Goal: Information Seeking & Learning: Learn about a topic

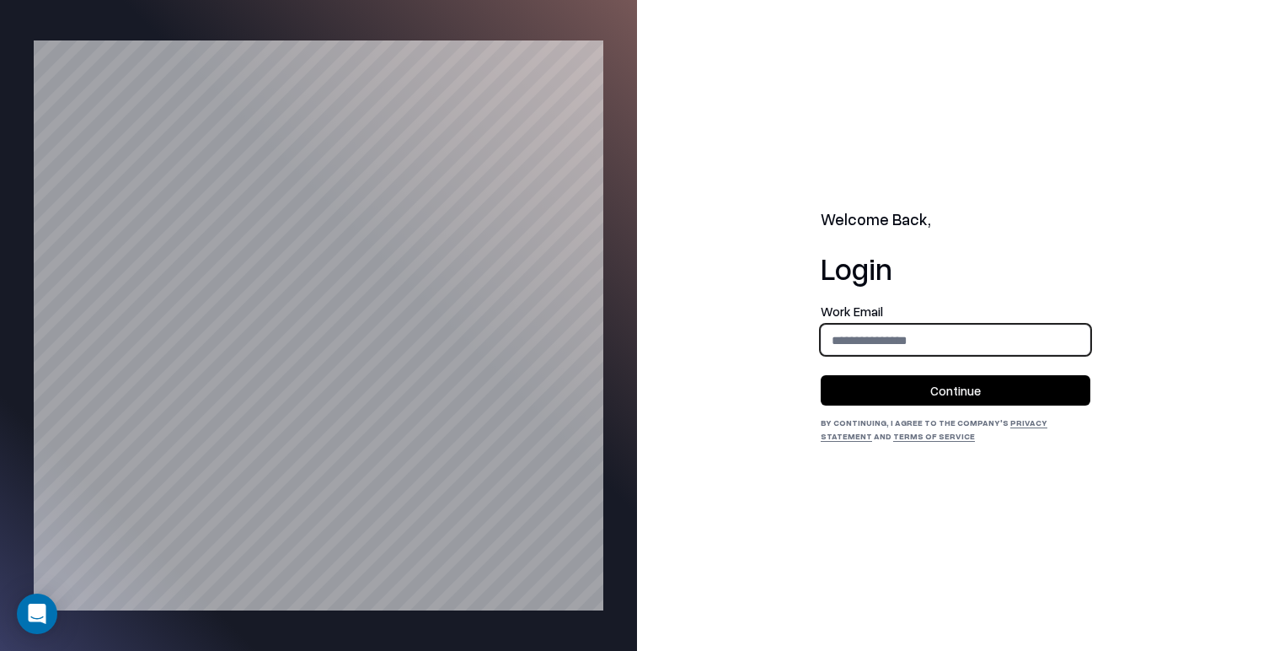
click at [930, 335] on input "email" at bounding box center [956, 339] width 268 height 31
type input "**********"
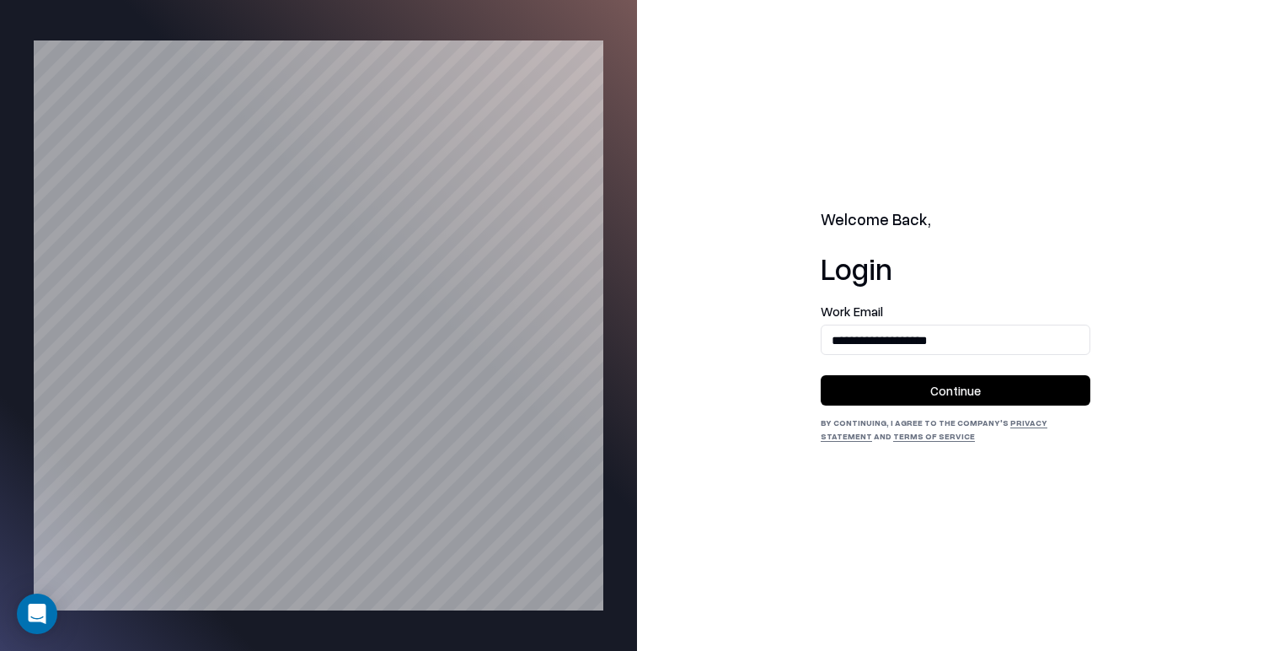
drag, startPoint x: 984, startPoint y: 392, endPoint x: 973, endPoint y: 389, distance: 11.5
click at [984, 391] on button "Continue" at bounding box center [956, 390] width 270 height 30
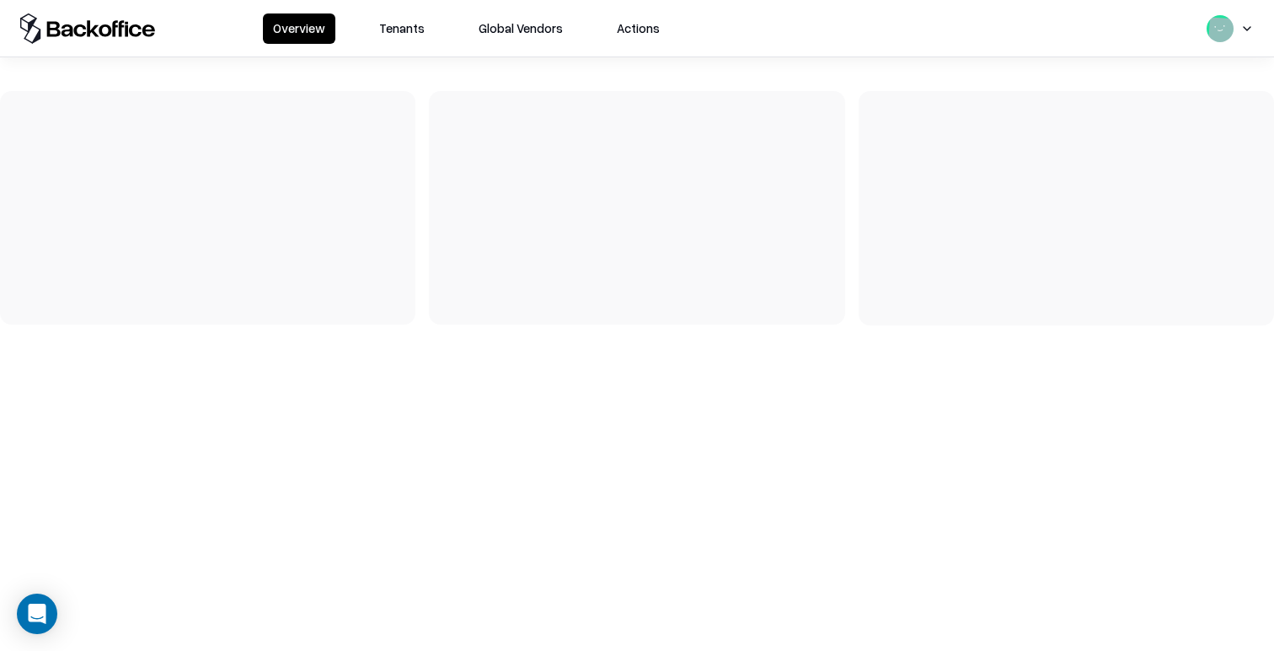
click at [398, 37] on button "Tenants" at bounding box center [402, 28] width 66 height 30
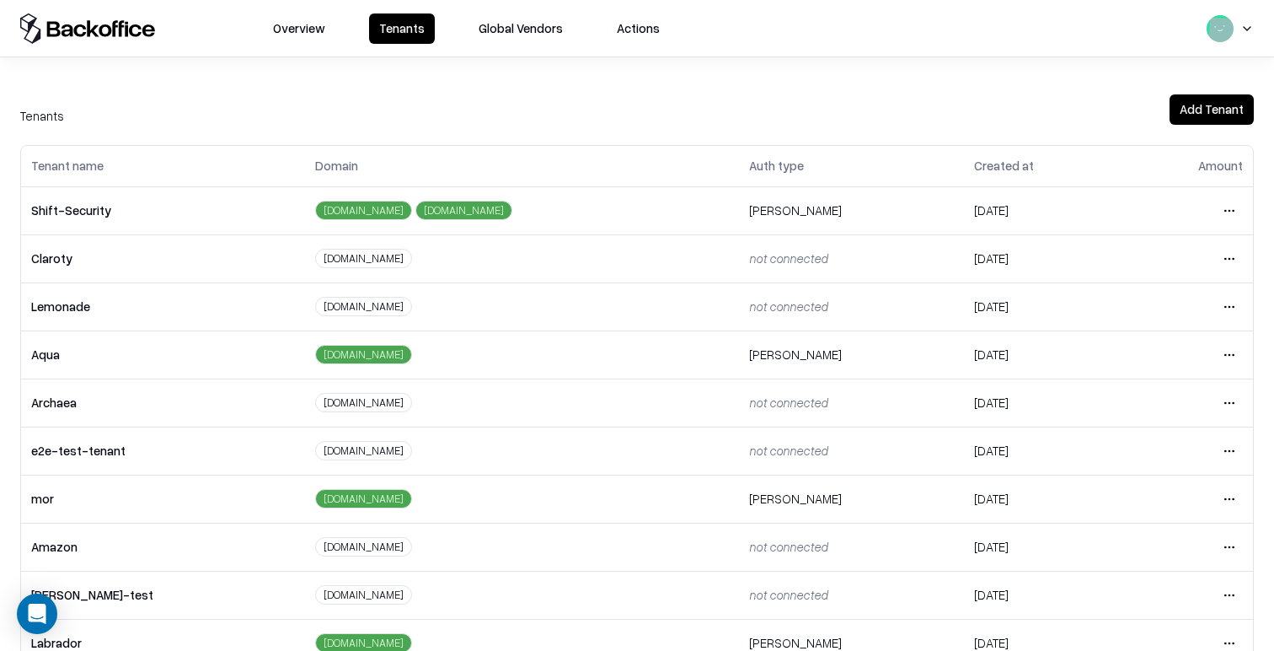
scroll to position [373, 0]
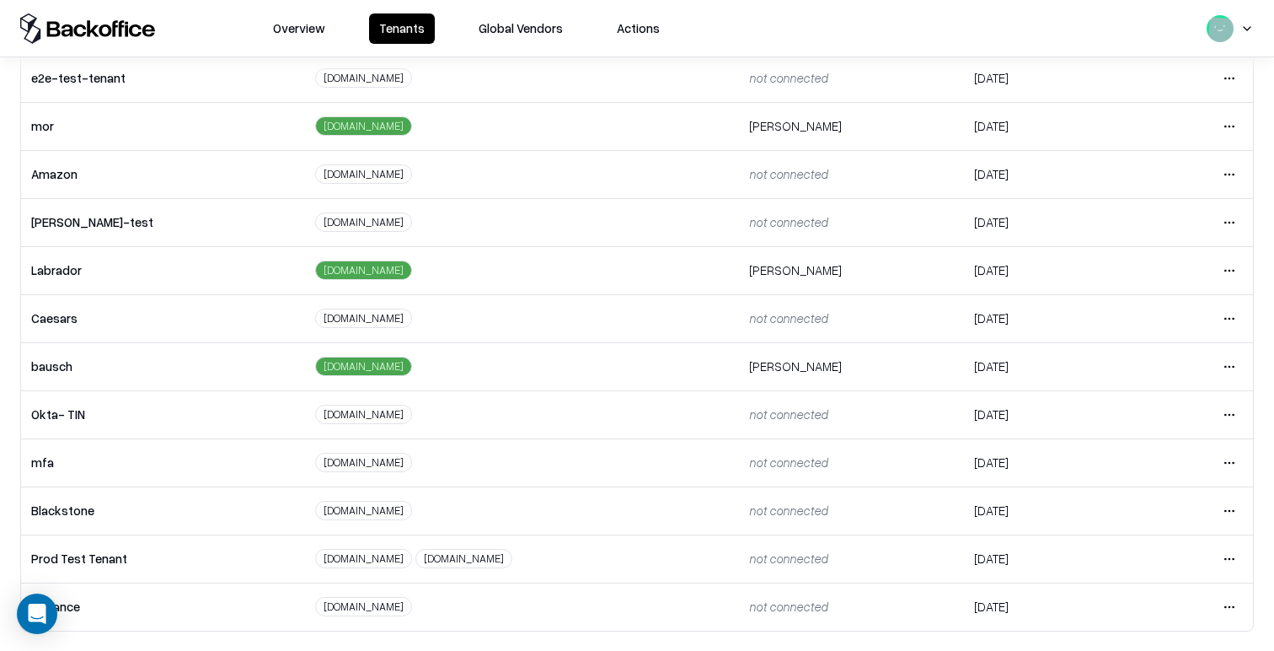
click at [1238, 319] on html "Overview Tenants Global Vendors Actions Tenants Add Tenant Tenant name Domain A…" at bounding box center [637, 325] width 1274 height 651
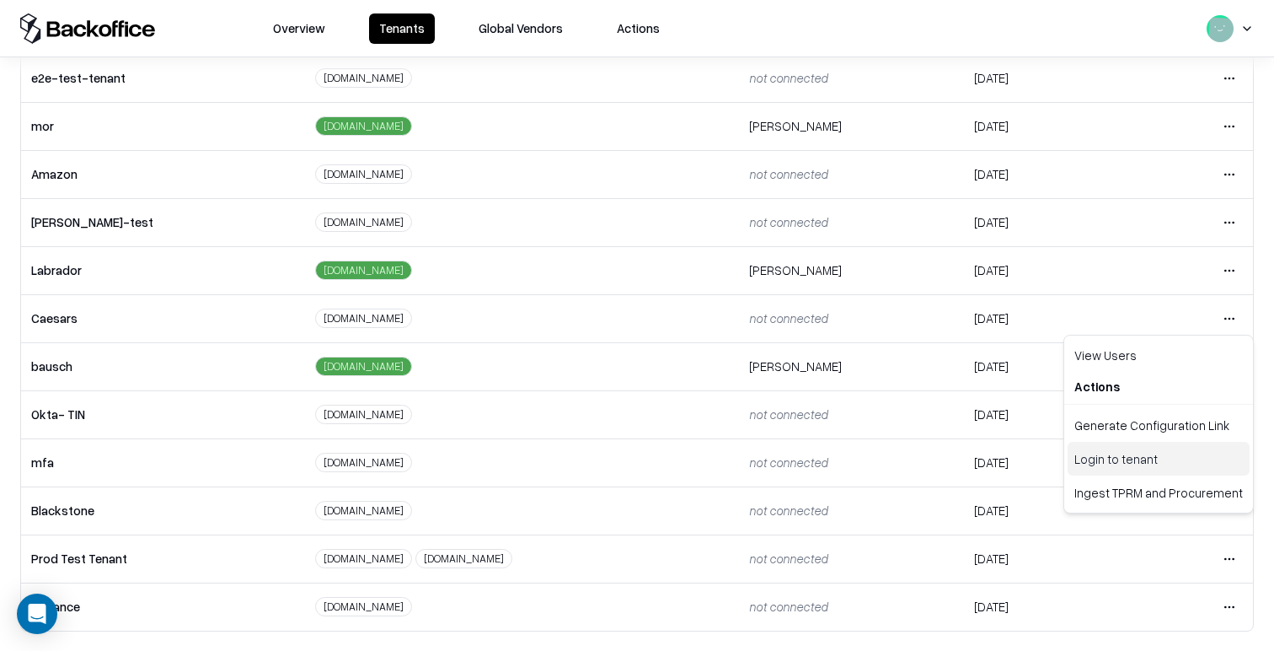
drag, startPoint x: 1134, startPoint y: 472, endPoint x: 1077, endPoint y: 436, distance: 67.1
click at [1134, 472] on div "Login to tenant" at bounding box center [1159, 459] width 182 height 34
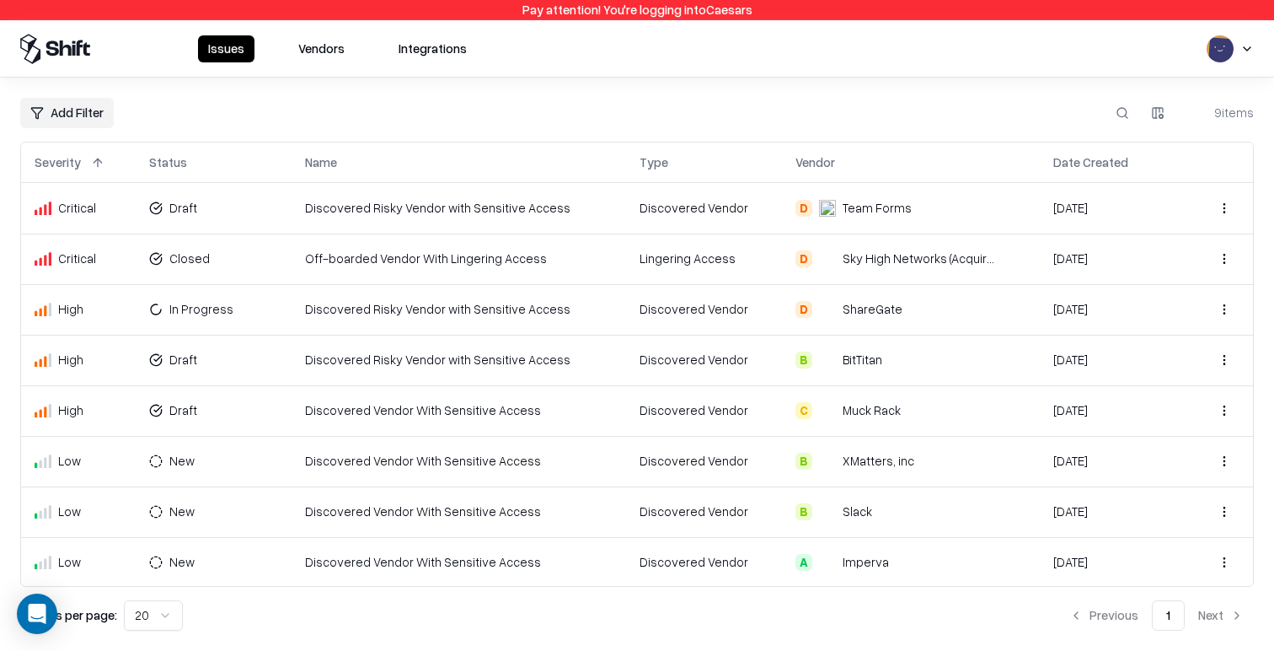
click at [492, 214] on td "Discovered Risky Vendor with Sensitive Access" at bounding box center [459, 208] width 335 height 51
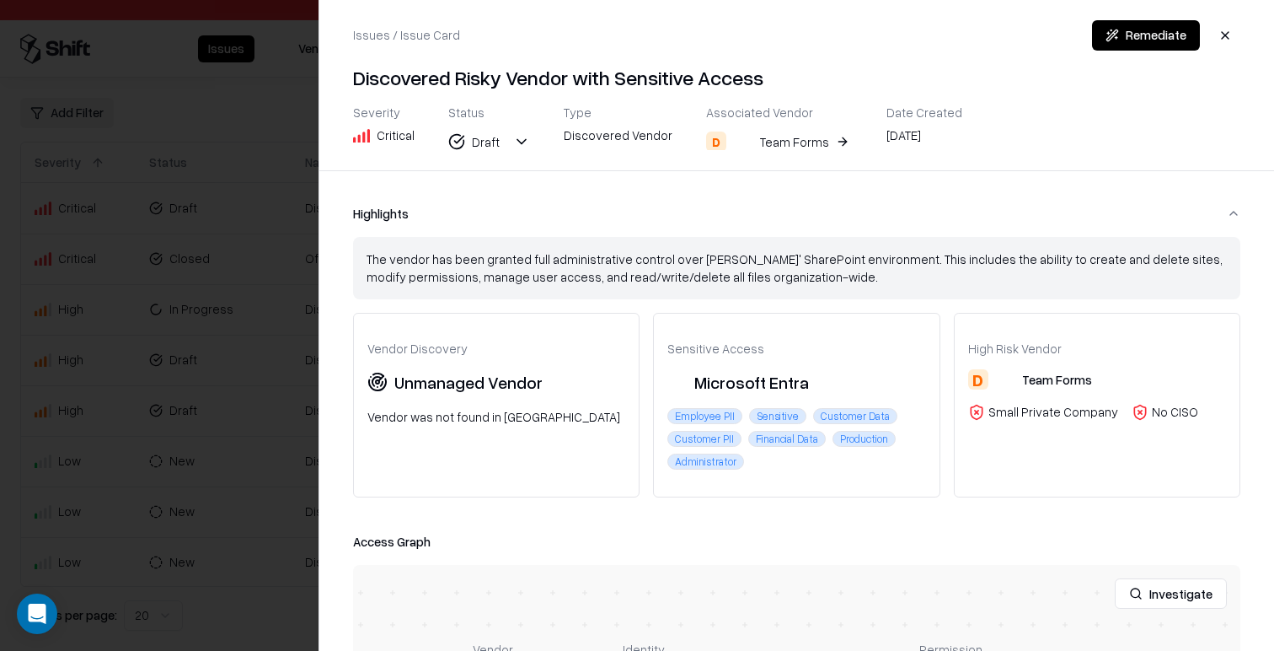
click at [1199, 606] on button "Investigate" at bounding box center [1171, 593] width 112 height 30
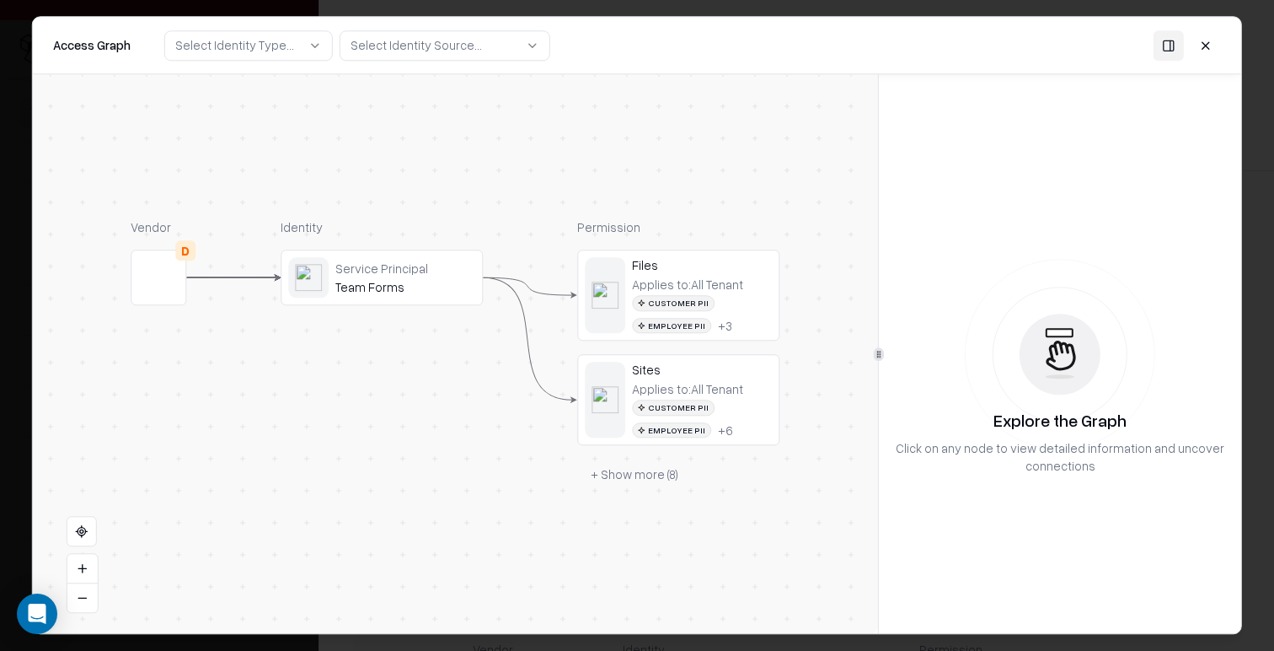
click at [373, 281] on div "Team Forms" at bounding box center [405, 286] width 140 height 15
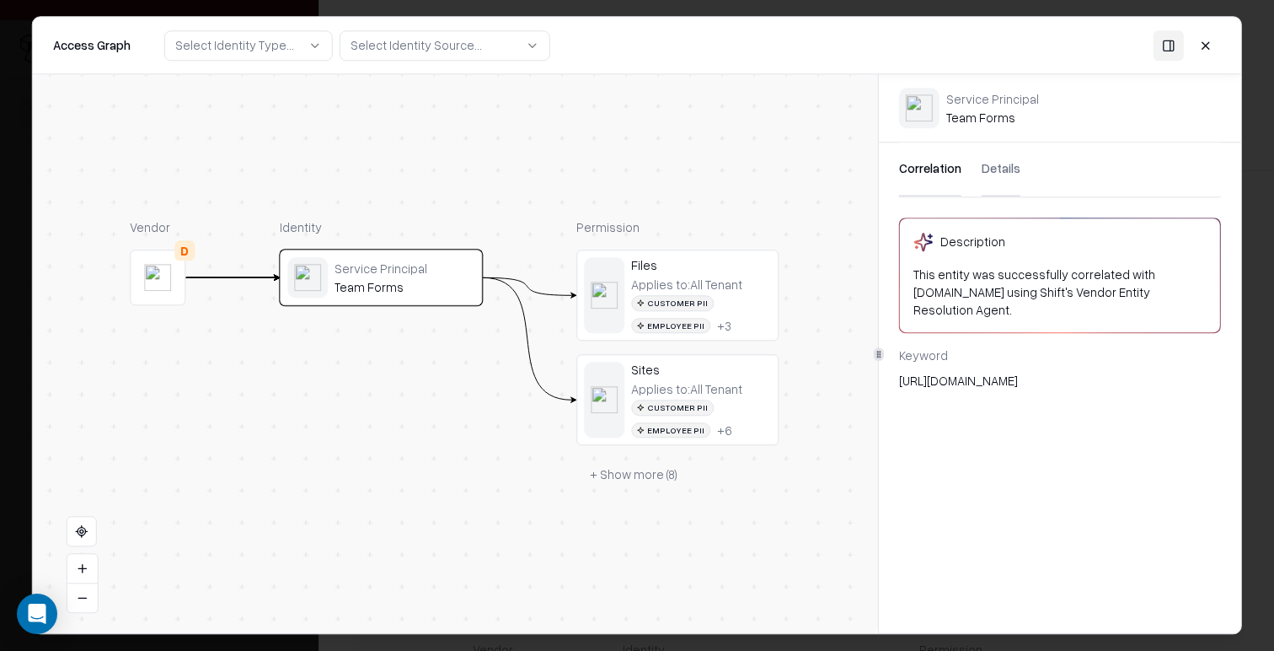
click at [999, 179] on button "Details" at bounding box center [1001, 169] width 39 height 54
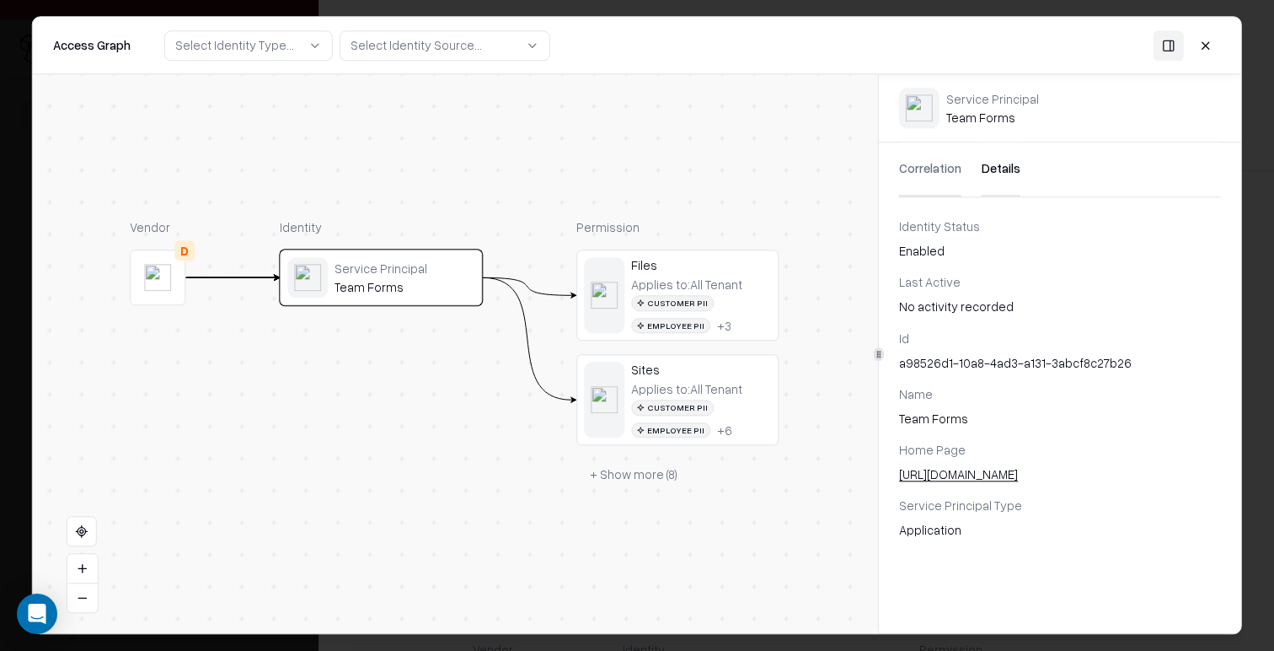
click at [774, 261] on div "Files Applies to: All Tenant Customer PII Employee PII + 3" at bounding box center [677, 294] width 201 height 89
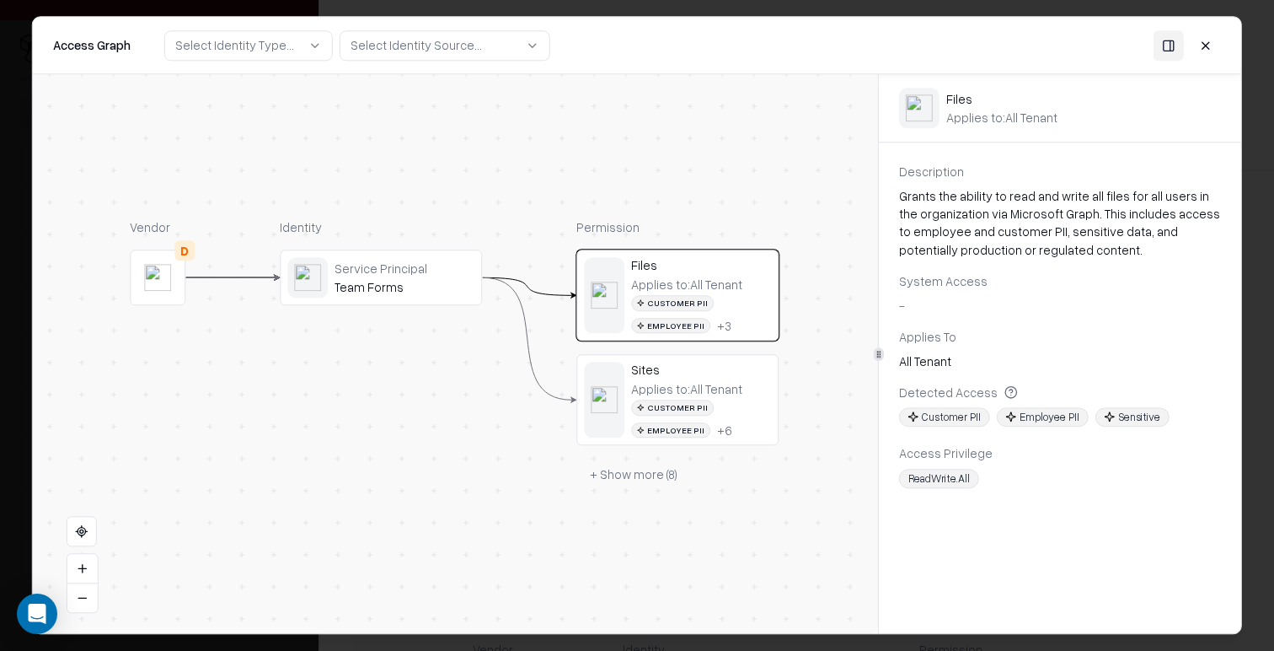
click at [1200, 54] on button at bounding box center [1206, 45] width 30 height 30
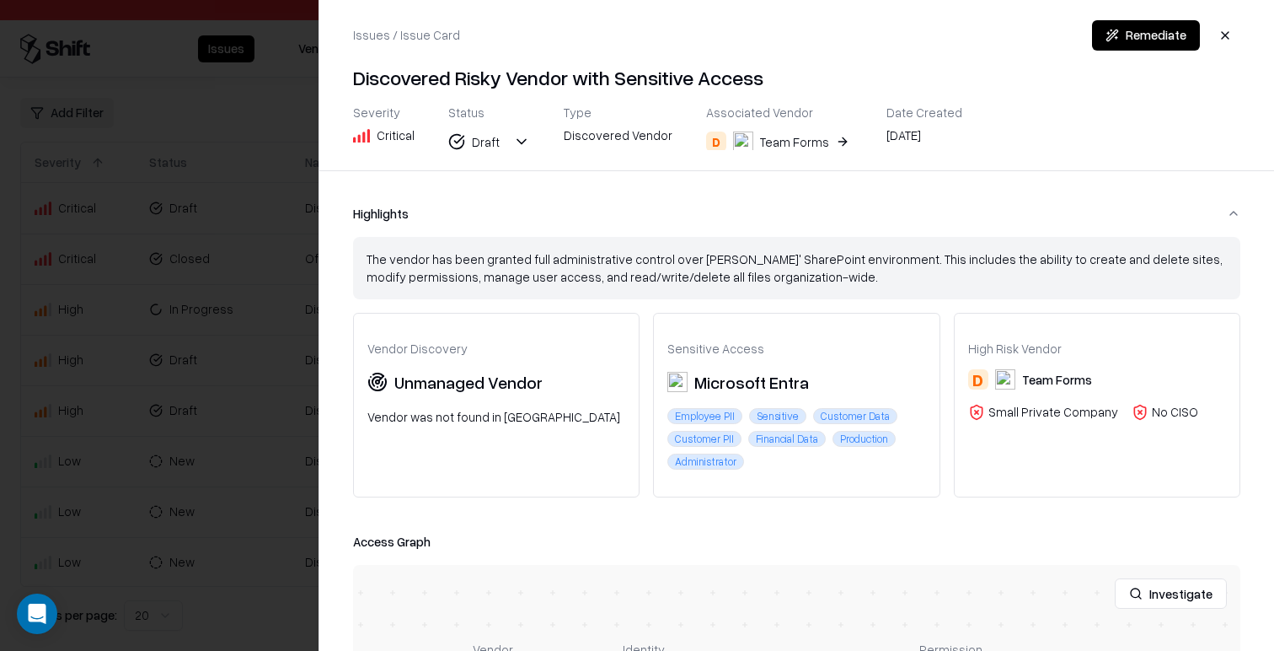
drag, startPoint x: 151, startPoint y: 290, endPoint x: 225, endPoint y: 206, distance: 111.6
click at [151, 290] on div at bounding box center [637, 325] width 1274 height 651
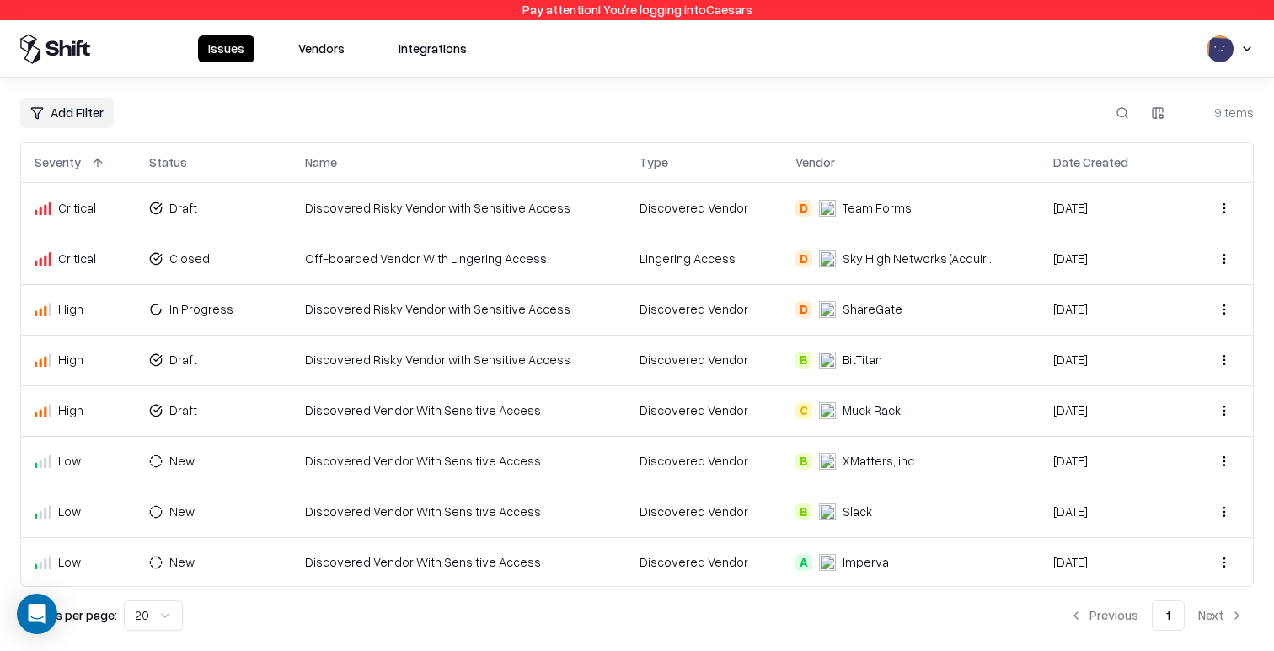
click at [324, 46] on button "Vendors" at bounding box center [321, 48] width 67 height 27
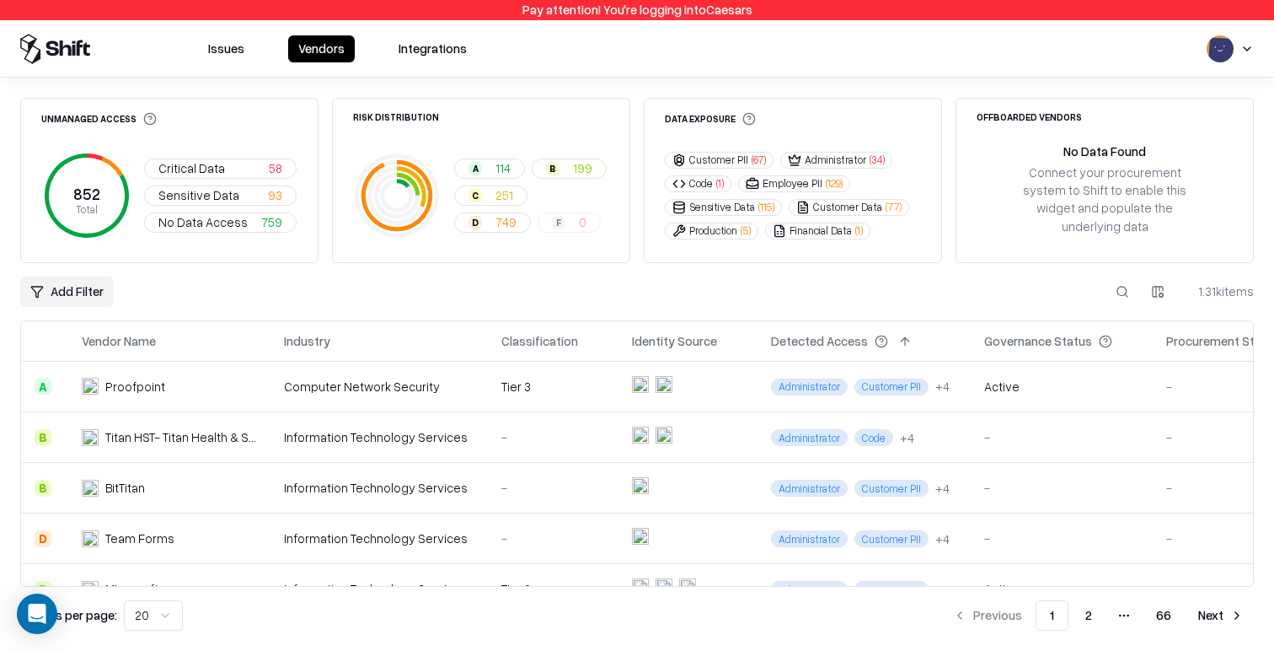
click at [225, 51] on button "Issues" at bounding box center [226, 48] width 56 height 27
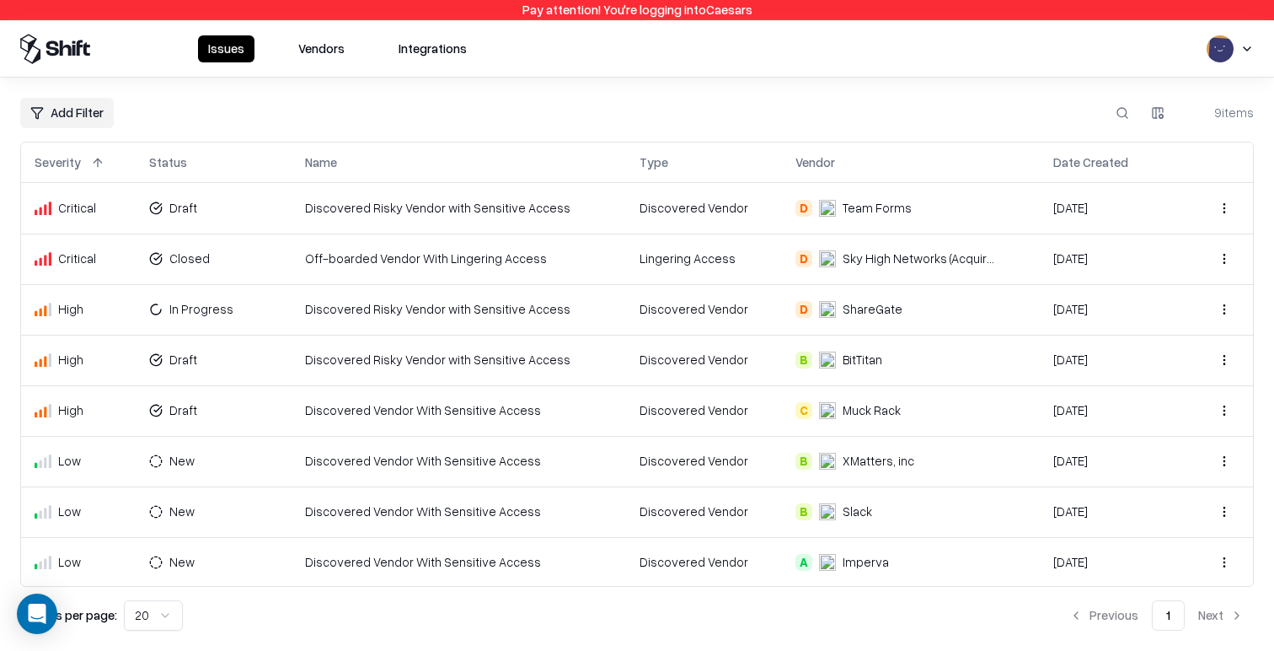
drag, startPoint x: 333, startPoint y: 54, endPoint x: 367, endPoint y: 61, distance: 35.2
click at [333, 54] on button "Vendors" at bounding box center [321, 48] width 67 height 27
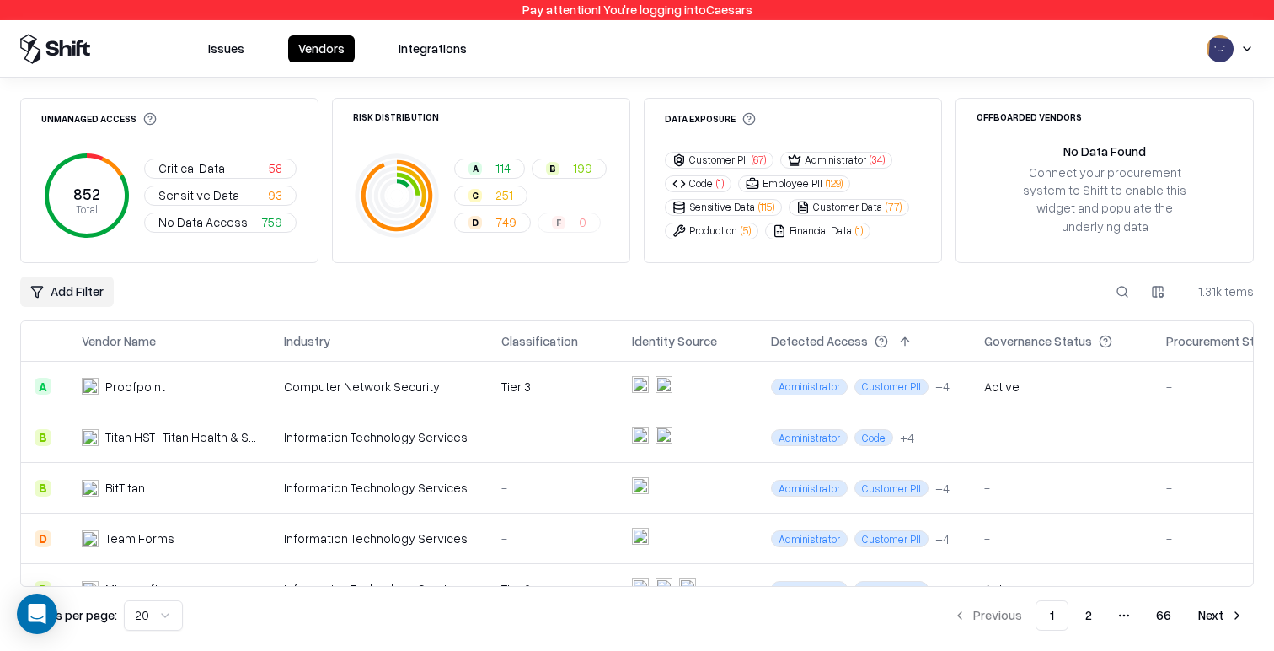
click at [1121, 276] on button at bounding box center [1122, 291] width 30 height 30
type input "*****"
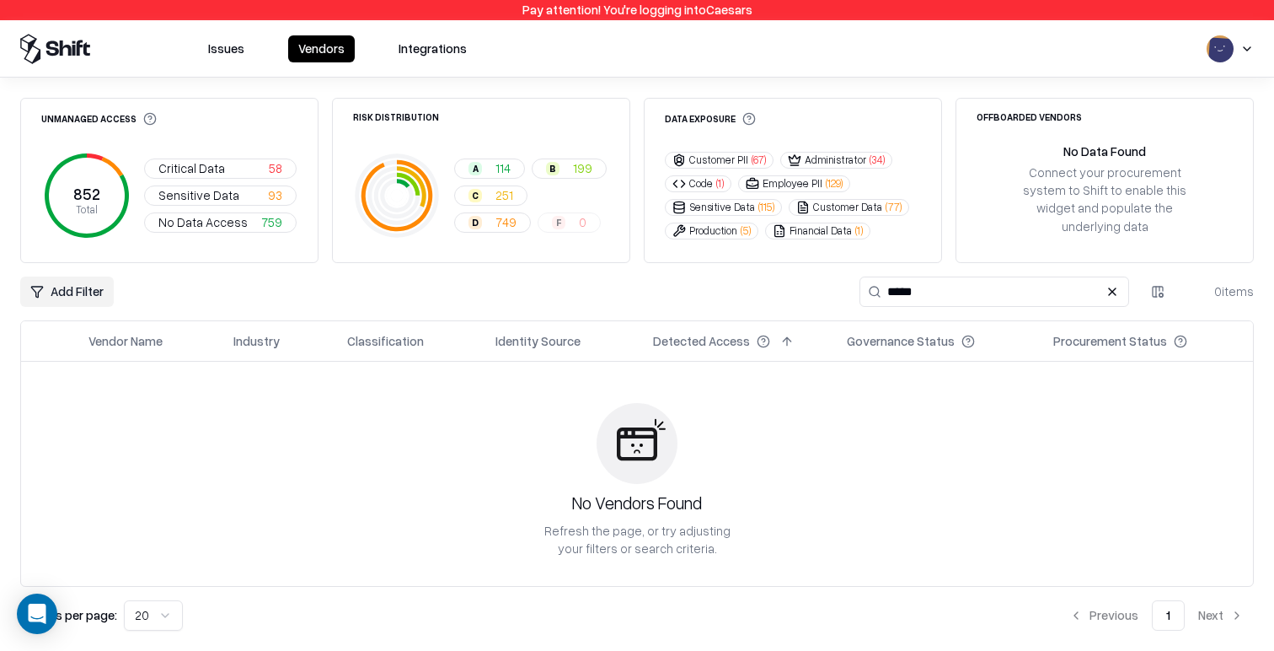
drag, startPoint x: 1105, startPoint y: 276, endPoint x: 1079, endPoint y: 276, distance: 26.1
click at [1105, 281] on button at bounding box center [1112, 291] width 20 height 20
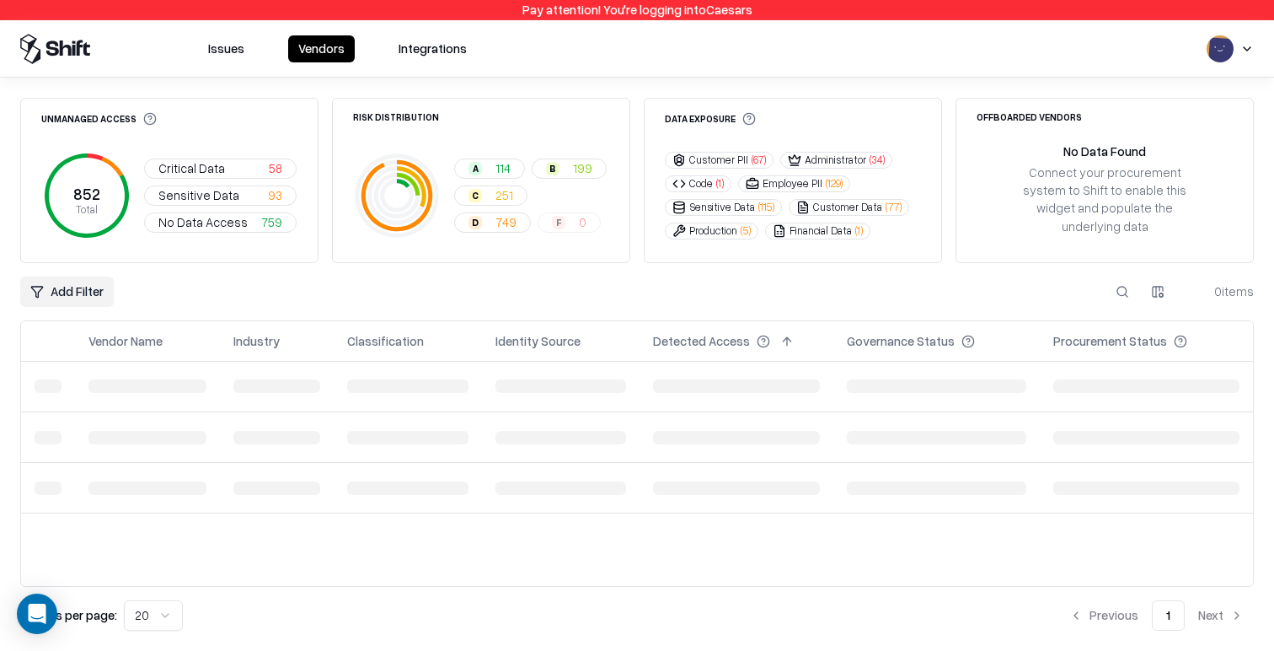
click at [1115, 276] on button at bounding box center [1122, 291] width 30 height 30
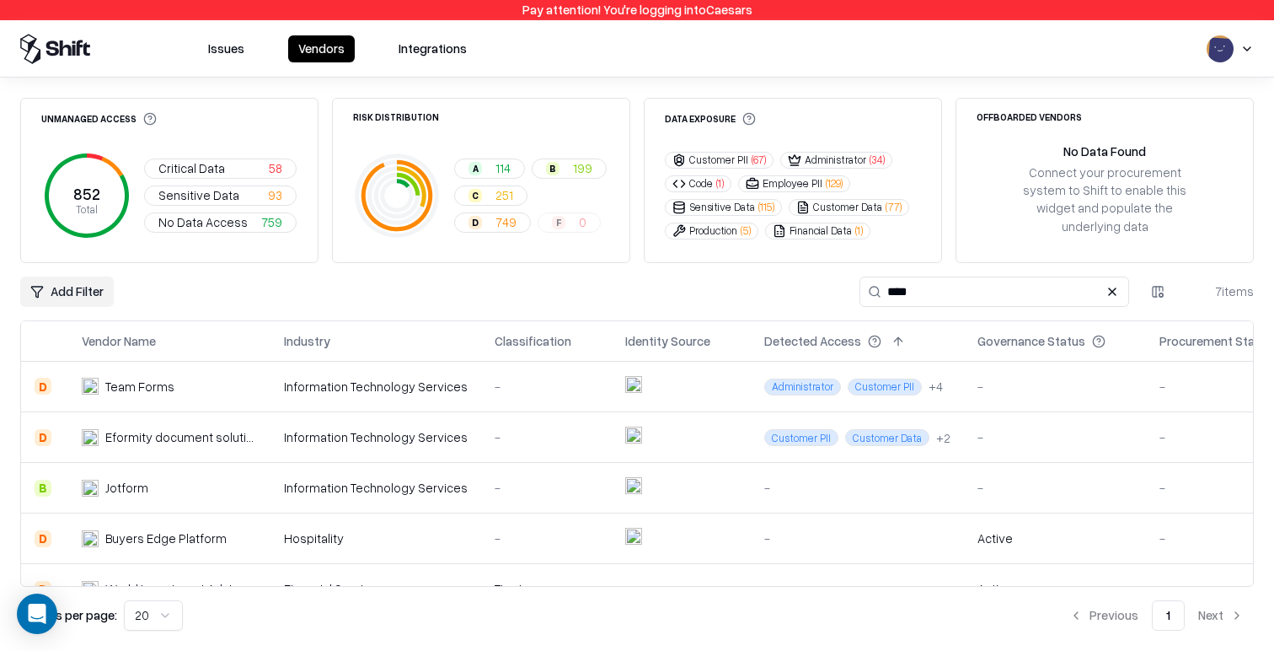
click at [1027, 378] on div "-" at bounding box center [1055, 387] width 155 height 18
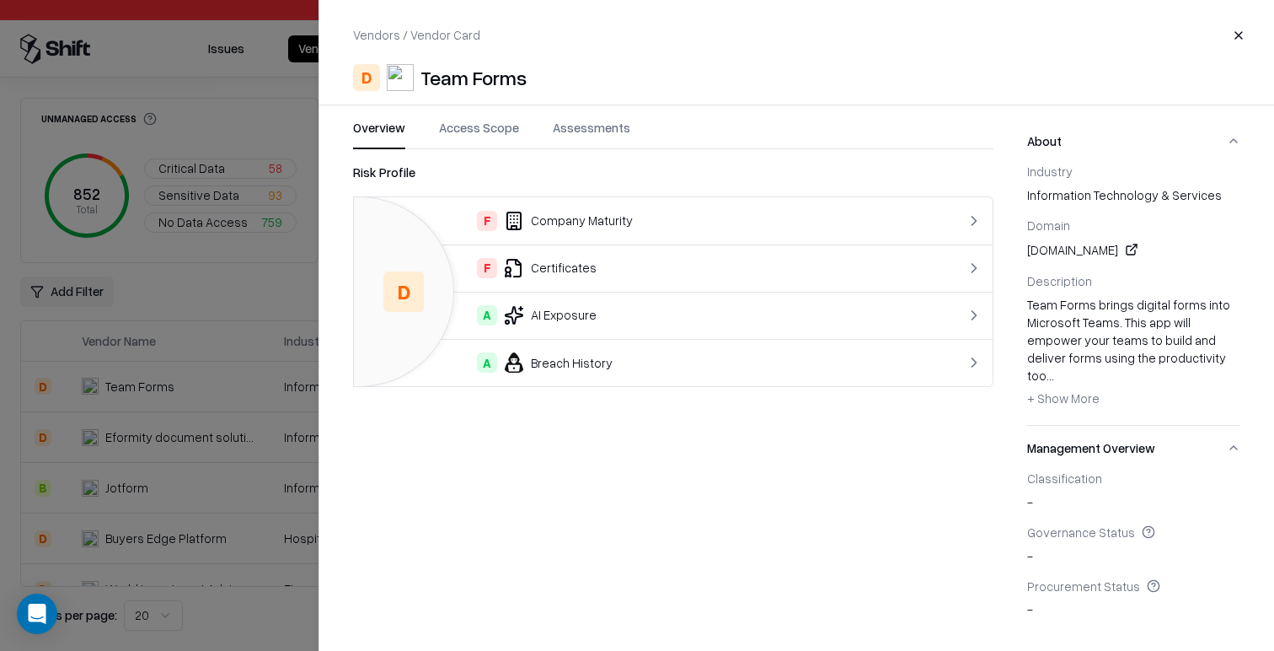
click at [520, 133] on div "Overview Access Scope Assessments" at bounding box center [673, 134] width 641 height 30
click at [475, 113] on div "Vendors / Vendor Card Close D Team Forms Overview Access Scope Assessments Risk…" at bounding box center [797, 325] width 956 height 651
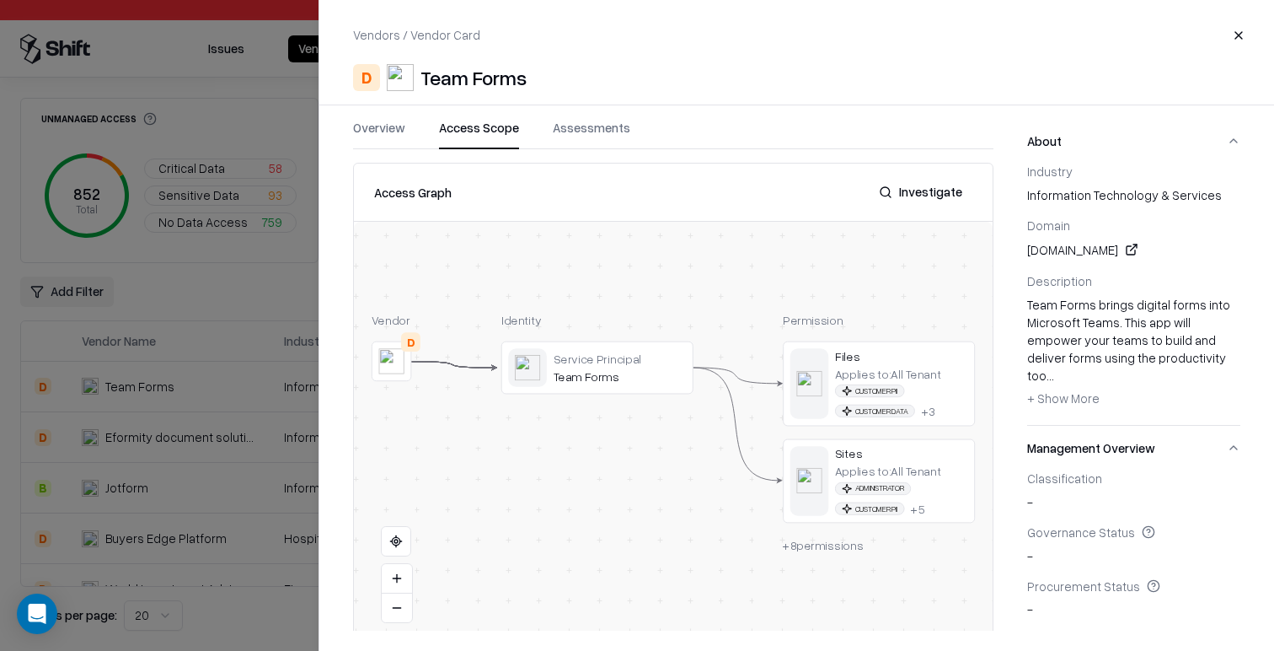
click at [483, 132] on button "Access Scope" at bounding box center [479, 134] width 80 height 30
click at [955, 203] on button "Investigate" at bounding box center [921, 192] width 104 height 30
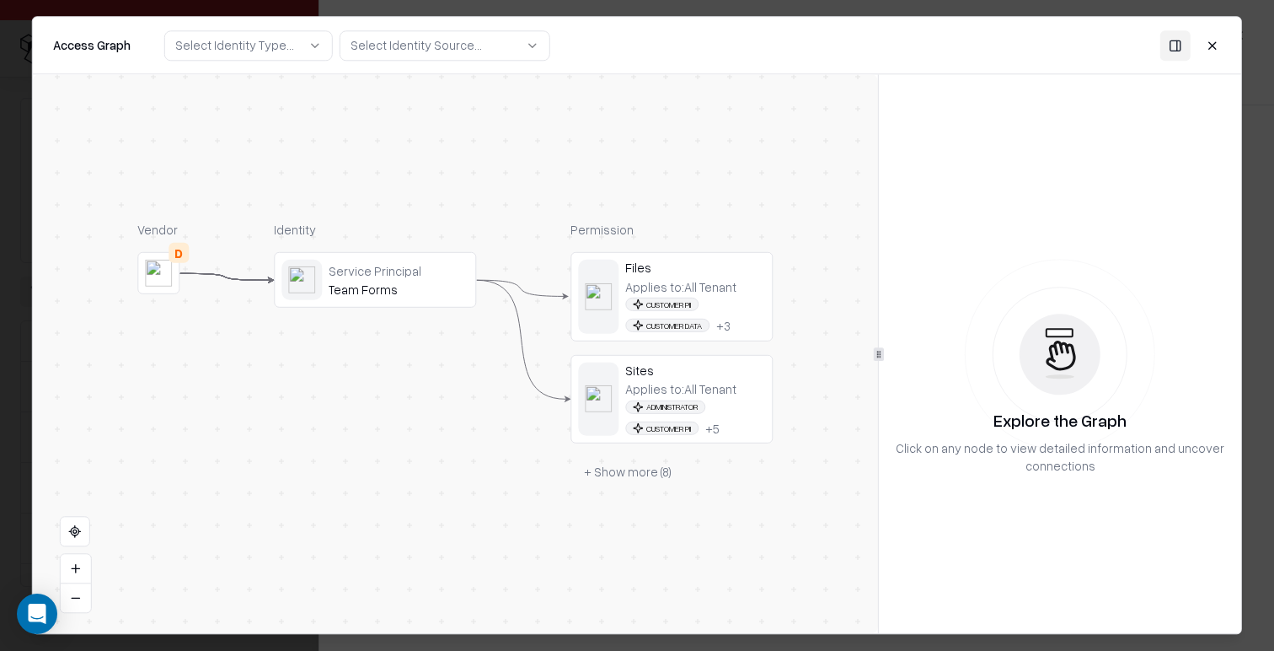
click at [421, 279] on div "Service Principal Team Forms" at bounding box center [399, 279] width 140 height 35
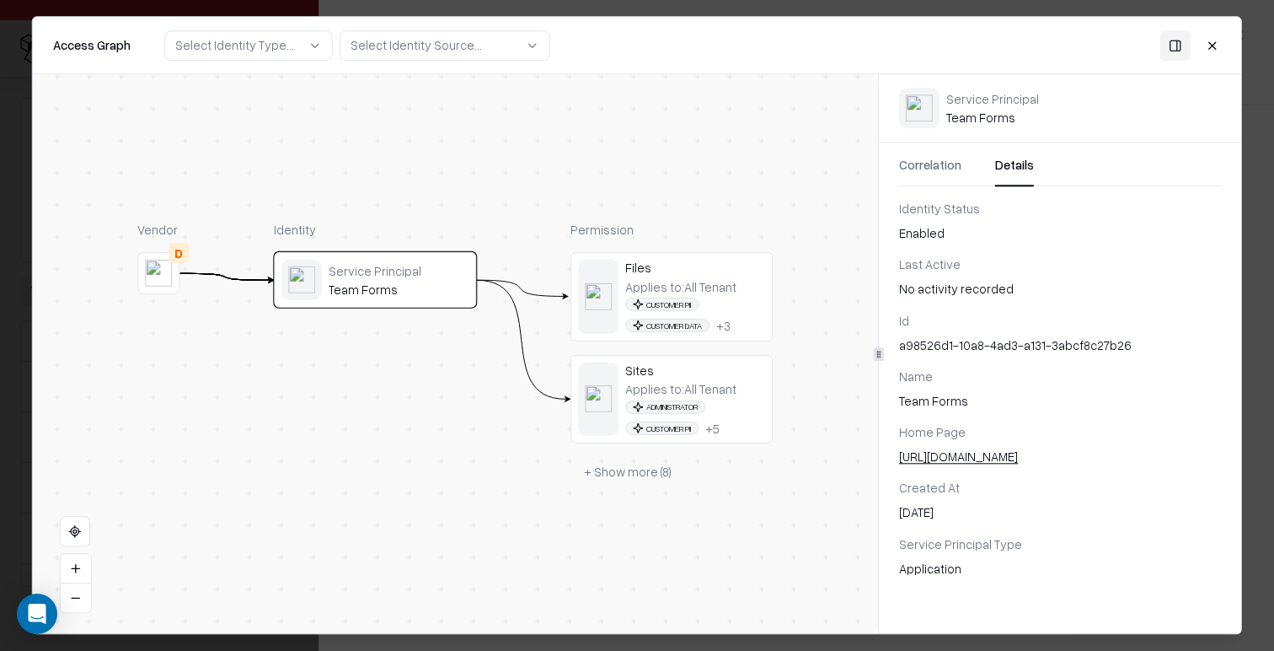
click at [1017, 163] on button "Details" at bounding box center [1014, 171] width 39 height 30
click at [1215, 52] on button "Close" at bounding box center [1213, 45] width 30 height 30
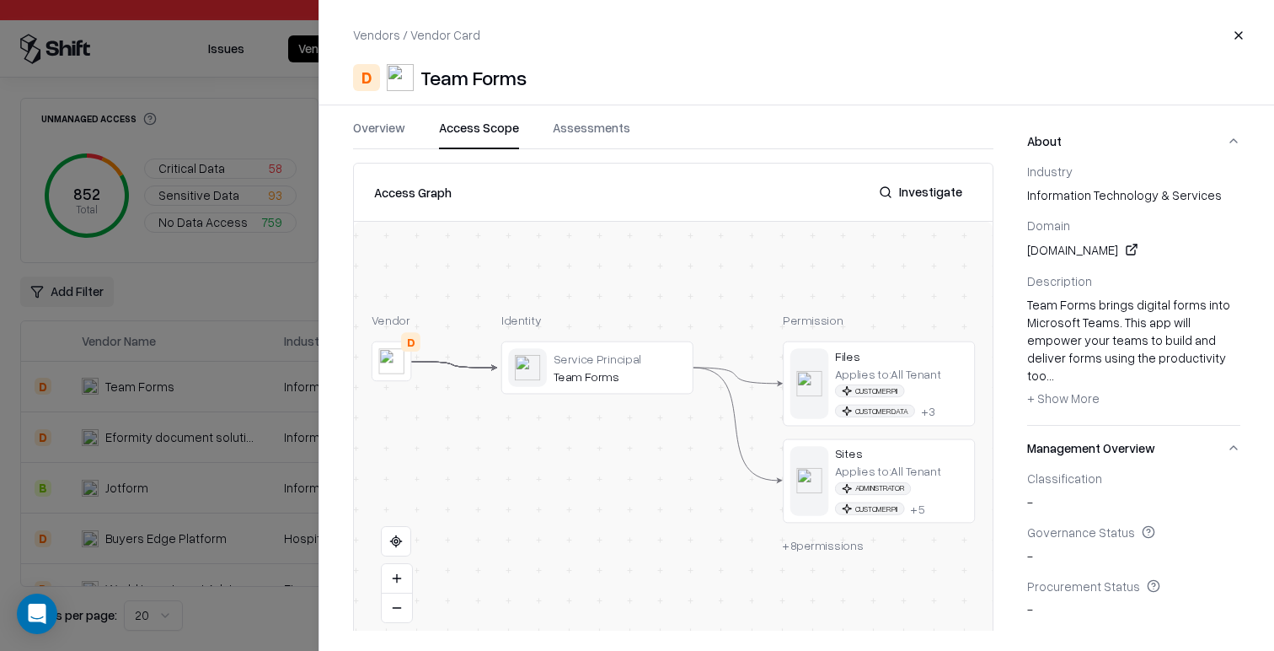
click at [1238, 37] on button "Close" at bounding box center [1239, 35] width 30 height 30
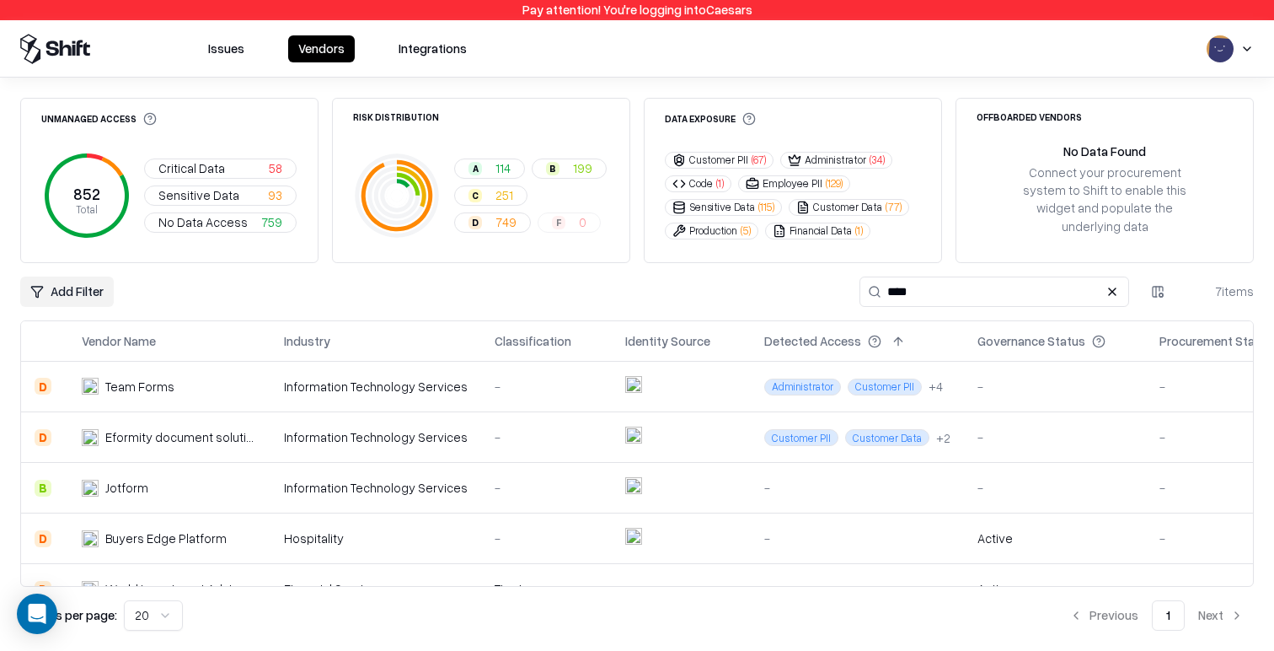
click at [983, 281] on input "****" at bounding box center [995, 291] width 270 height 30
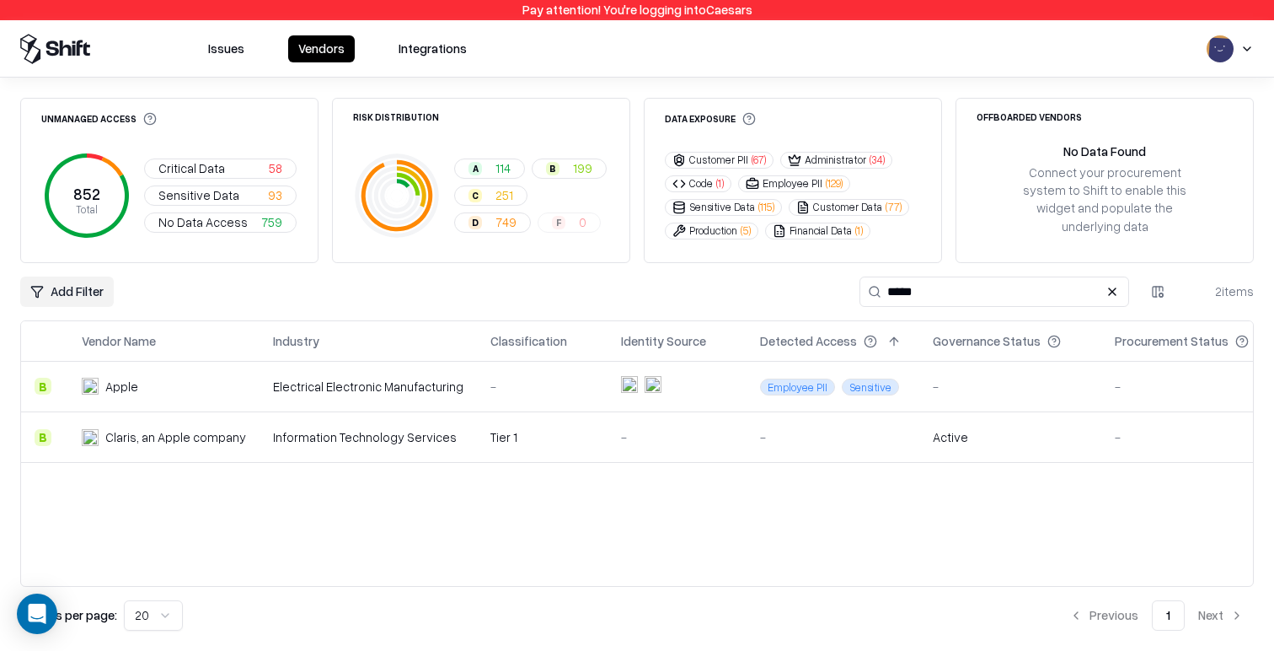
click at [319, 378] on div "Electrical Electronic Manufacturing" at bounding box center [368, 387] width 190 height 18
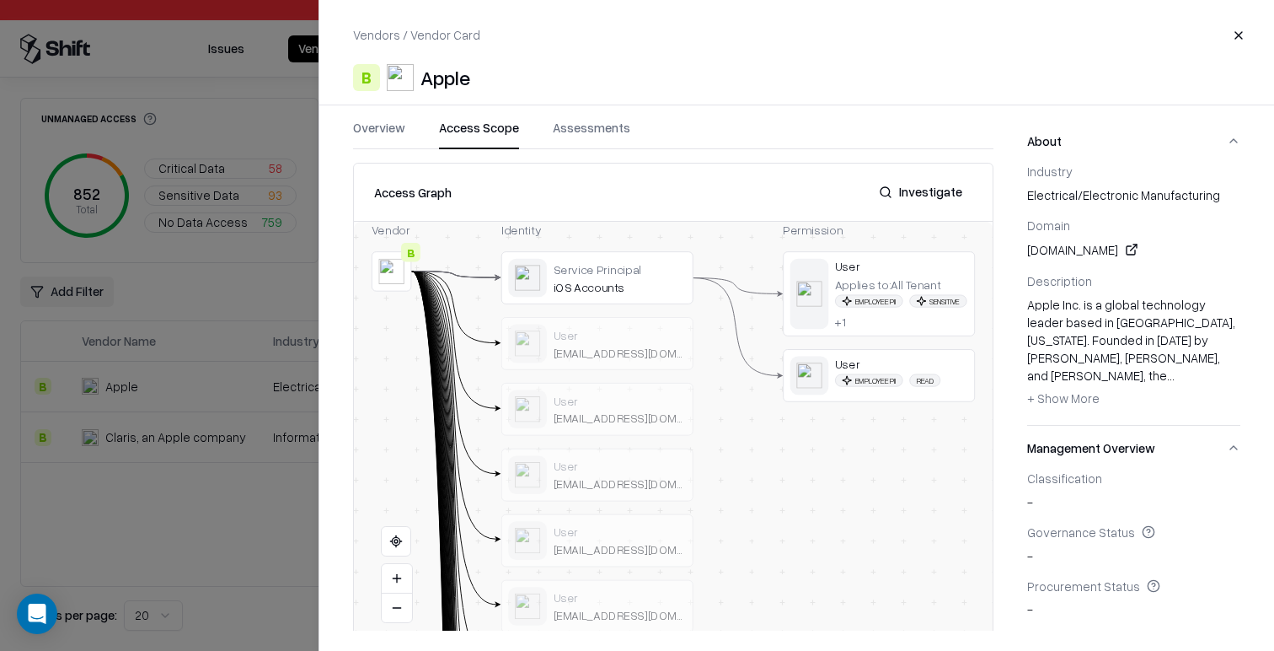
click at [500, 121] on button "Access Scope" at bounding box center [479, 134] width 80 height 30
click at [394, 121] on button "Overview" at bounding box center [379, 134] width 52 height 30
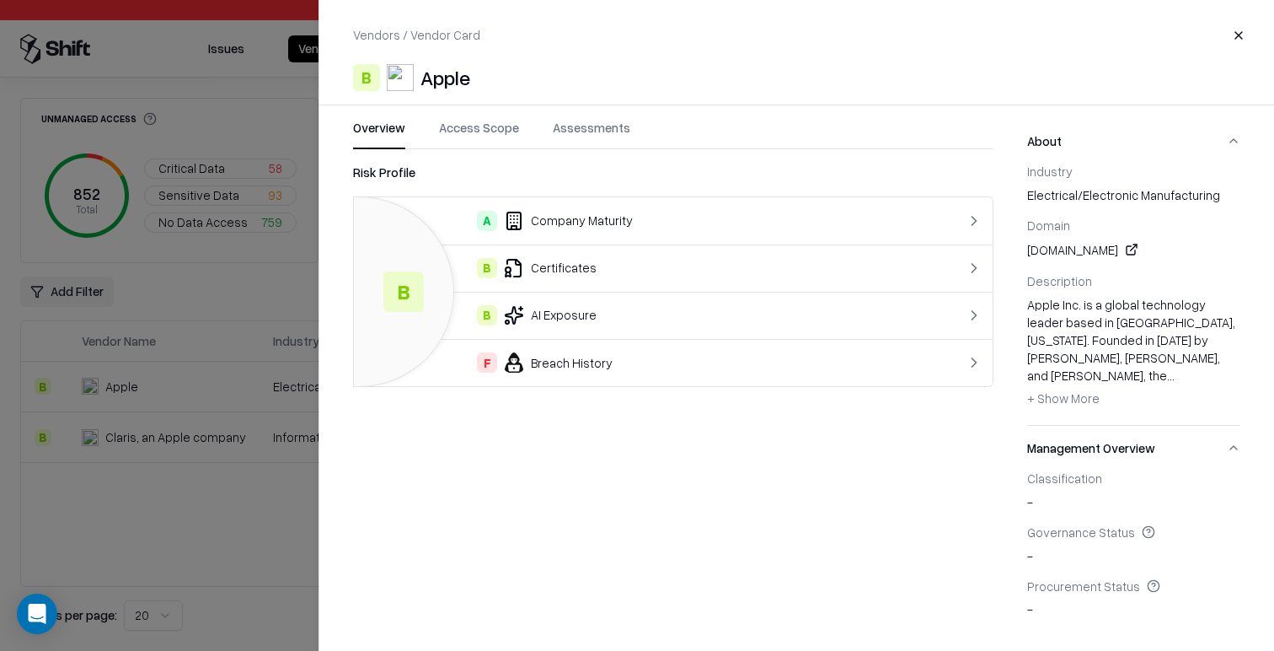
click at [563, 373] on td "F Breach History" at bounding box center [637, 362] width 566 height 47
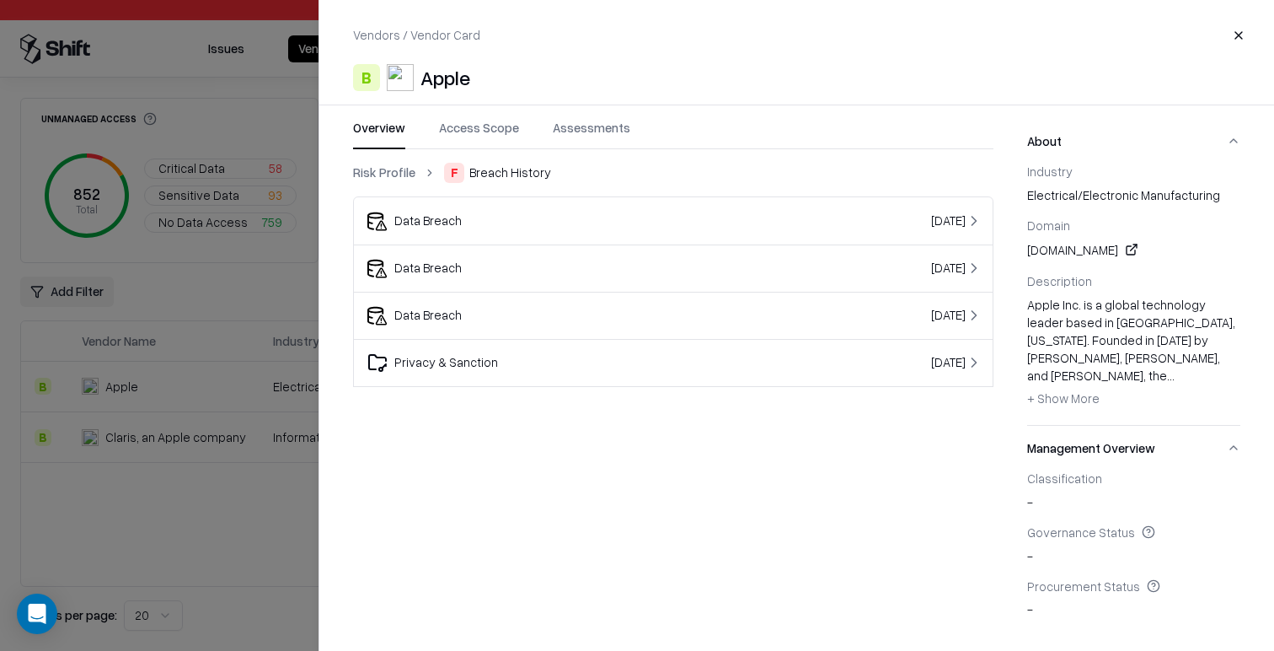
click at [462, 133] on button "Access Scope" at bounding box center [479, 134] width 80 height 30
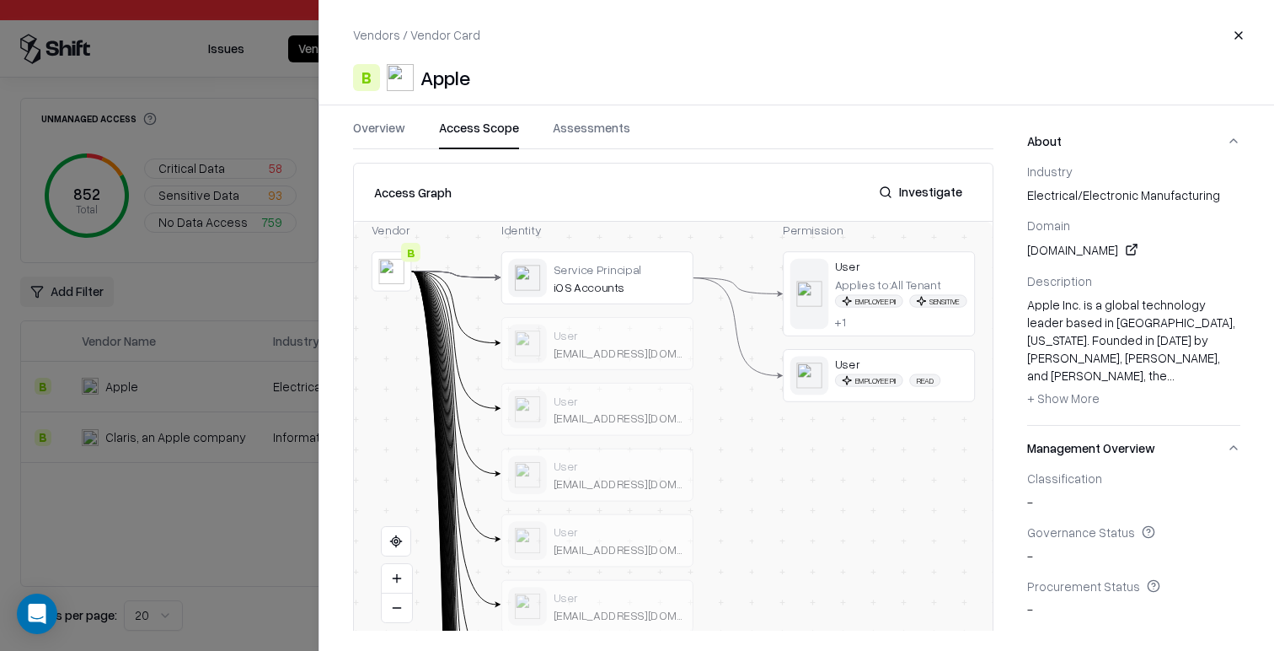
click at [936, 199] on button "Investigate" at bounding box center [921, 192] width 104 height 30
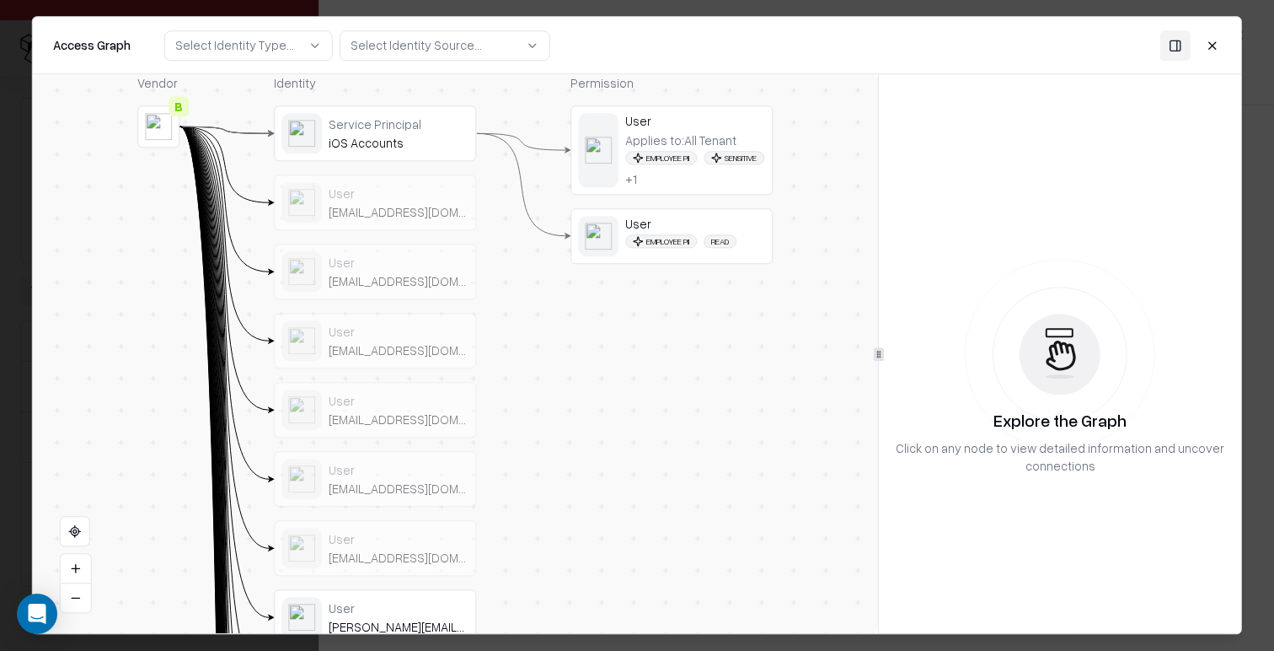
click at [288, 53] on button "Select Identity Type..." at bounding box center [248, 45] width 169 height 30
click at [212, 135] on div "Service Principal" at bounding box center [220, 143] width 93 height 18
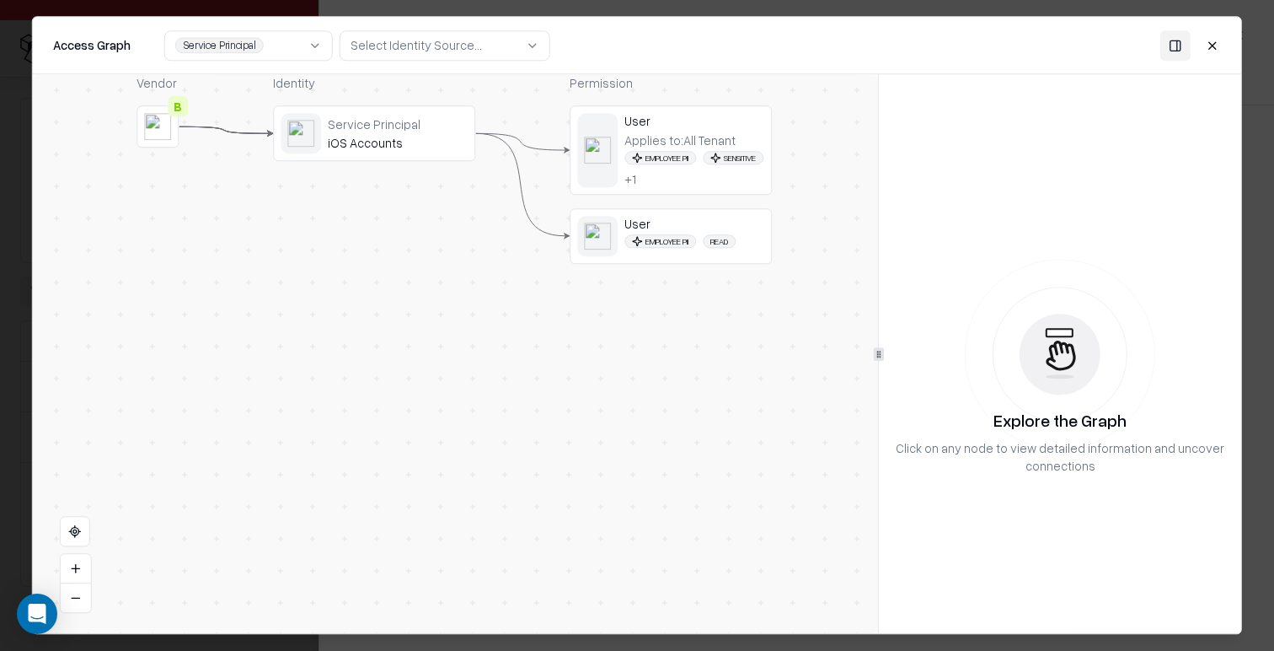
drag, startPoint x: 423, startPoint y: 157, endPoint x: 405, endPoint y: 145, distance: 21.3
click at [405, 145] on div "iOS Accounts" at bounding box center [398, 142] width 140 height 15
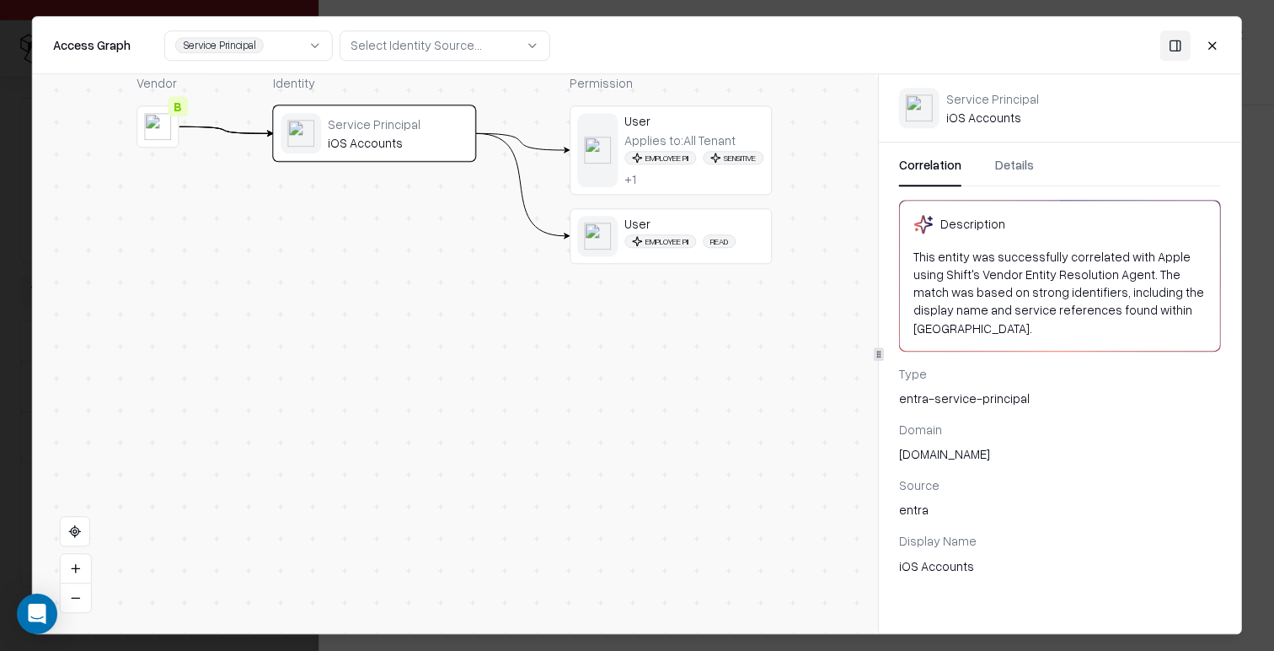
click at [1016, 169] on button "Details" at bounding box center [1014, 171] width 39 height 30
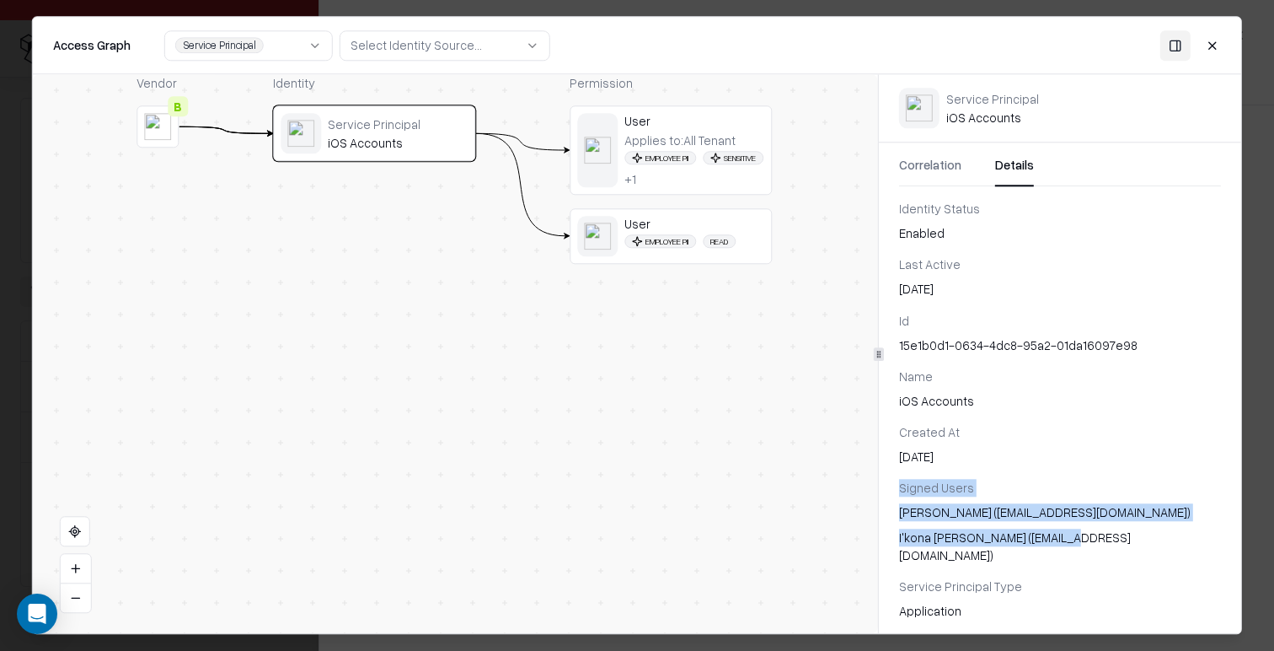
drag, startPoint x: 962, startPoint y: 490, endPoint x: 1109, endPoint y: 539, distance: 154.3
click at [1107, 538] on div "Correlation Details Identity Status Enabled Last Active Oct 10, 2025 Id 15e1b0d…" at bounding box center [1060, 390] width 362 height 497
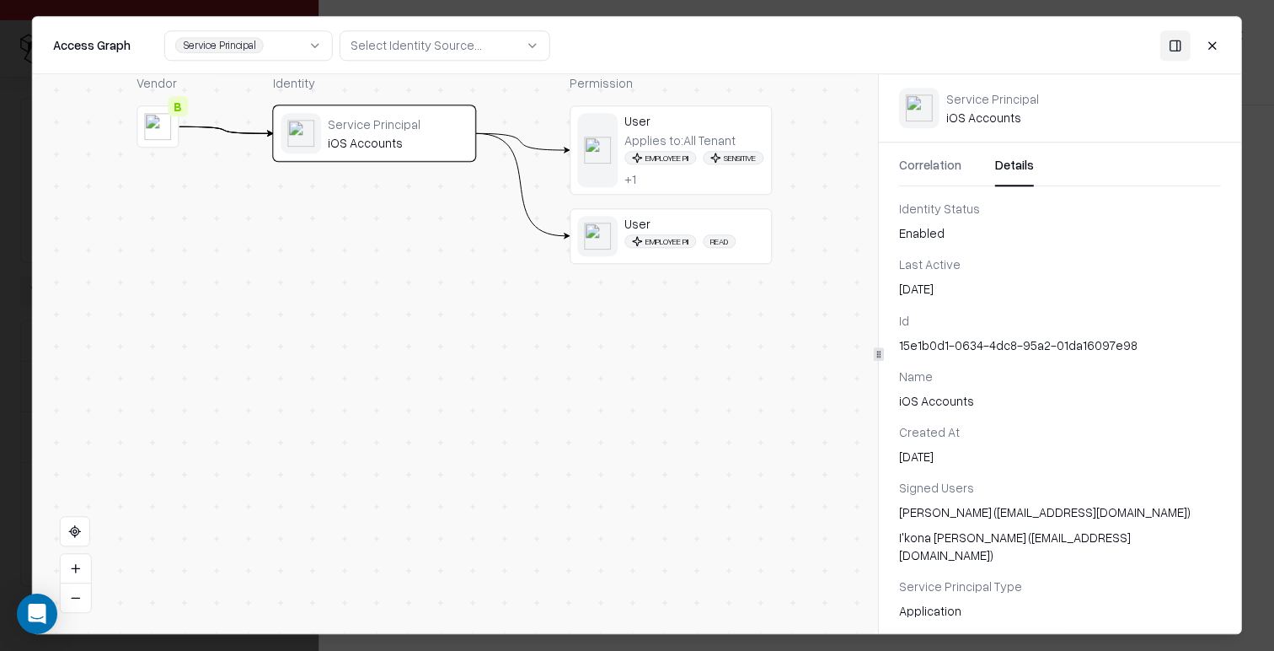
click at [1111, 577] on div "Service Principal Type" at bounding box center [1060, 586] width 322 height 18
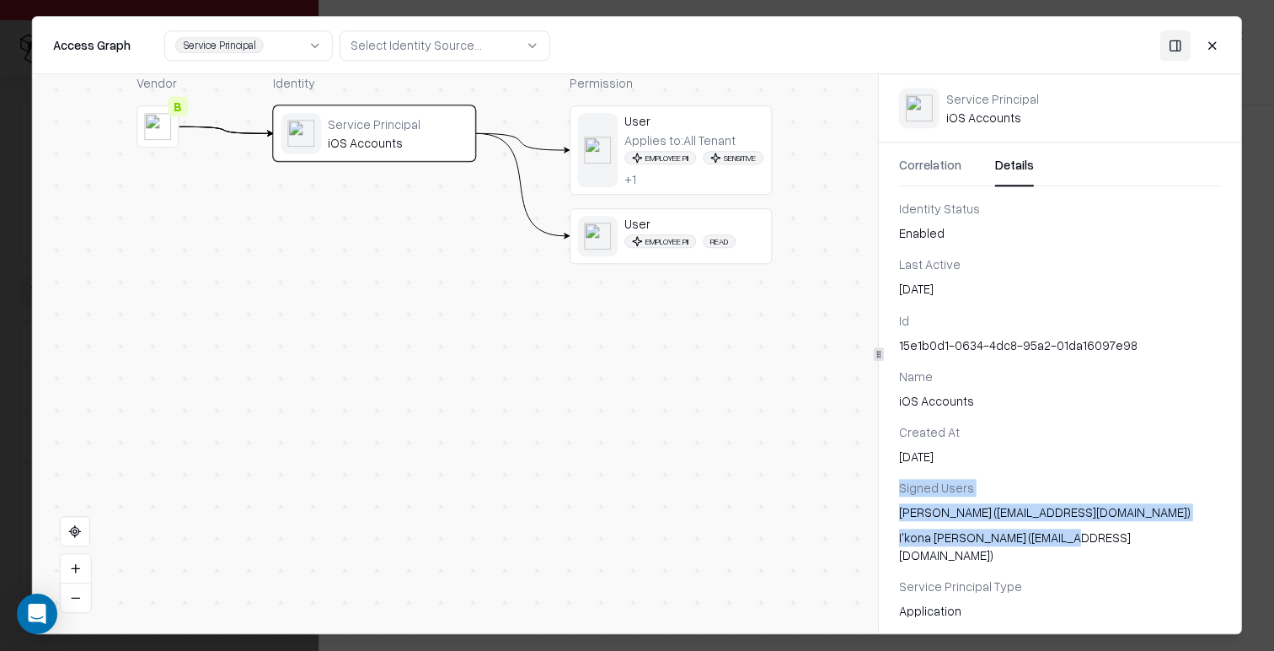
drag, startPoint x: 903, startPoint y: 488, endPoint x: 1127, endPoint y: 533, distance: 228.6
click at [1127, 533] on div "Signed Users Tonya Carpenter (tcarpenter1@caesars.com) I'kona Lee (ilee1@caesar…" at bounding box center [1060, 522] width 322 height 85
click at [694, 147] on div "Applies to: All Tenant" at bounding box center [680, 139] width 111 height 15
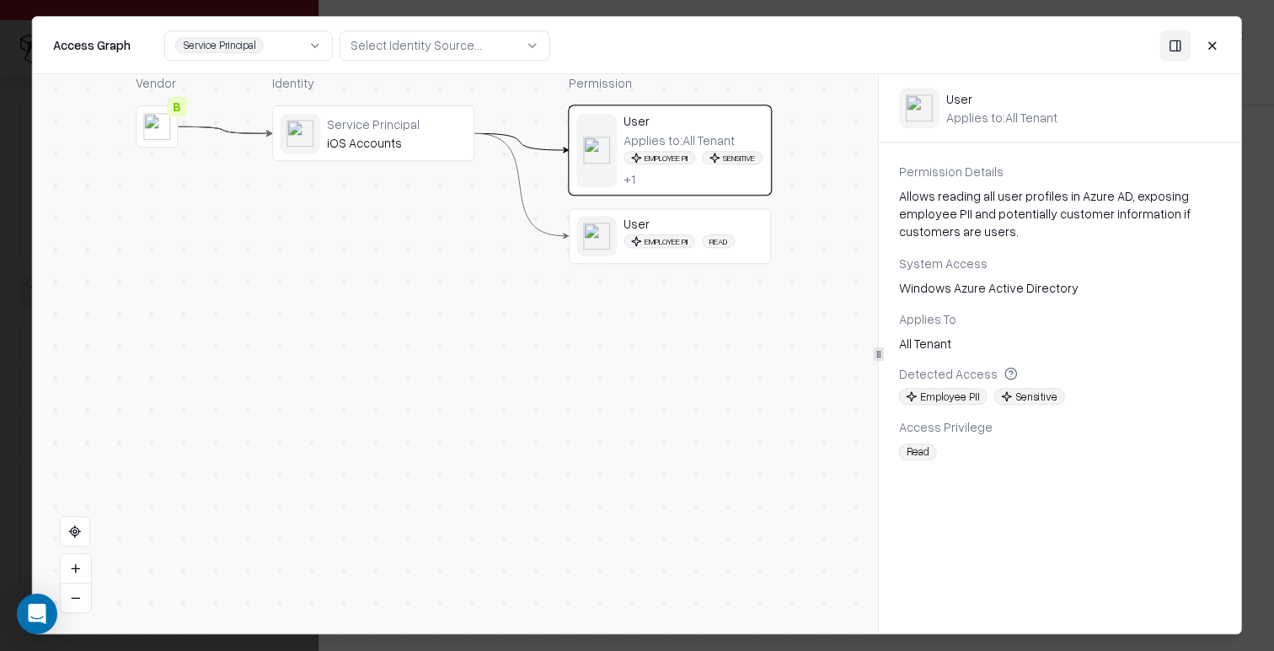
click at [703, 210] on div "User Employee PII Read" at bounding box center [670, 236] width 202 height 56
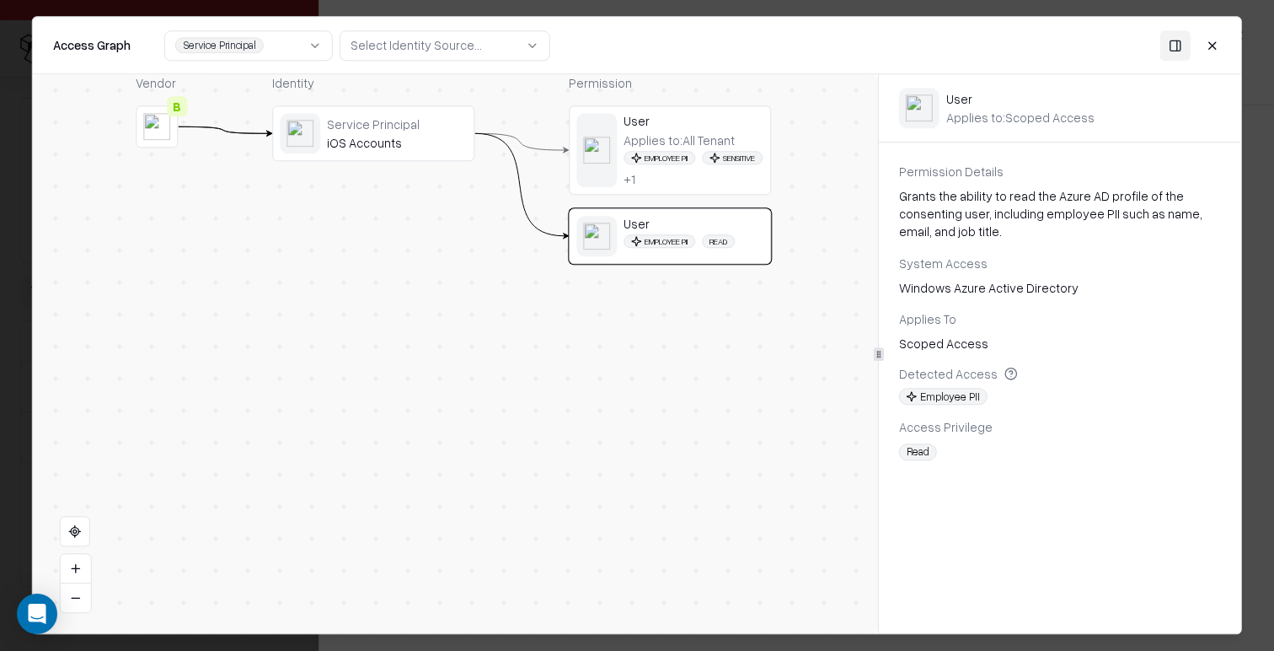
click at [367, 129] on div "Service Principal" at bounding box center [397, 123] width 140 height 15
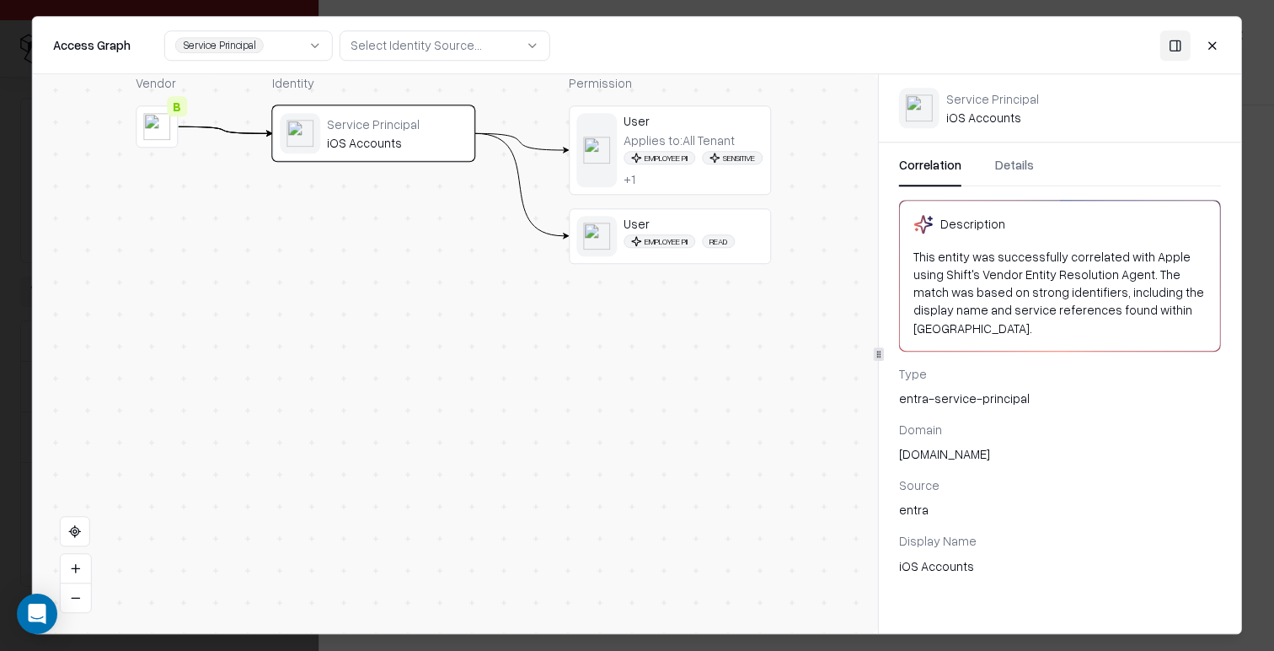
click at [653, 132] on div "Applies to: All Tenant" at bounding box center [679, 139] width 111 height 15
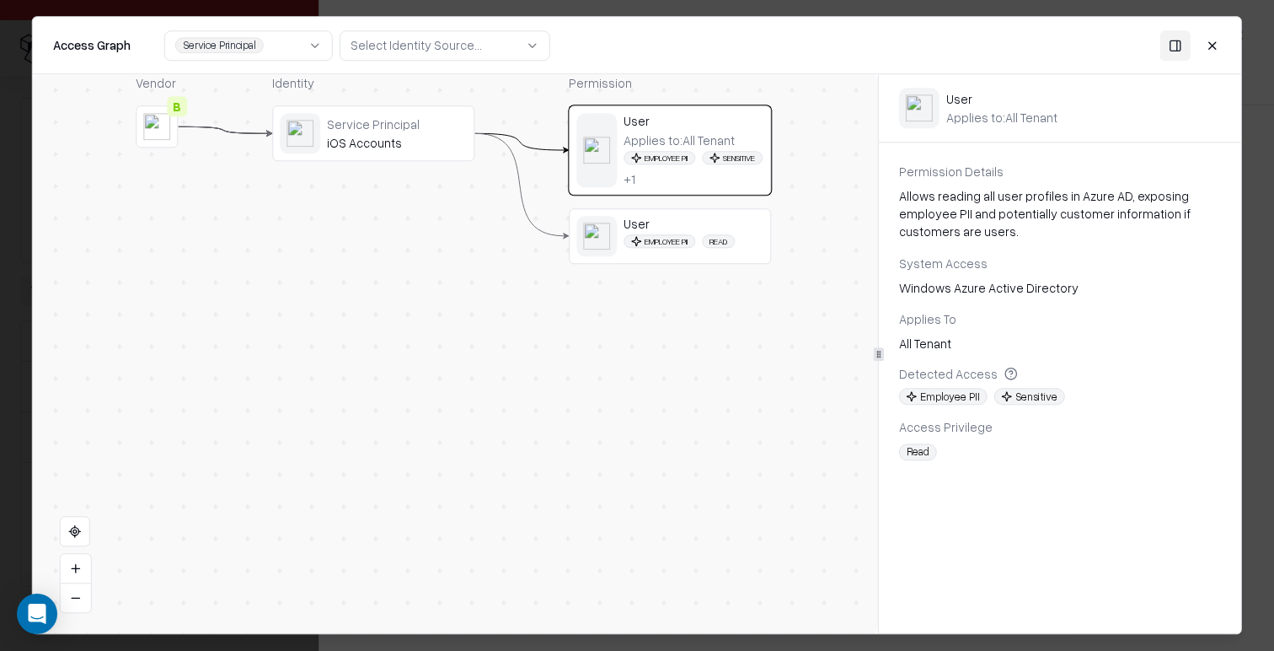
click at [657, 228] on div "User" at bounding box center [694, 223] width 140 height 15
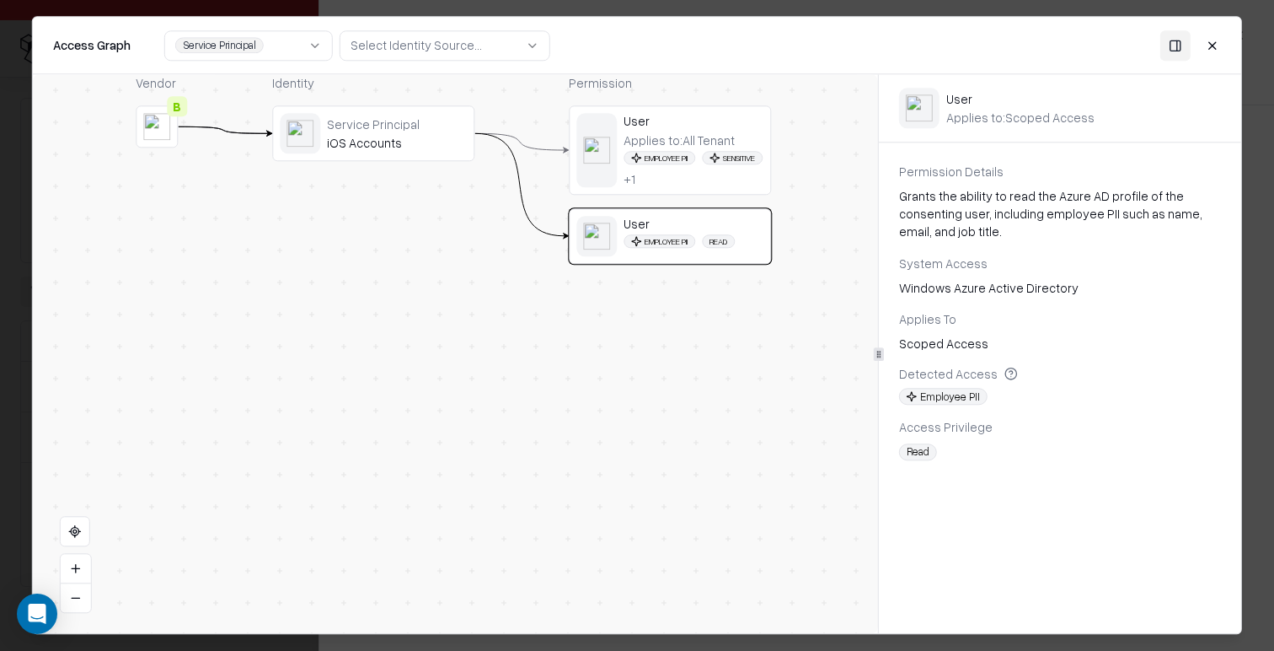
click at [346, 146] on div "iOS Accounts" at bounding box center [397, 142] width 140 height 15
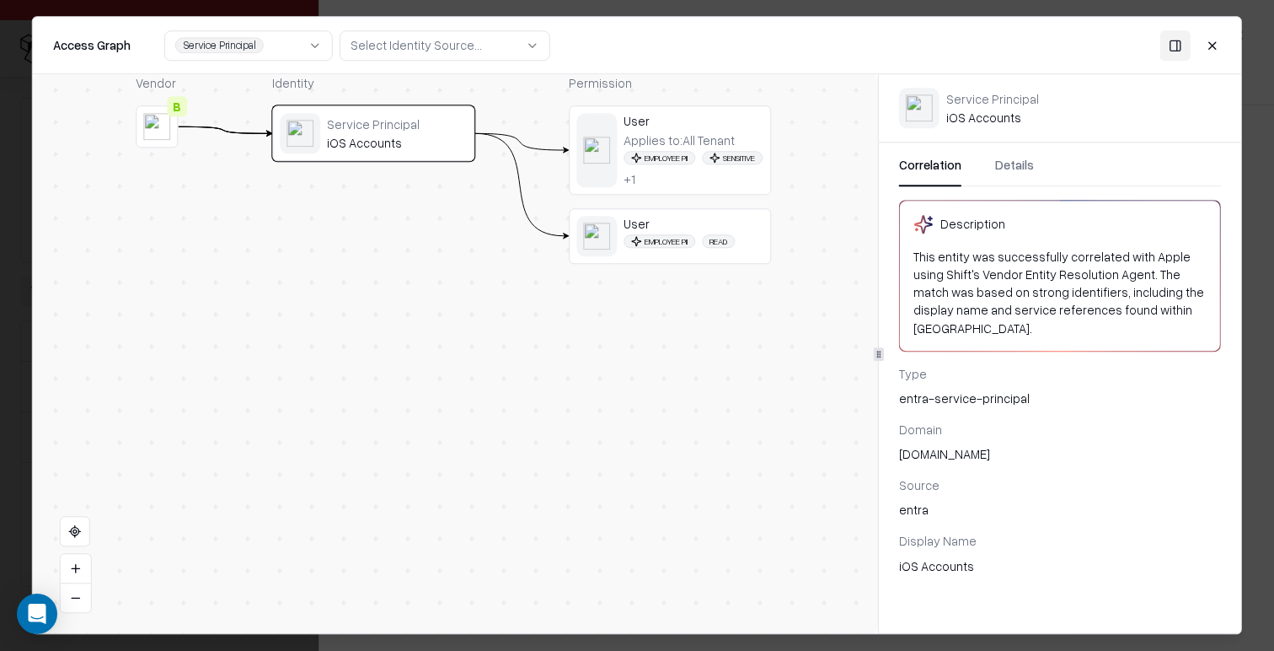
click at [927, 557] on div "iOS Accounts" at bounding box center [1060, 566] width 322 height 18
drag, startPoint x: 927, startPoint y: 549, endPoint x: 935, endPoint y: 571, distance: 24.0
click at [927, 557] on div "iOS Accounts" at bounding box center [1060, 566] width 322 height 18
click at [937, 576] on div "Service Principal iOS Accounts Correlation Details Description This entity was …" at bounding box center [1060, 353] width 362 height 559
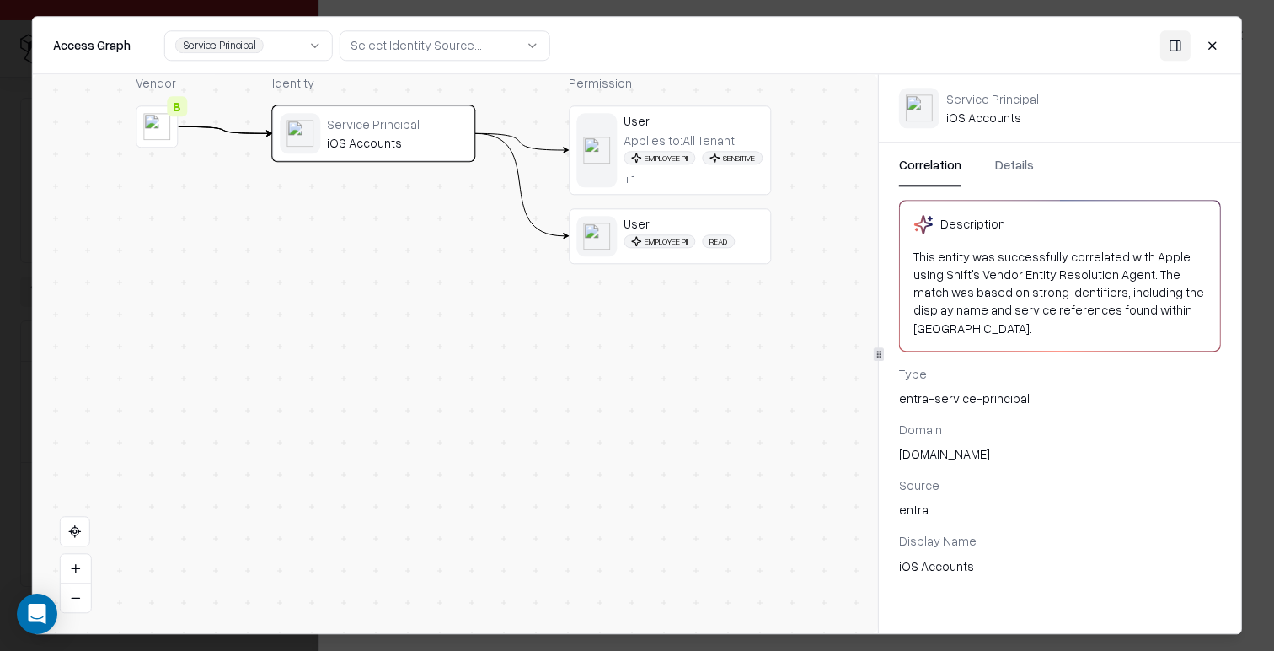
click at [991, 115] on div "Service Principal iOS Accounts" at bounding box center [992, 108] width 93 height 35
copy div "iOS Accounts"
click at [1027, 169] on button "Details" at bounding box center [1014, 171] width 39 height 30
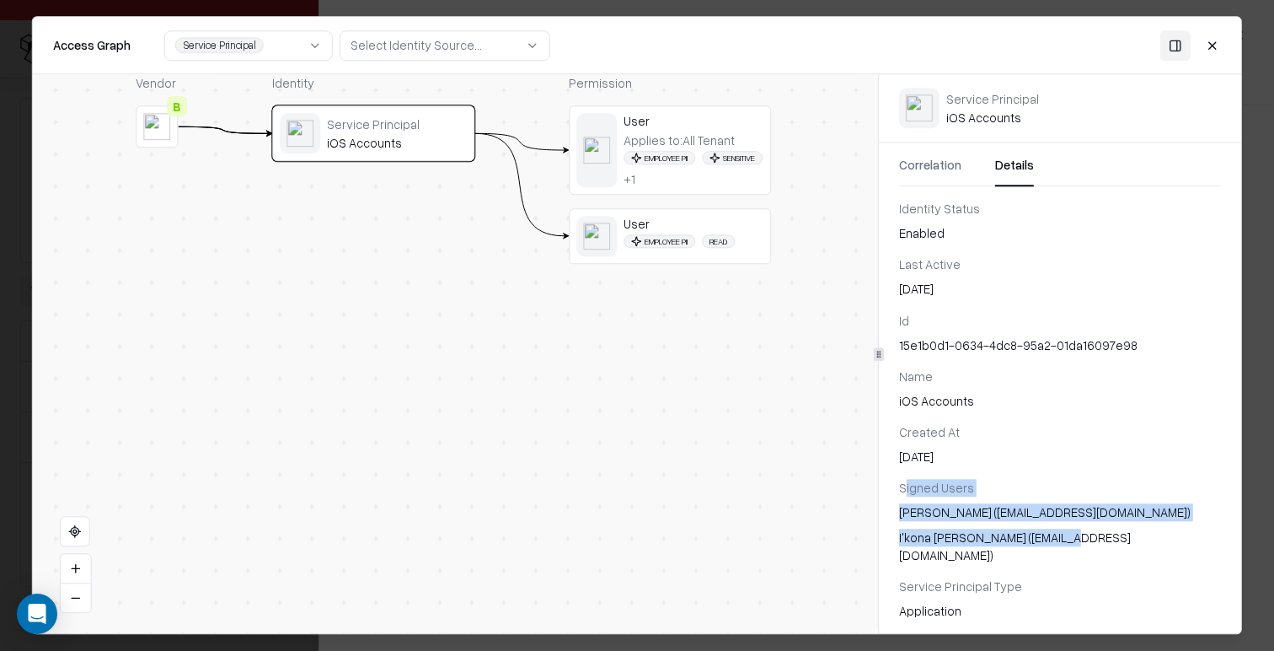
drag, startPoint x: 909, startPoint y: 493, endPoint x: 1116, endPoint y: 538, distance: 212.1
click at [1114, 537] on div "Signed Users Tonya Carpenter (tcarpenter1@caesars.com) I'kona Lee (ilee1@caesar…" at bounding box center [1060, 522] width 322 height 85
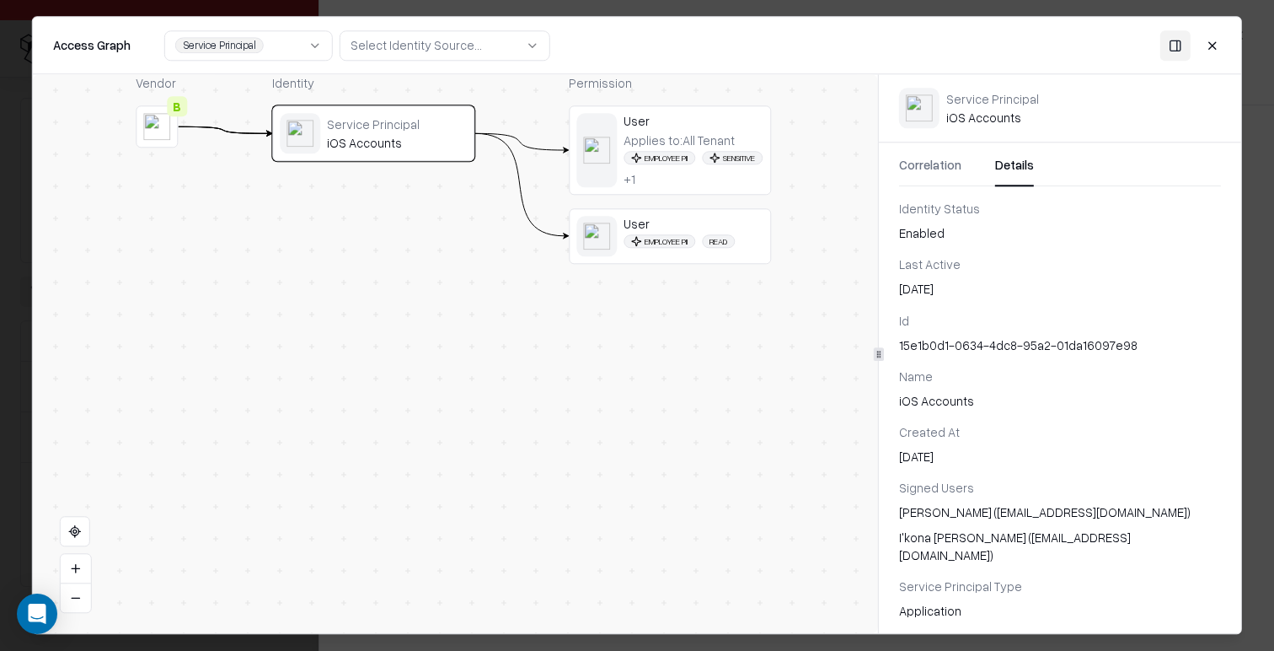
click at [1120, 541] on div "I'kona Lee (ilee1@caesars.com)" at bounding box center [1060, 545] width 322 height 35
click at [702, 164] on span "Sensitive" at bounding box center [732, 157] width 61 height 13
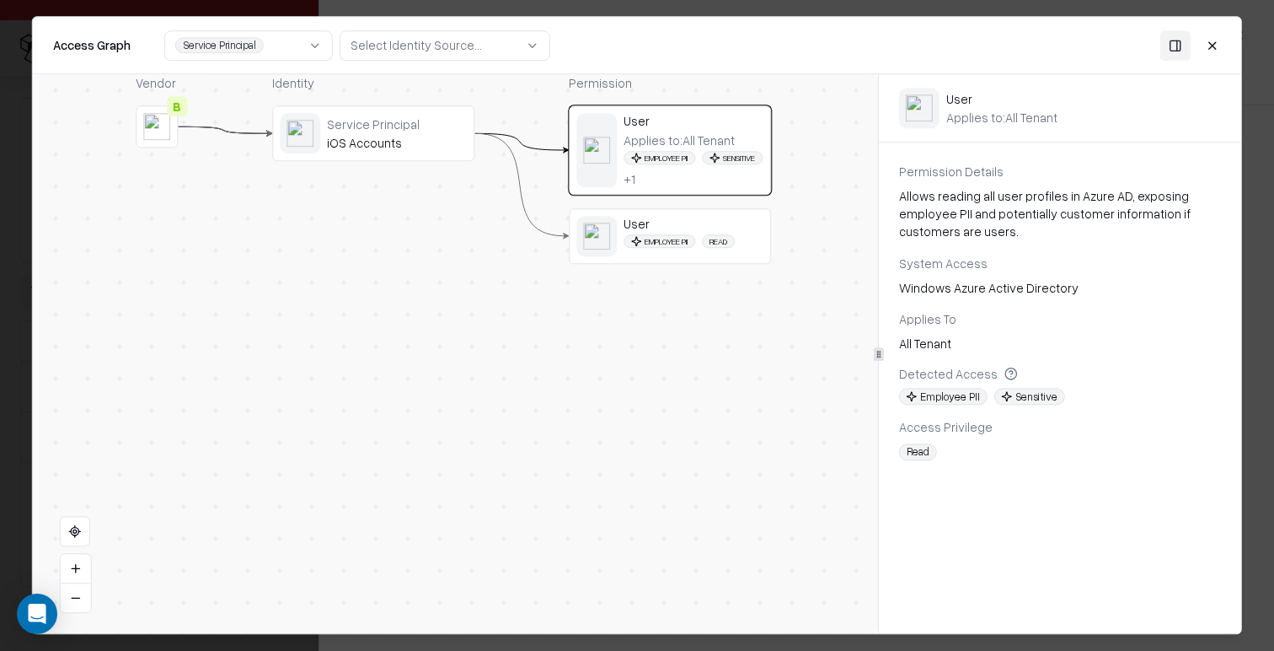
click at [660, 256] on div "User Employee PII Read" at bounding box center [670, 236] width 202 height 56
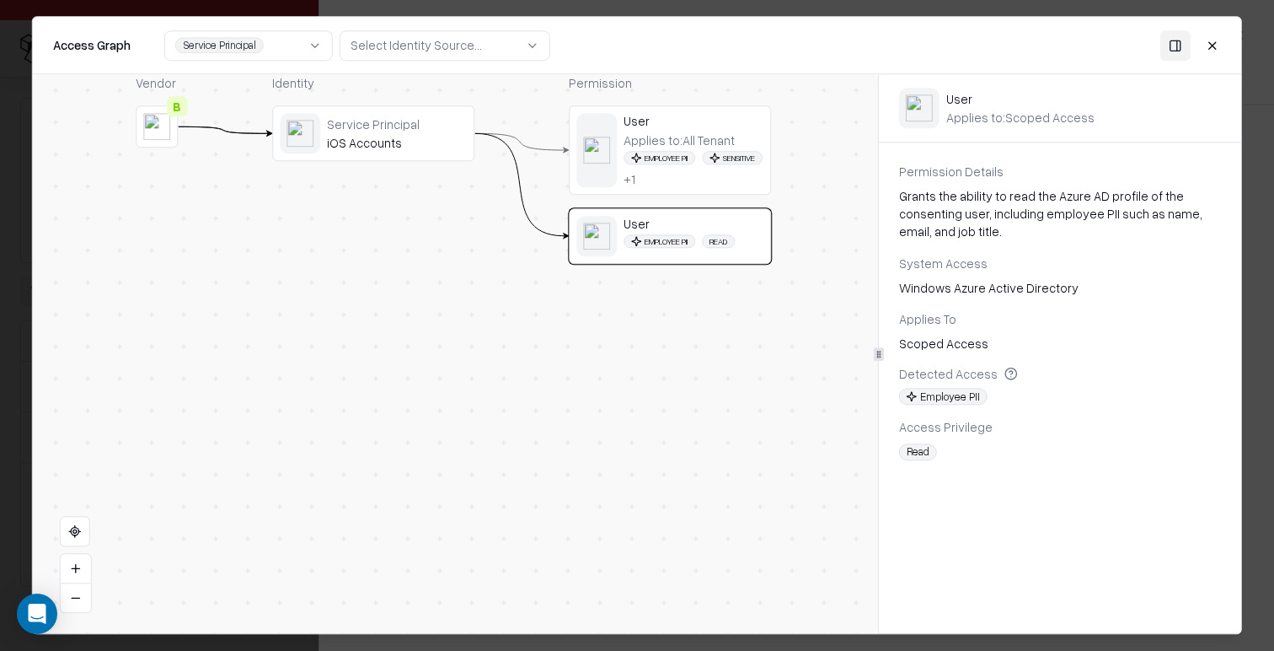
click at [379, 136] on div "iOS Accounts" at bounding box center [397, 142] width 140 height 15
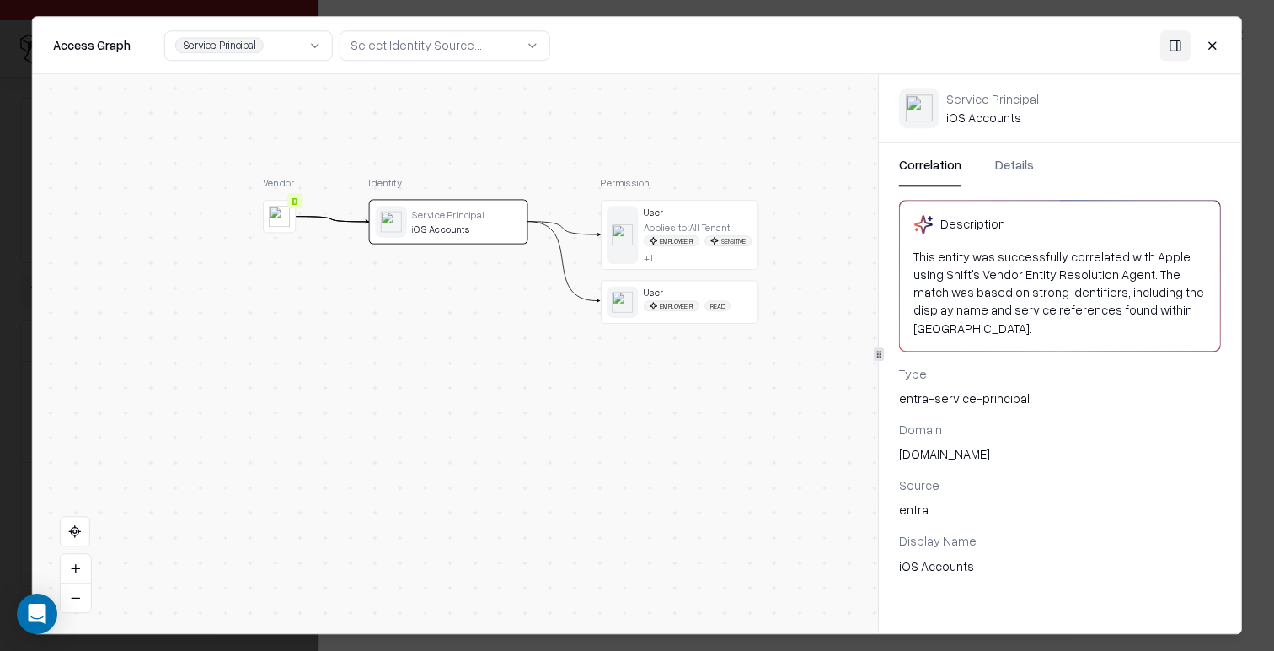
drag, startPoint x: 552, startPoint y: 253, endPoint x: 523, endPoint y: 337, distance: 89.0
click at [519, 339] on div "Vendor B Identity Service Principal iOS Accounts Permission User Applies to: Al…" at bounding box center [455, 353] width 845 height 559
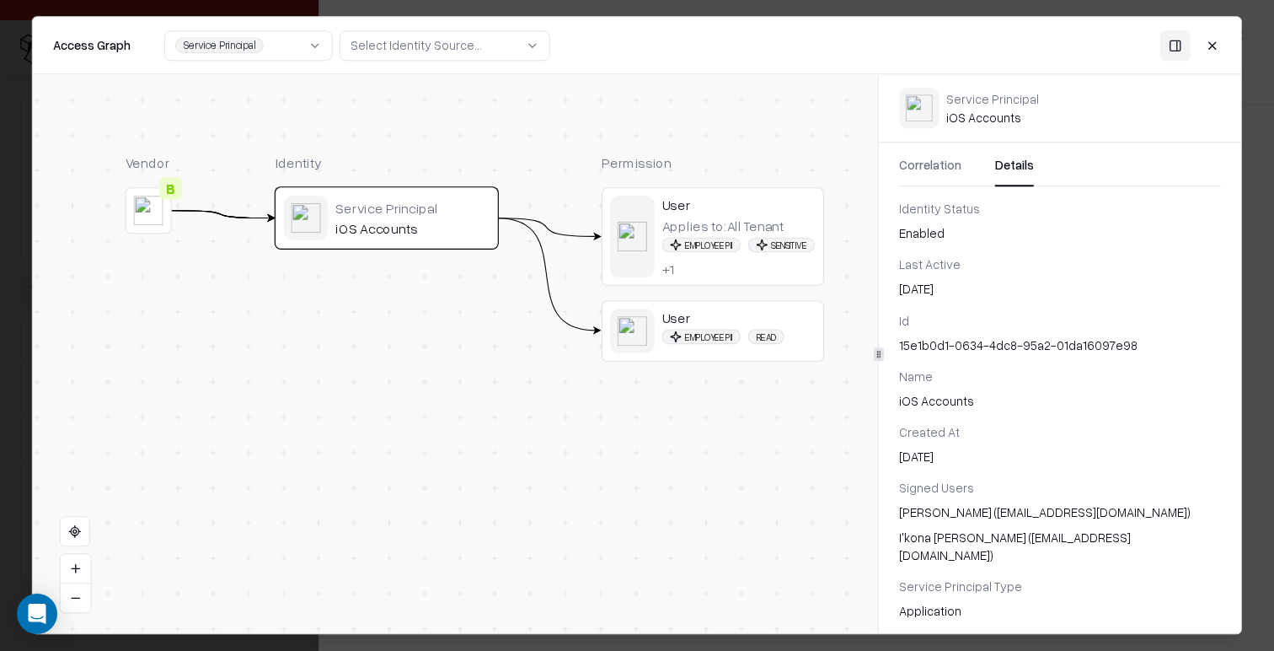
click at [1010, 175] on button "Details" at bounding box center [1014, 171] width 39 height 30
click at [946, 164] on button "Correlation" at bounding box center [930, 171] width 62 height 30
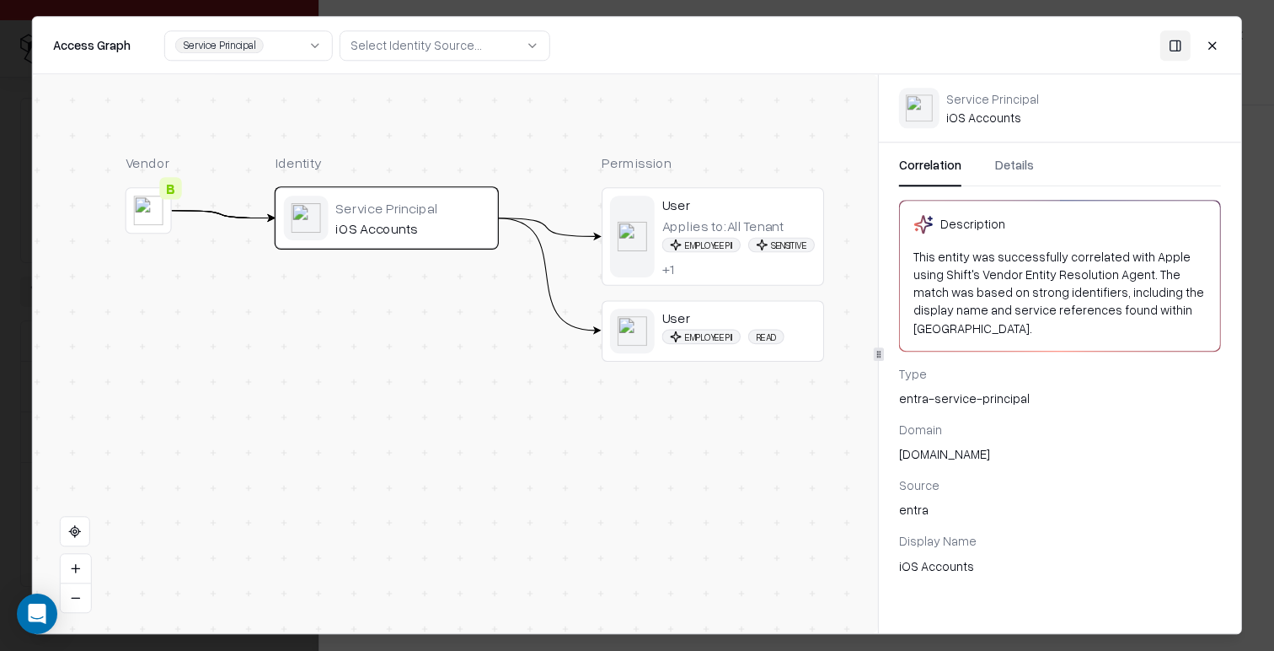
click at [678, 334] on span "Employee PII" at bounding box center [701, 337] width 79 height 15
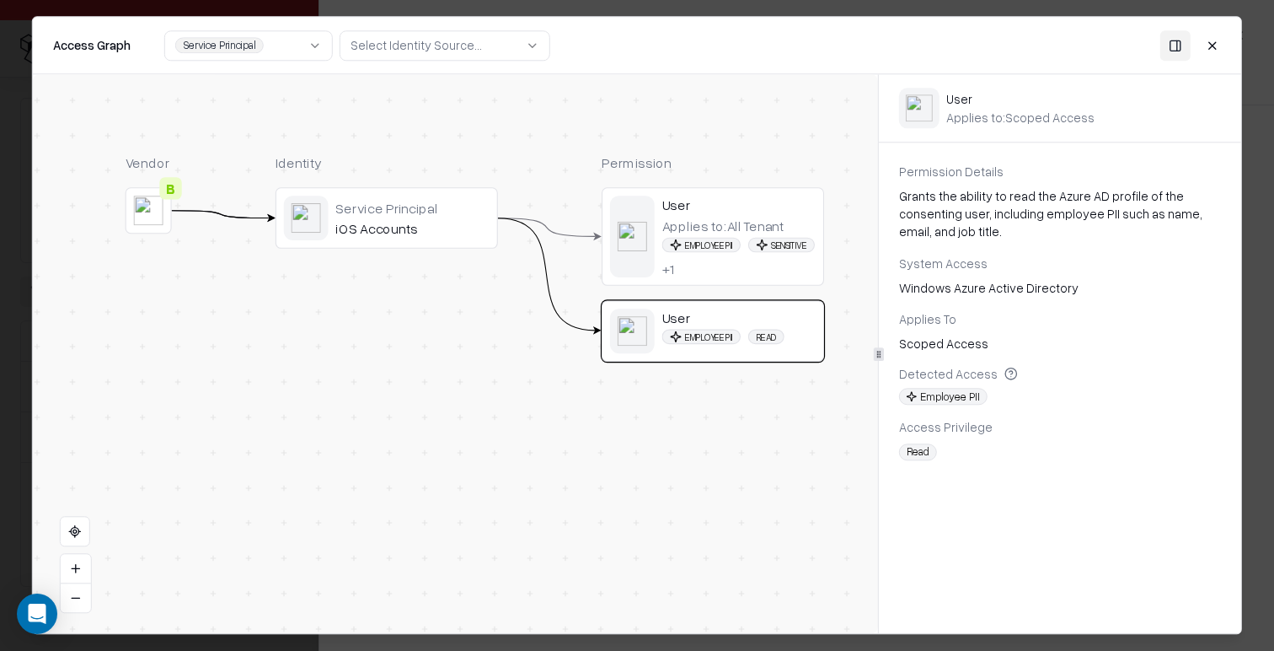
click at [739, 225] on div "Applies to: All Tenant" at bounding box center [723, 225] width 122 height 17
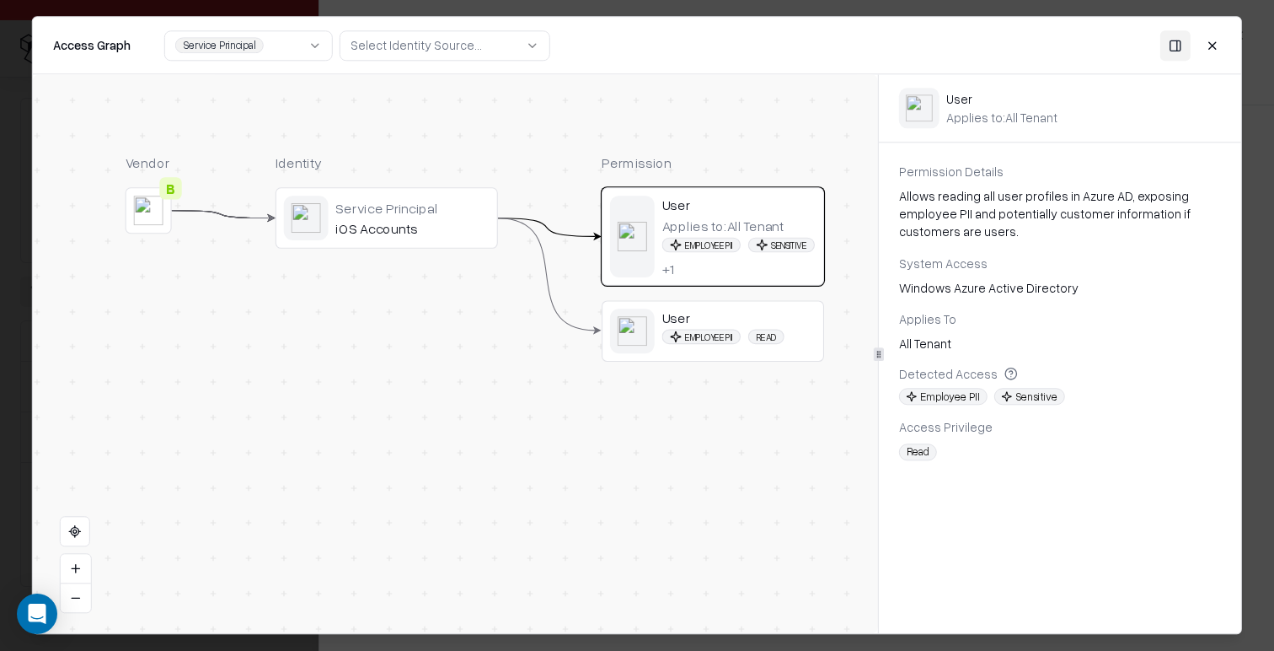
click at [445, 235] on div "iOS Accounts" at bounding box center [412, 228] width 154 height 17
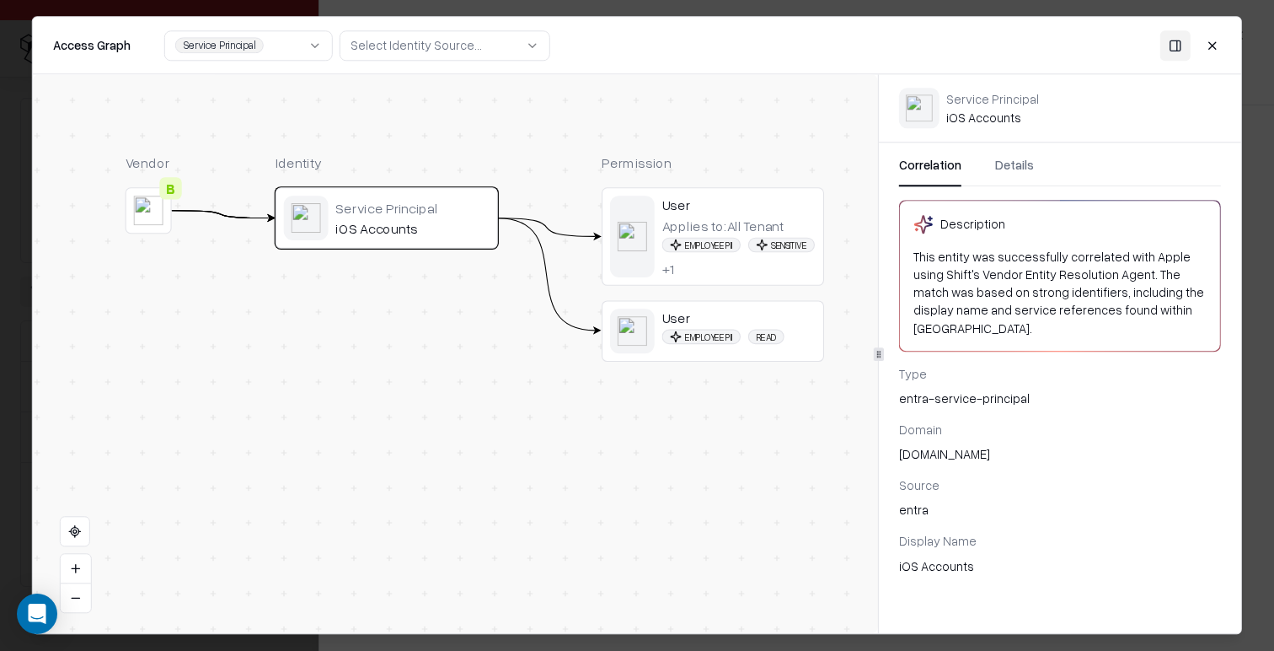
click at [1010, 167] on button "Details" at bounding box center [1014, 171] width 39 height 30
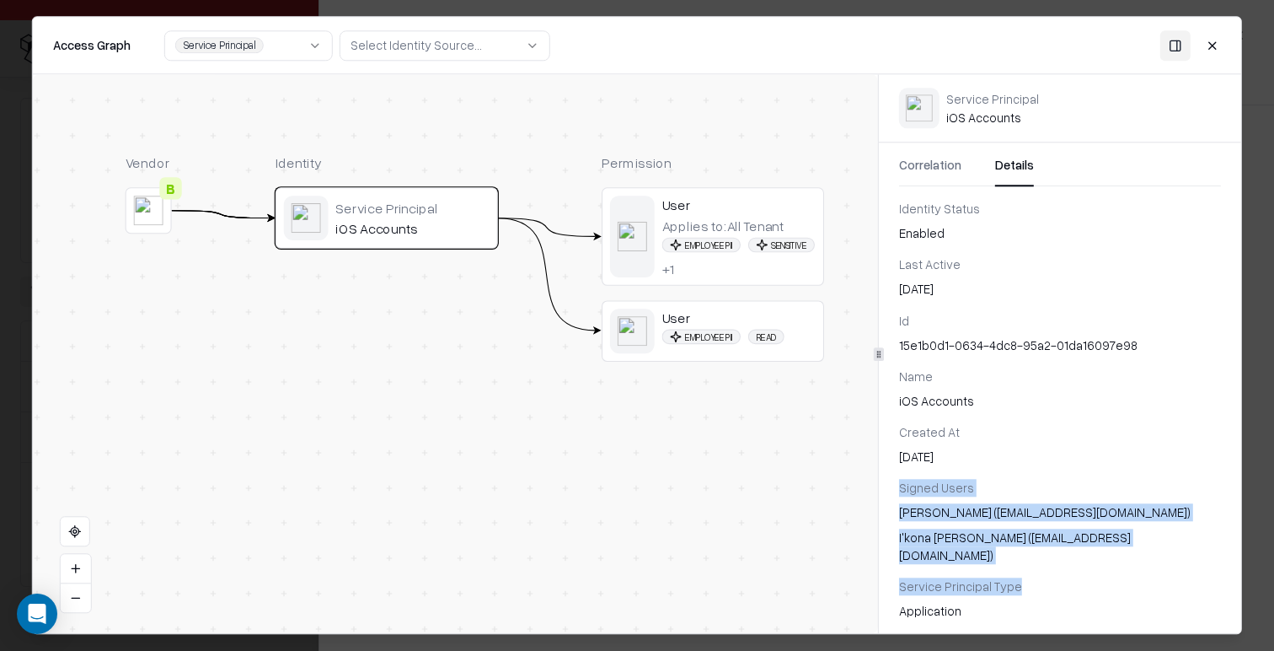
drag, startPoint x: 916, startPoint y: 491, endPoint x: 1113, endPoint y: 564, distance: 210.1
click at [1113, 564] on div "Id 15e1b0d1-0634-4dc8-95a2-01da16097e98 Name iOS Accounts Created At Jan 10, 20…" at bounding box center [1060, 466] width 362 height 308
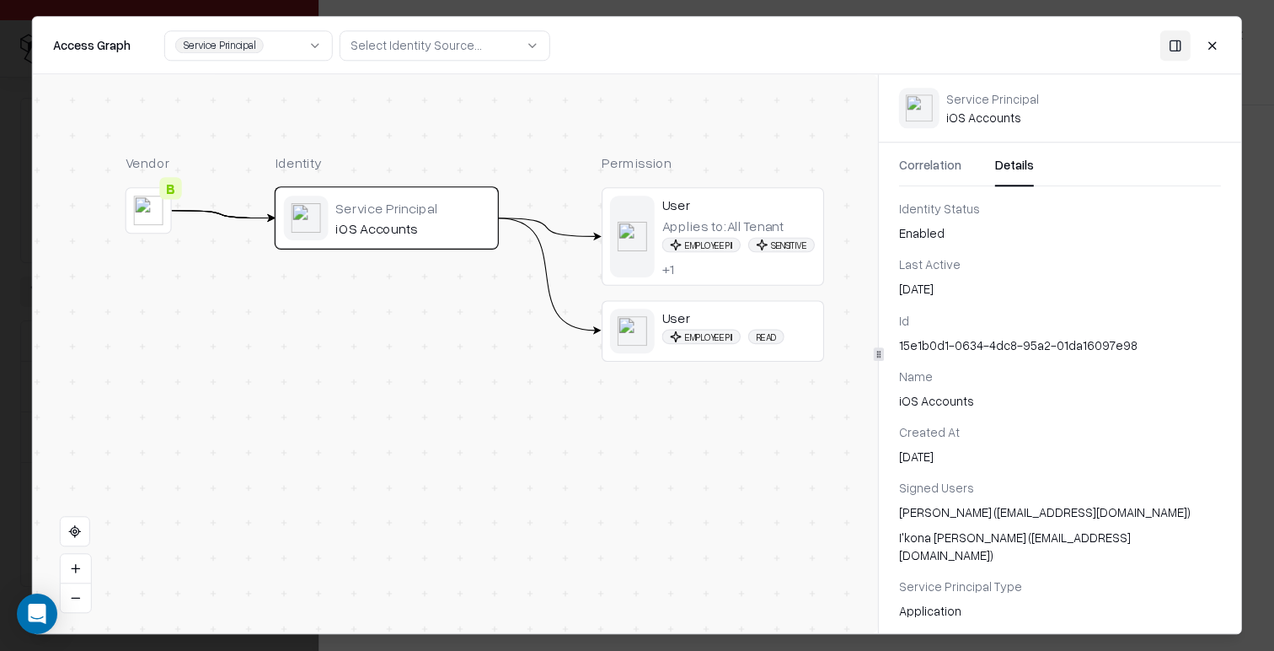
click at [1122, 555] on div "Id 15e1b0d1-0634-4dc8-95a2-01da16097e98 Name iOS Accounts Created At Jan 10, 20…" at bounding box center [1060, 466] width 362 height 308
drag, startPoint x: 899, startPoint y: 491, endPoint x: 1016, endPoint y: 513, distance: 119.2
click at [992, 485] on div "Signed Users" at bounding box center [1060, 489] width 322 height 18
click at [1022, 518] on div "Tonya Carpenter (tcarpenter1@caesars.com)" at bounding box center [1060, 513] width 322 height 18
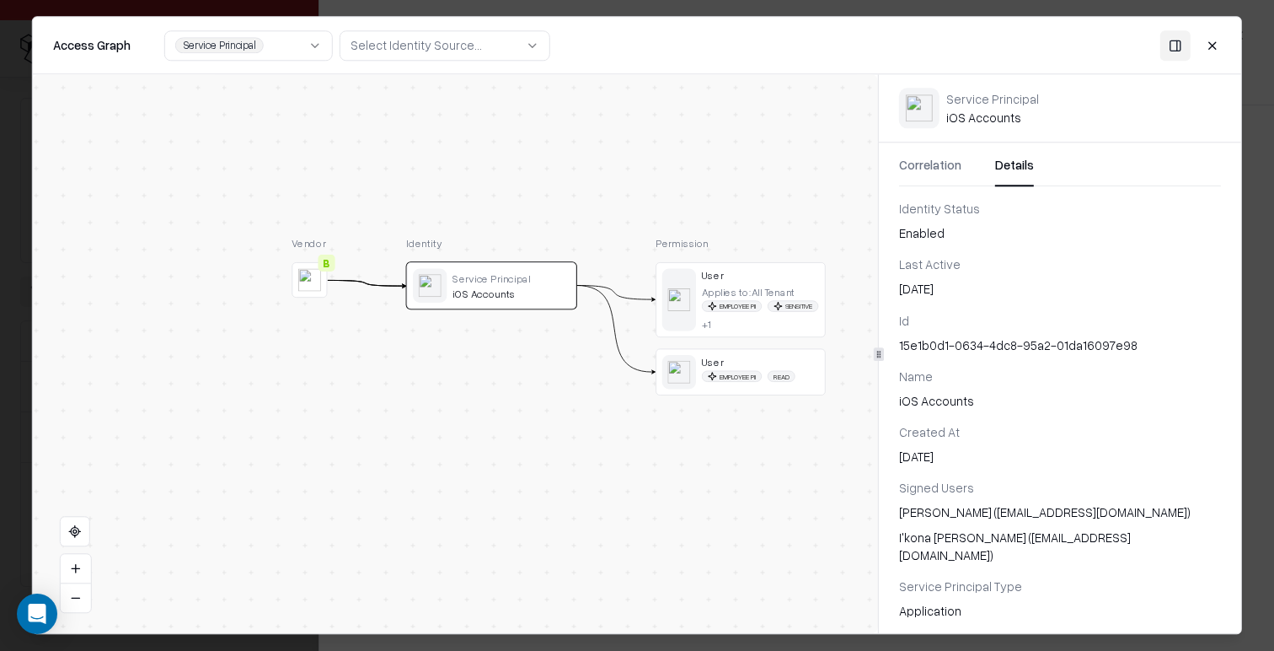
click at [930, 163] on button "Correlation" at bounding box center [930, 171] width 62 height 30
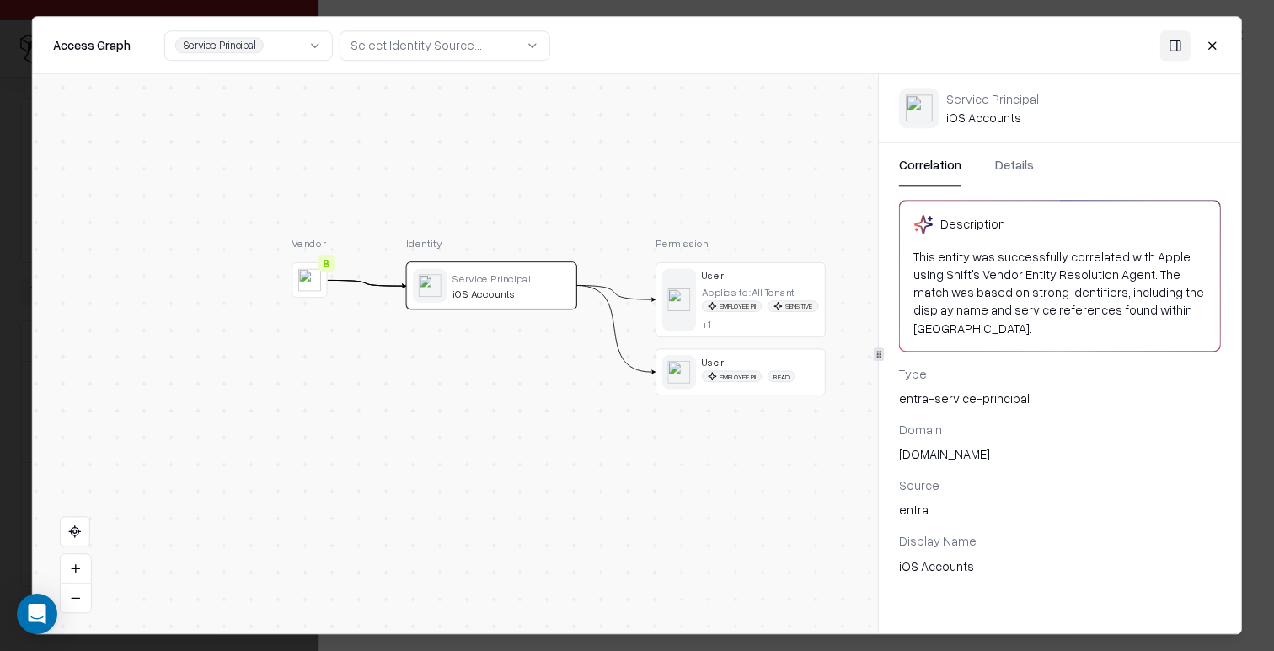
click at [1212, 35] on button "Close" at bounding box center [1213, 45] width 30 height 30
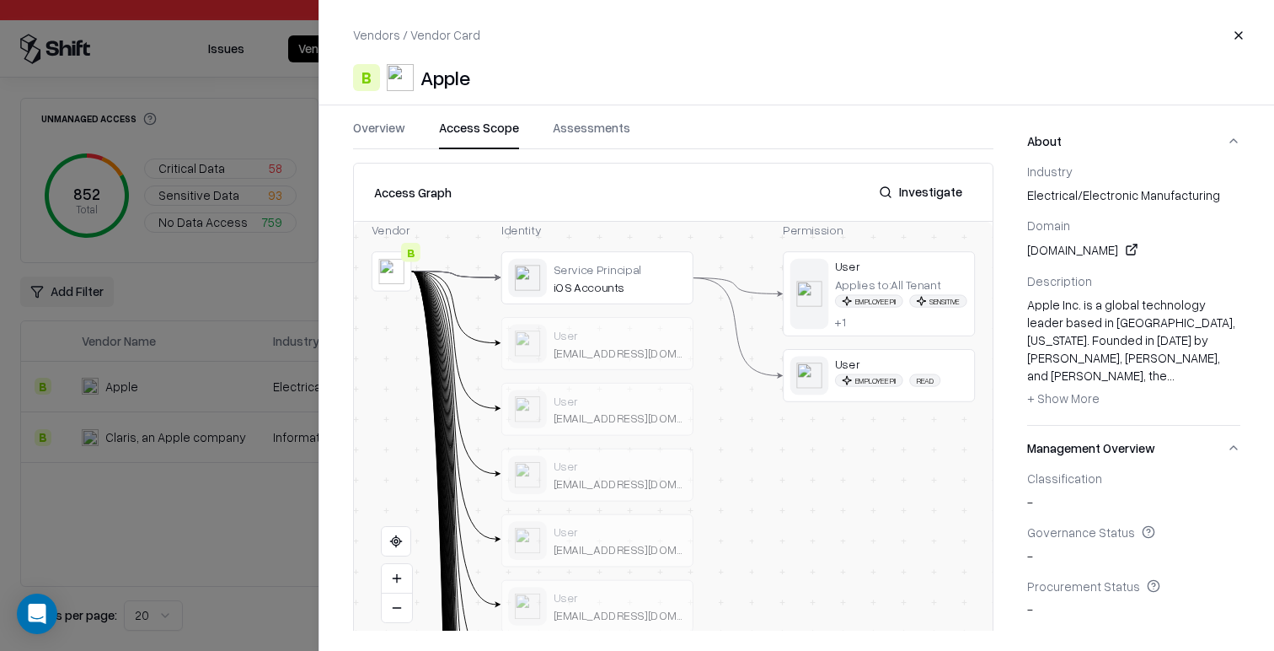
click at [1234, 26] on button "Close" at bounding box center [1239, 35] width 30 height 30
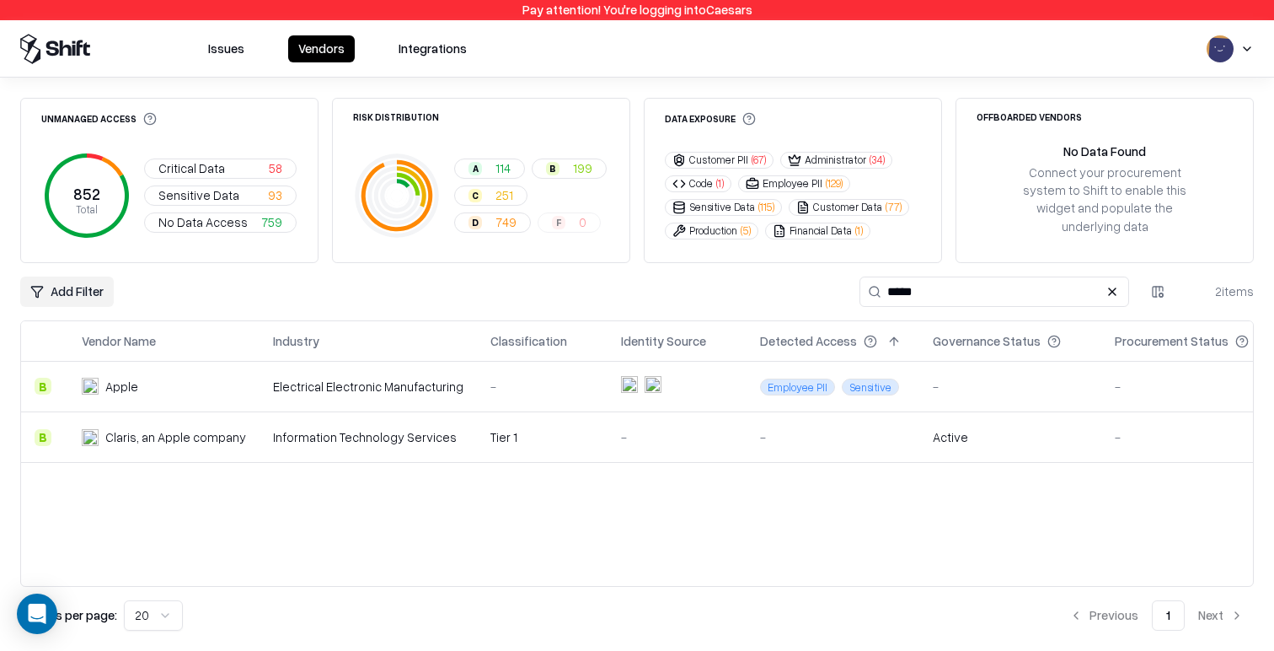
click at [966, 276] on input "*****" at bounding box center [995, 291] width 270 height 30
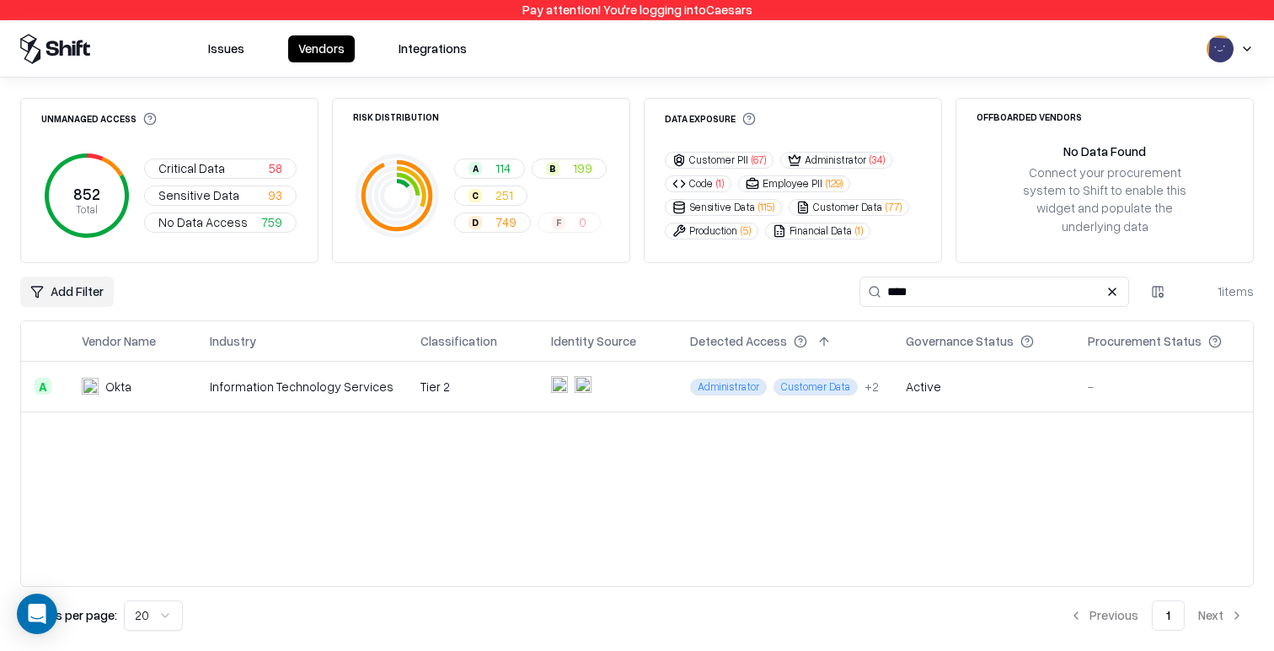
type input "****"
click at [437, 387] on td "Tier 2" at bounding box center [472, 387] width 131 height 51
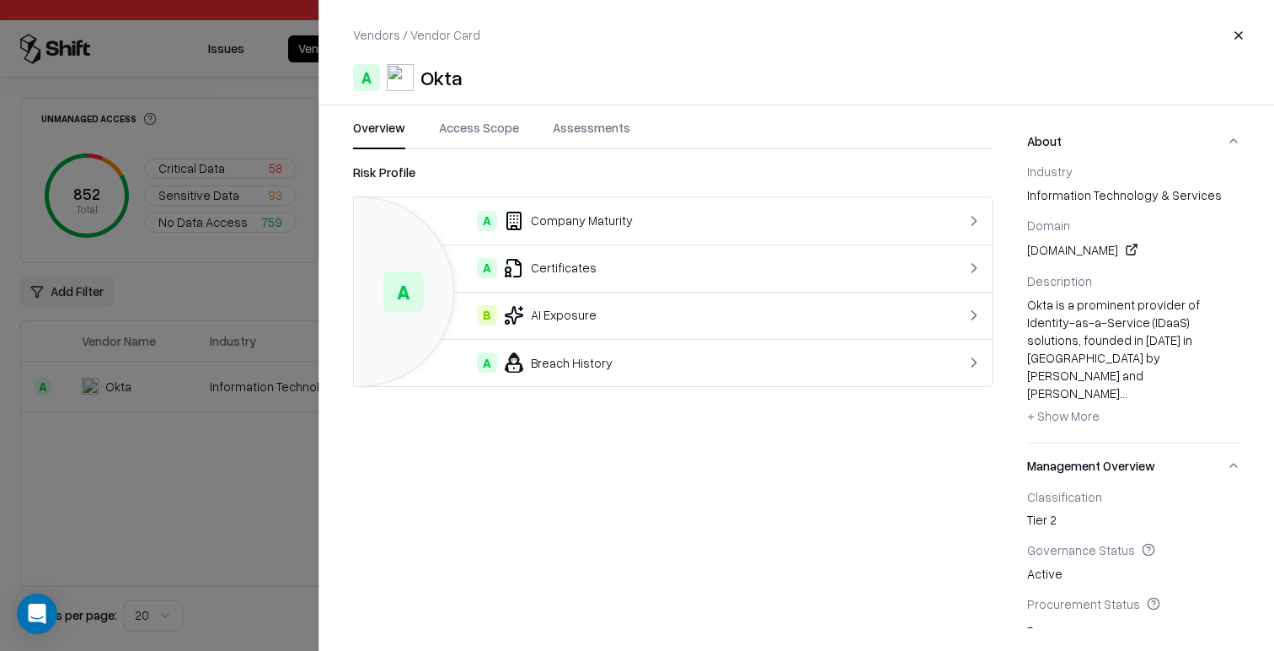
click at [493, 132] on button "Access Scope" at bounding box center [479, 134] width 80 height 30
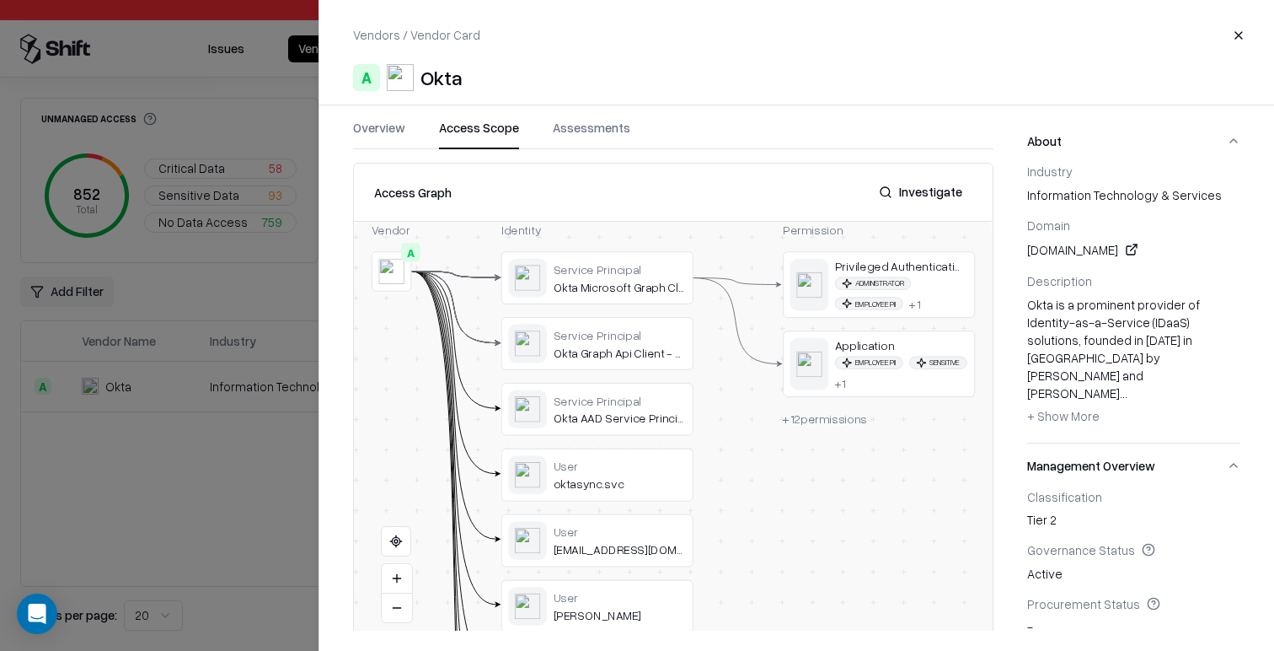
click at [949, 192] on button "Investigate" at bounding box center [921, 192] width 104 height 30
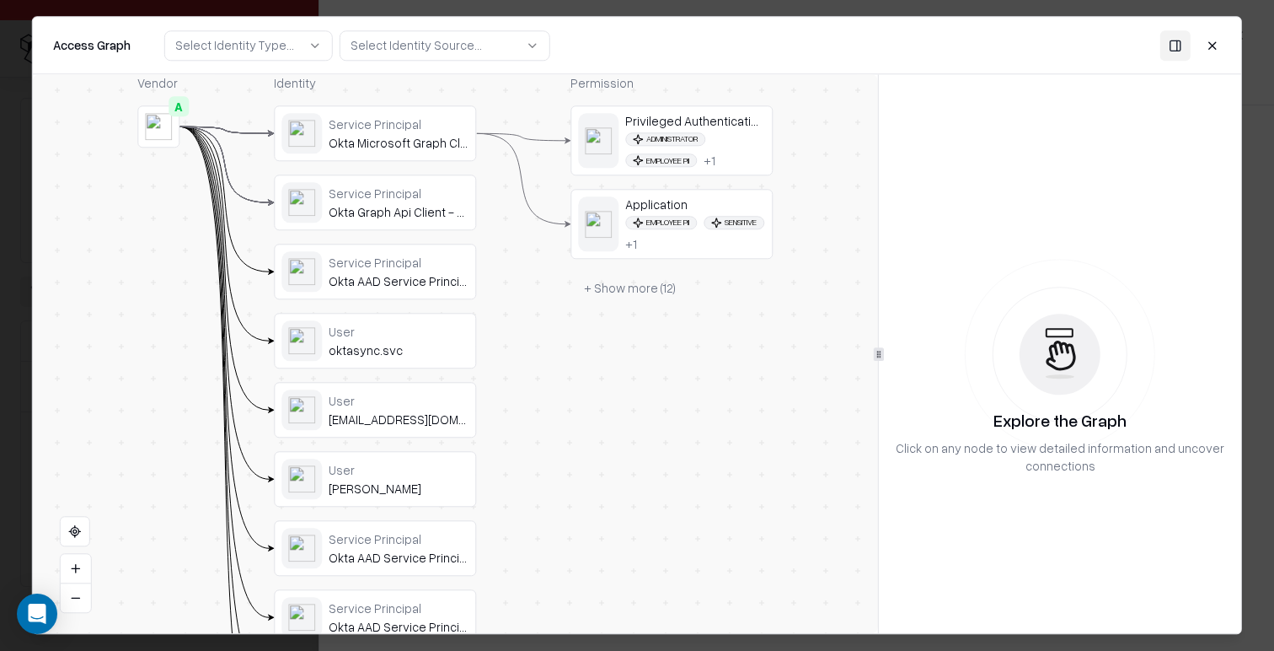
click at [280, 51] on div "Select Identity Type..." at bounding box center [234, 45] width 119 height 18
click at [247, 119] on div "Service Principal" at bounding box center [248, 110] width 160 height 34
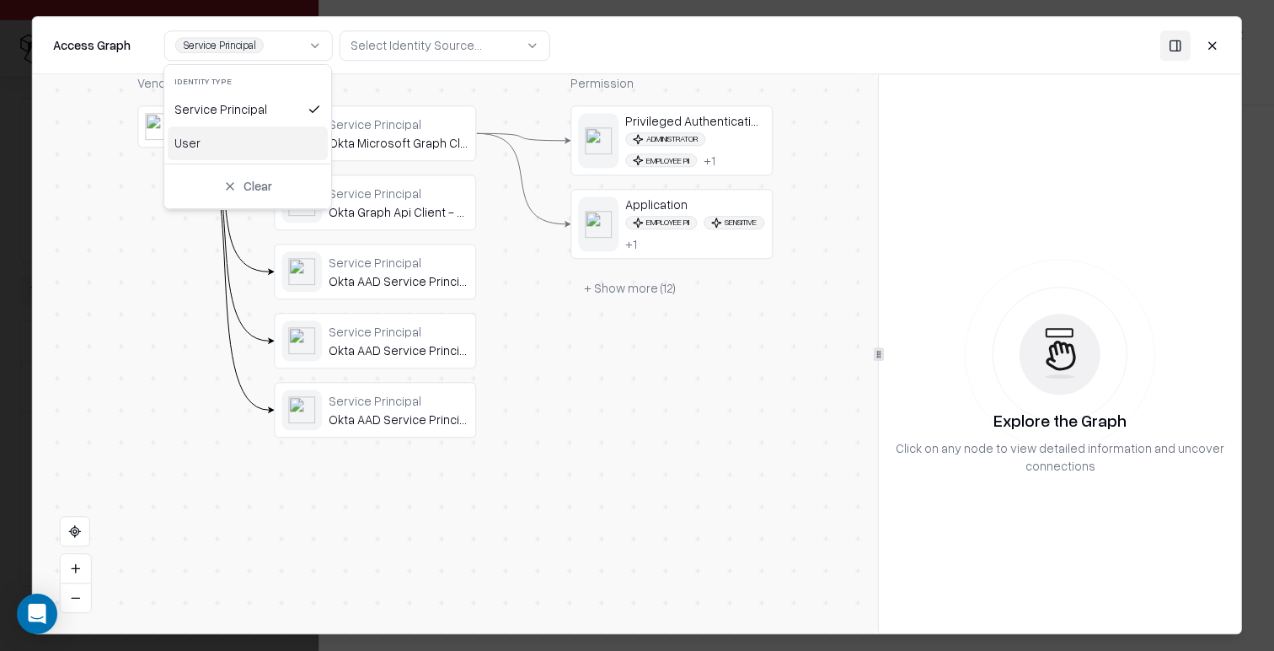
click at [617, 370] on div "Permission Privileged Authentication Administrator Administrator Employee PII +…" at bounding box center [672, 255] width 202 height 363
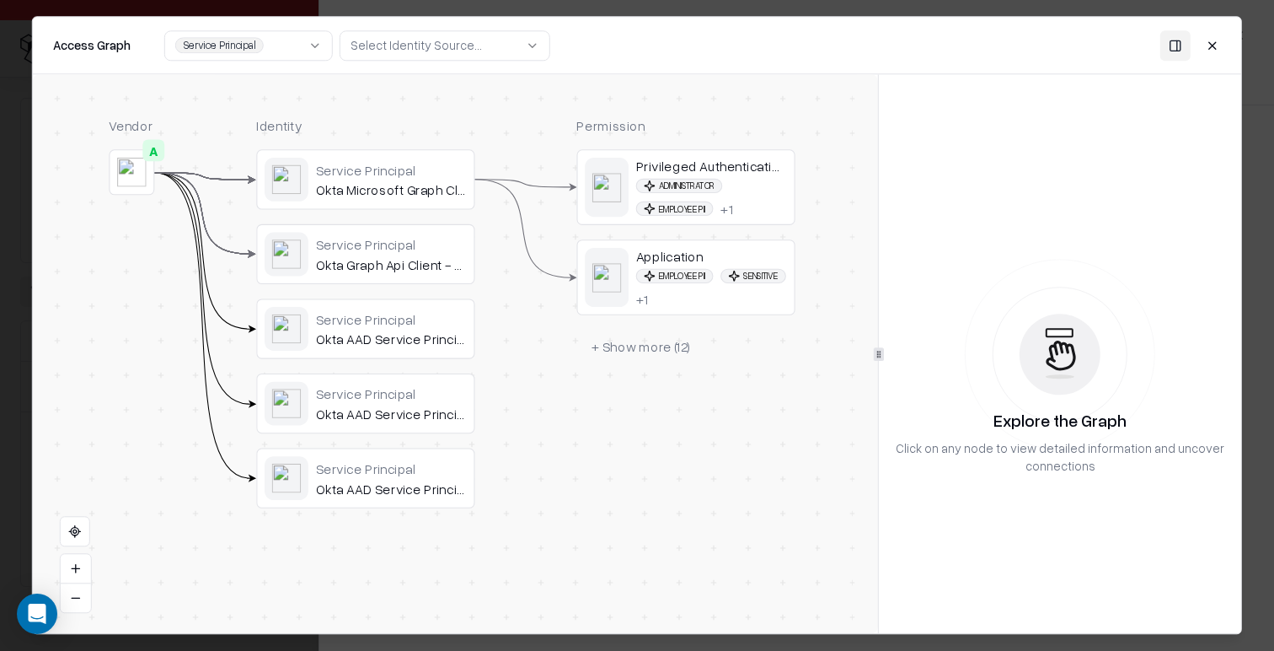
click at [381, 188] on div "Okta Microsoft Graph Client" at bounding box center [391, 189] width 151 height 17
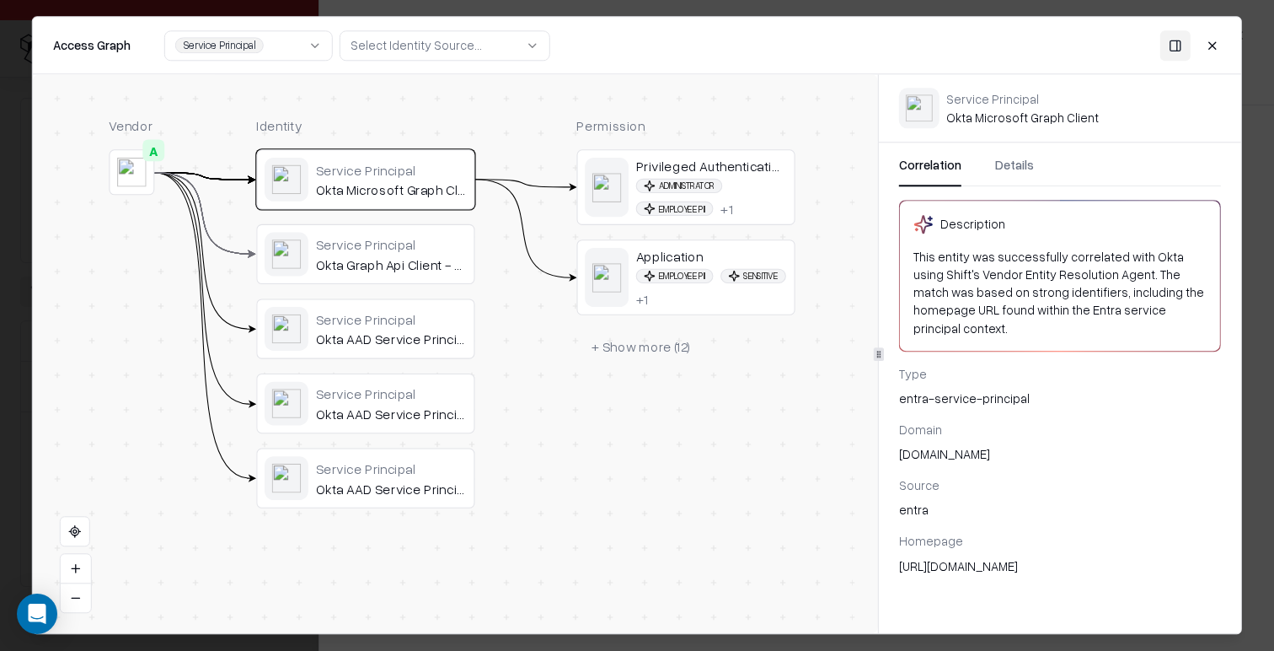
click at [1018, 173] on button "Details" at bounding box center [1014, 171] width 39 height 30
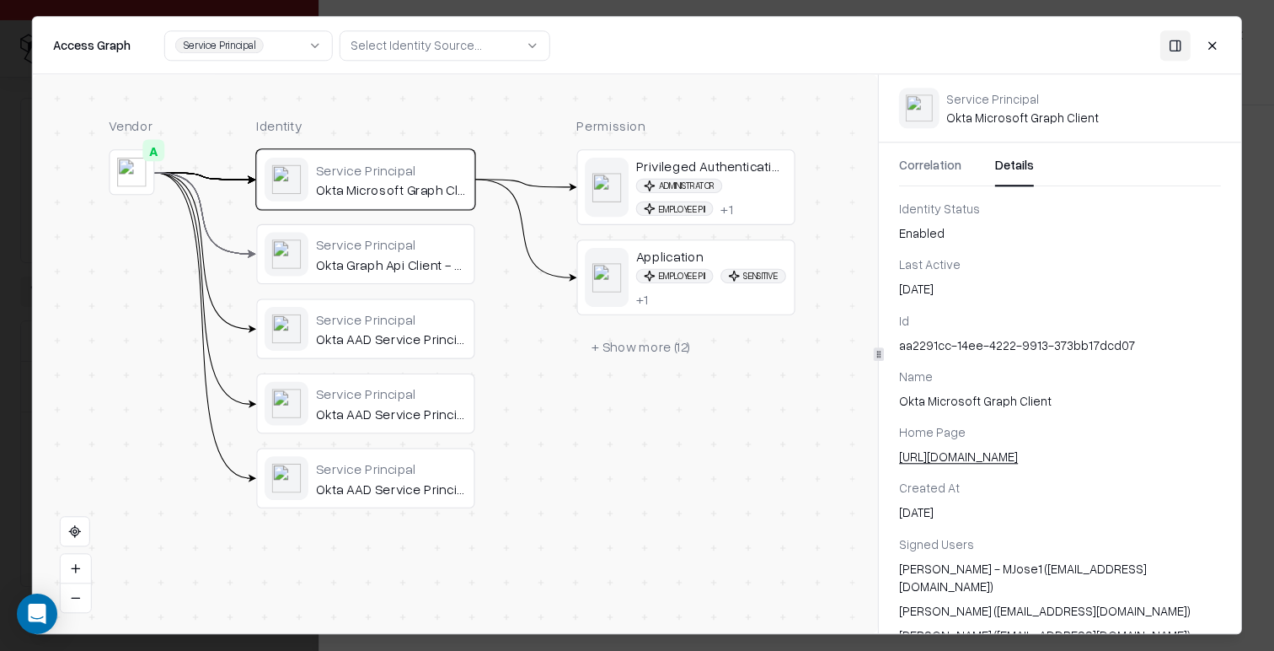
click at [1059, 602] on div "Rachel Houston (rhouston@caesars.com)" at bounding box center [1060, 611] width 322 height 18
drag, startPoint x: 978, startPoint y: 576, endPoint x: 1095, endPoint y: 582, distance: 116.5
click at [1100, 576] on div "Mathew Jose - MJose1 (mjose1@caesars.com)" at bounding box center [1060, 577] width 322 height 35
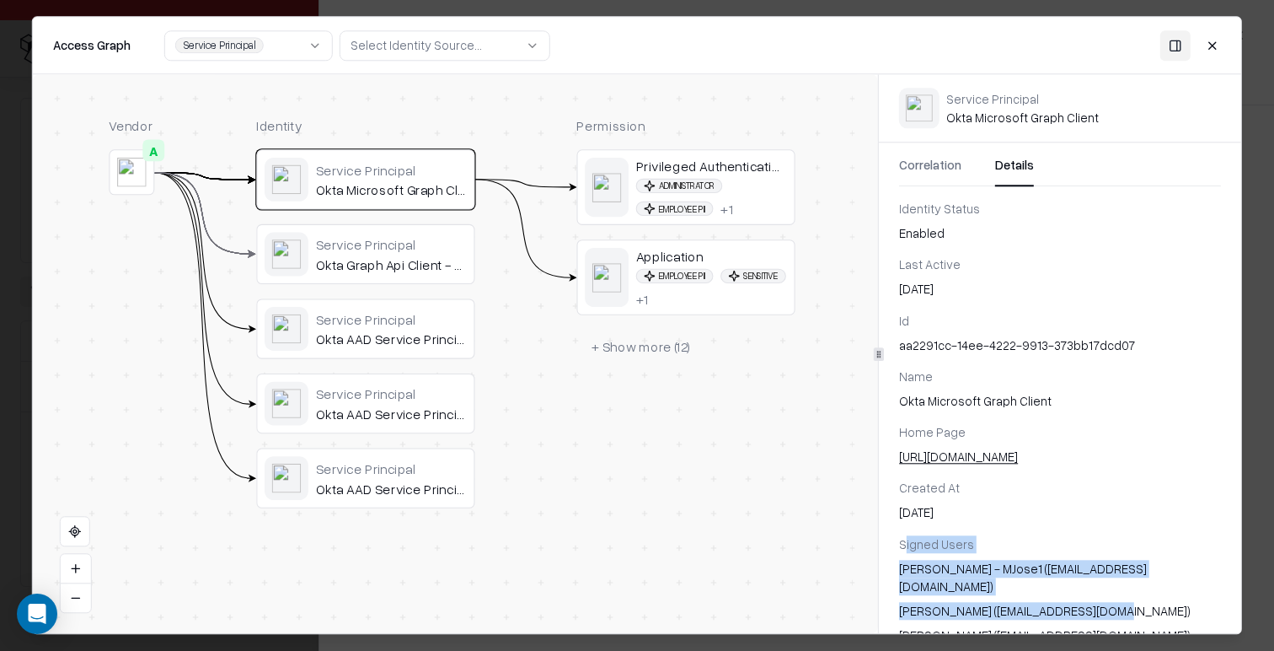
drag, startPoint x: 913, startPoint y: 547, endPoint x: 1107, endPoint y: 599, distance: 200.8
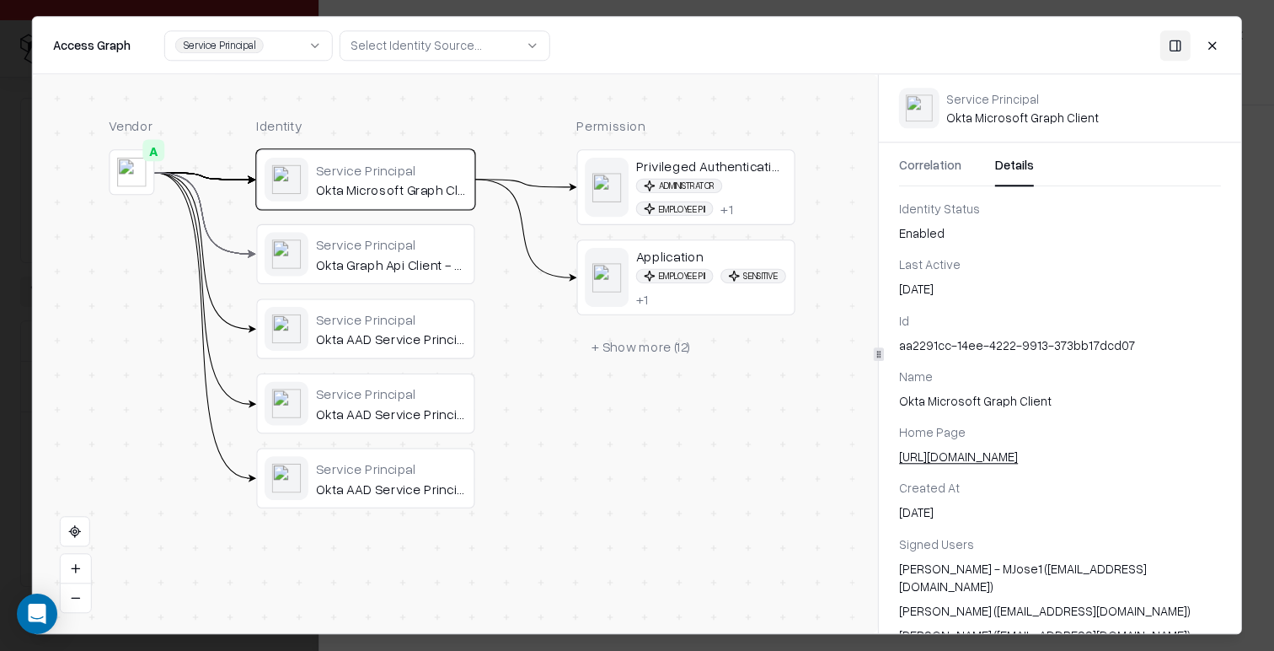
drag, startPoint x: 1107, startPoint y: 599, endPoint x: 1117, endPoint y: 605, distance: 11.7
click at [1110, 602] on div "Rachel Houston (rhouston@caesars.com)" at bounding box center [1060, 611] width 322 height 18
click at [919, 247] on div "Identity Status Enabled Last Active Oct 10, 2025" at bounding box center [1060, 249] width 322 height 99
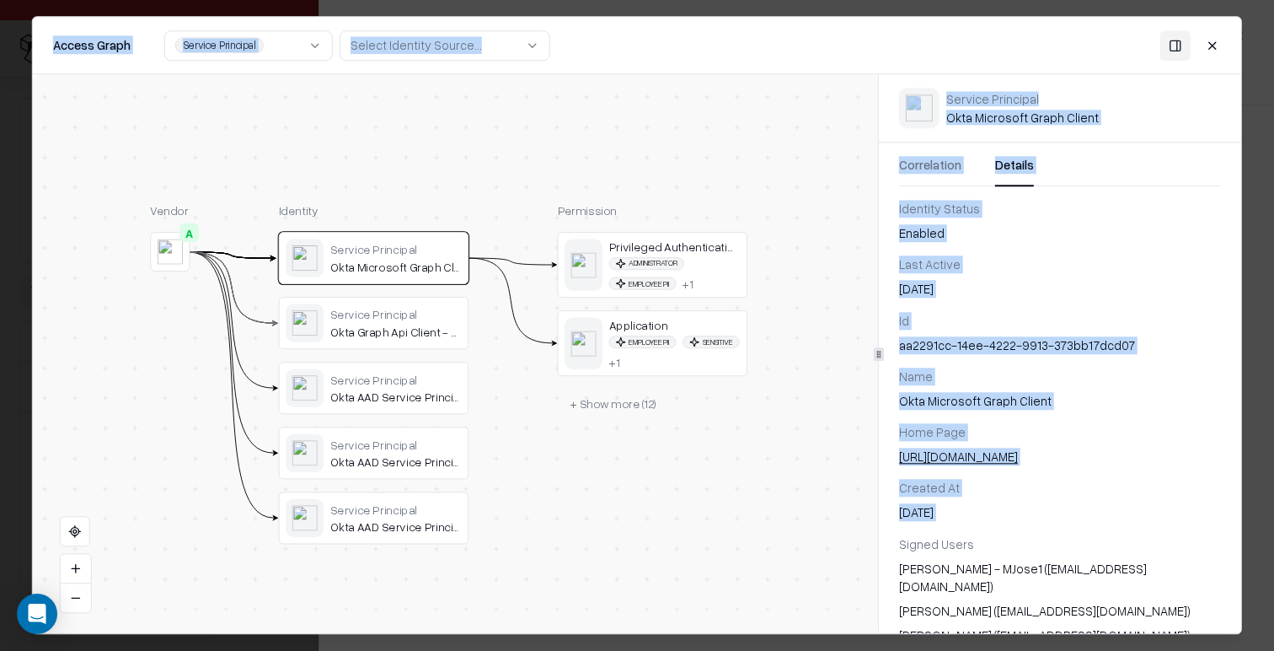
drag, startPoint x: 1054, startPoint y: 660, endPoint x: 1069, endPoint y: 606, distance: 56.0
click at [1085, 650] on html "Pay attention! You're logging into Caesars Issues Vendors Integrations Unmanage…" at bounding box center [637, 325] width 1274 height 651
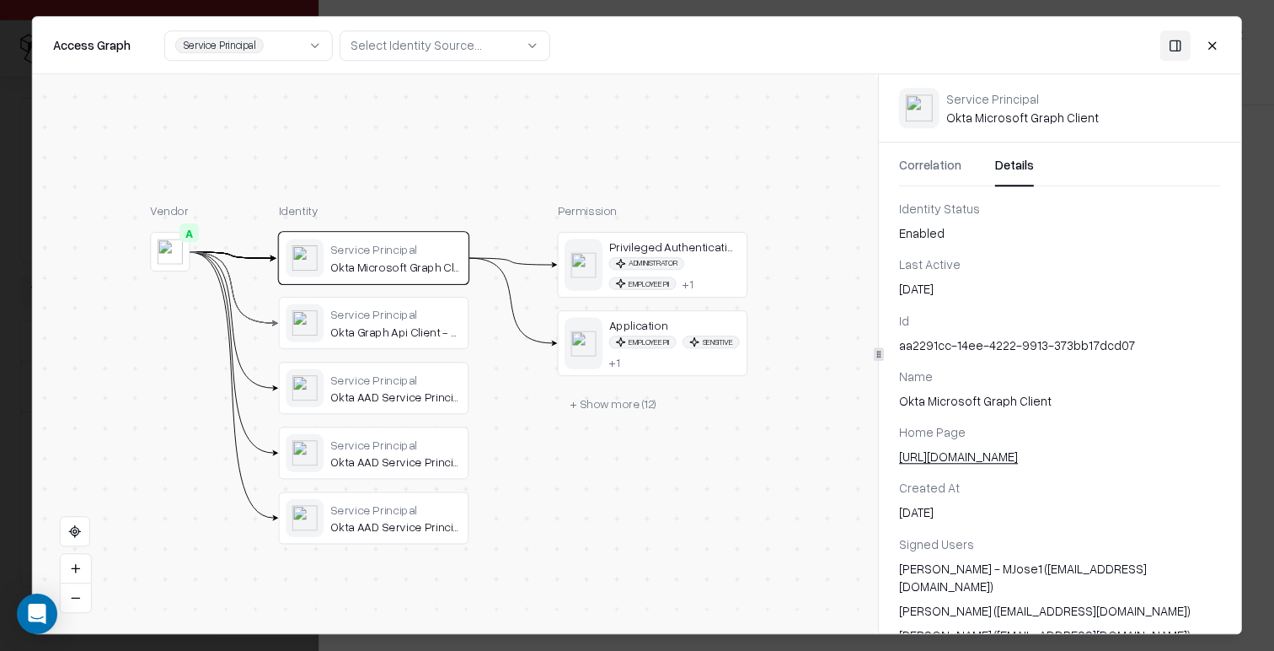
drag, startPoint x: 1073, startPoint y: 484, endPoint x: 1039, endPoint y: 481, distance: 33.8
click at [1072, 484] on div "Created At" at bounding box center [1060, 489] width 322 height 18
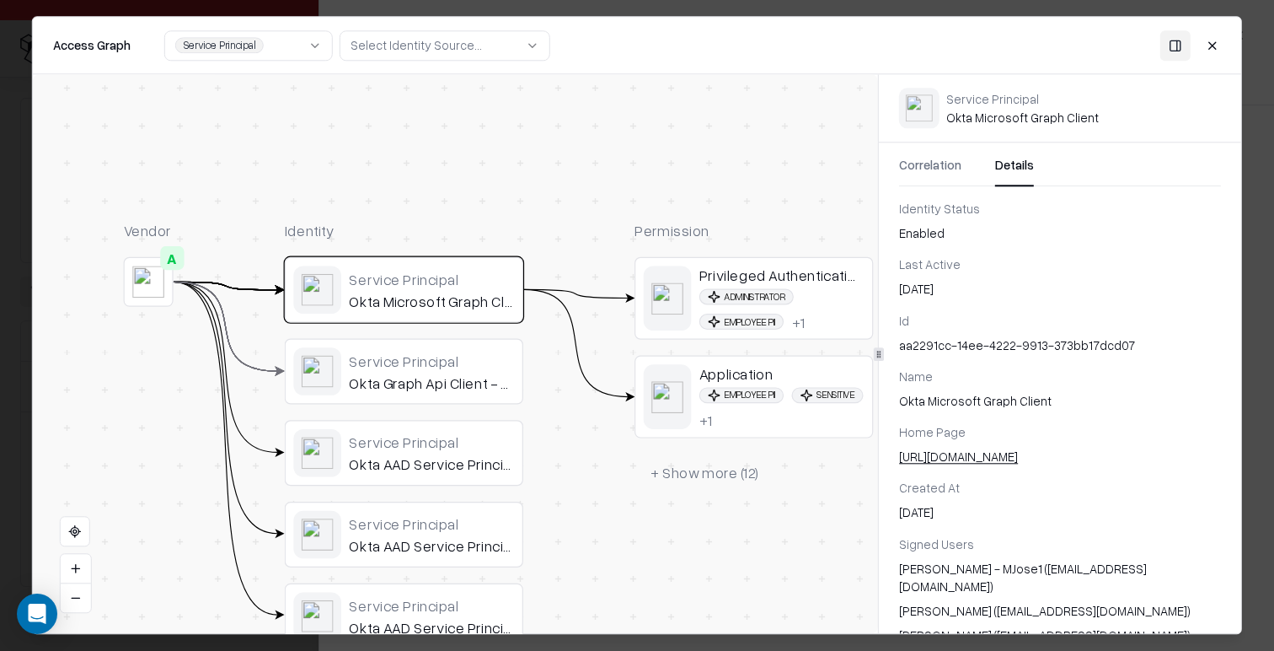
click at [830, 405] on div "Employee PII Sensitive + 1" at bounding box center [782, 408] width 165 height 42
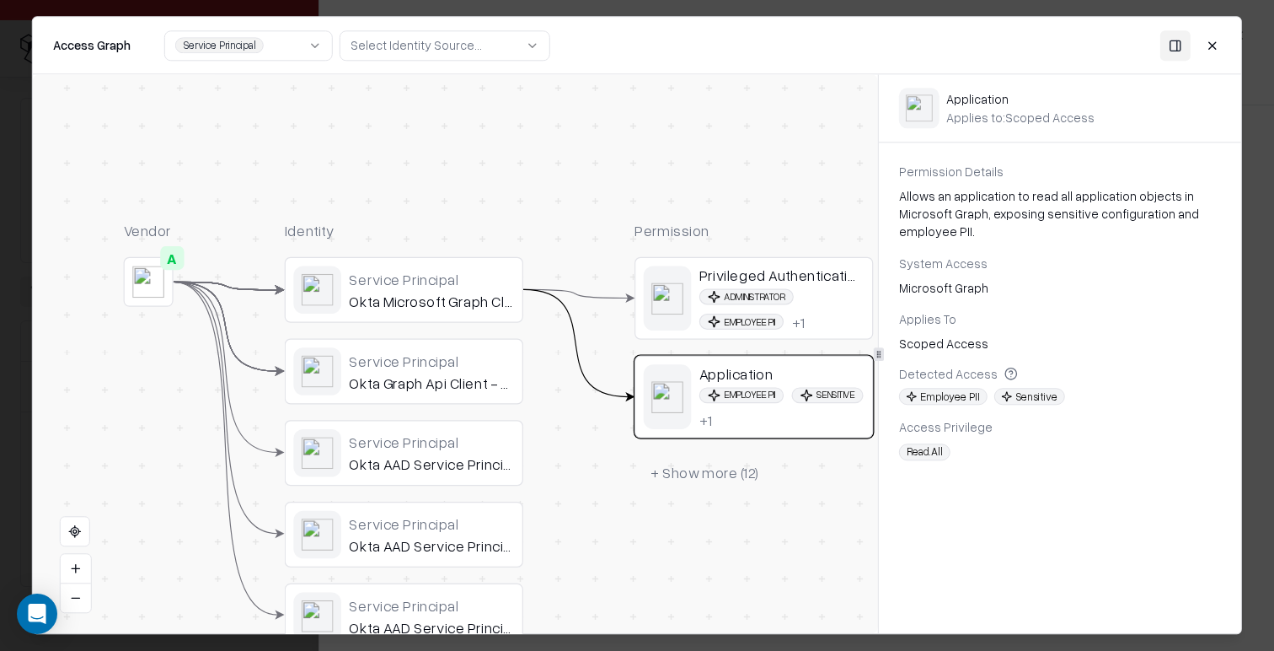
click at [1211, 46] on button "Close" at bounding box center [1213, 45] width 30 height 30
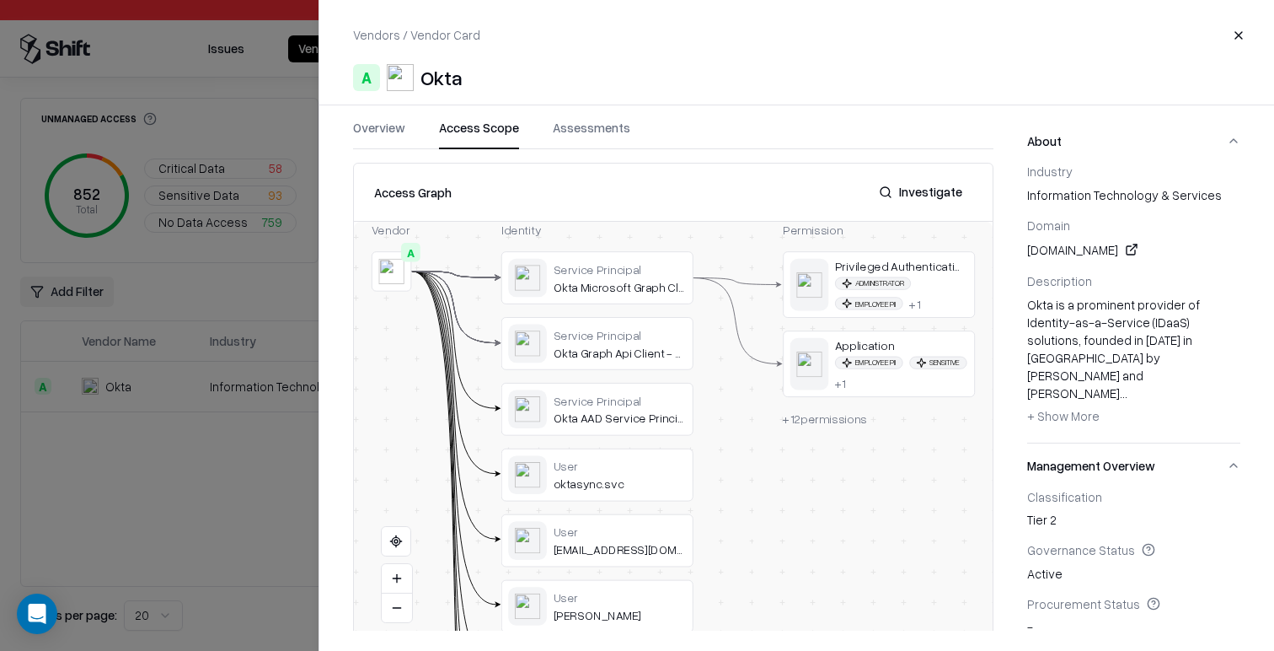
click at [224, 191] on div at bounding box center [637, 325] width 1274 height 651
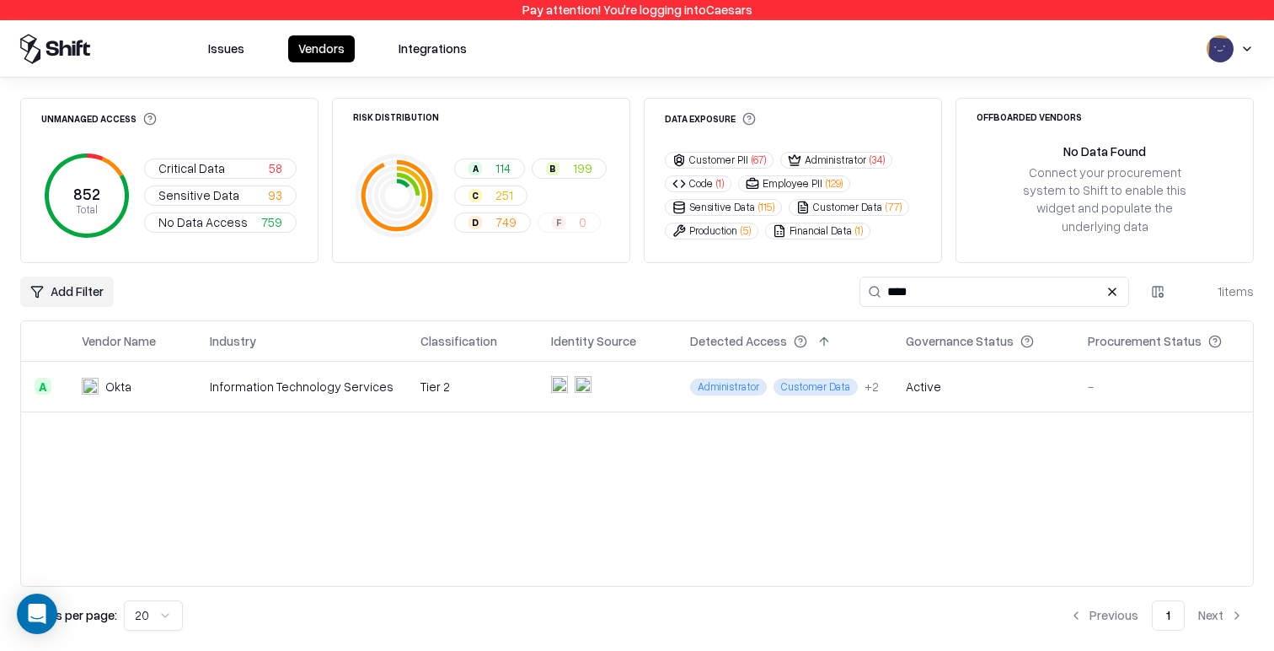
click at [306, 216] on div "852 Total Critical Data 58 Sensitive Data 93 No Data Access 759" at bounding box center [169, 195] width 297 height 106
click at [211, 46] on button "Issues" at bounding box center [226, 48] width 56 height 27
click at [219, 51] on button "Issues" at bounding box center [226, 48] width 56 height 27
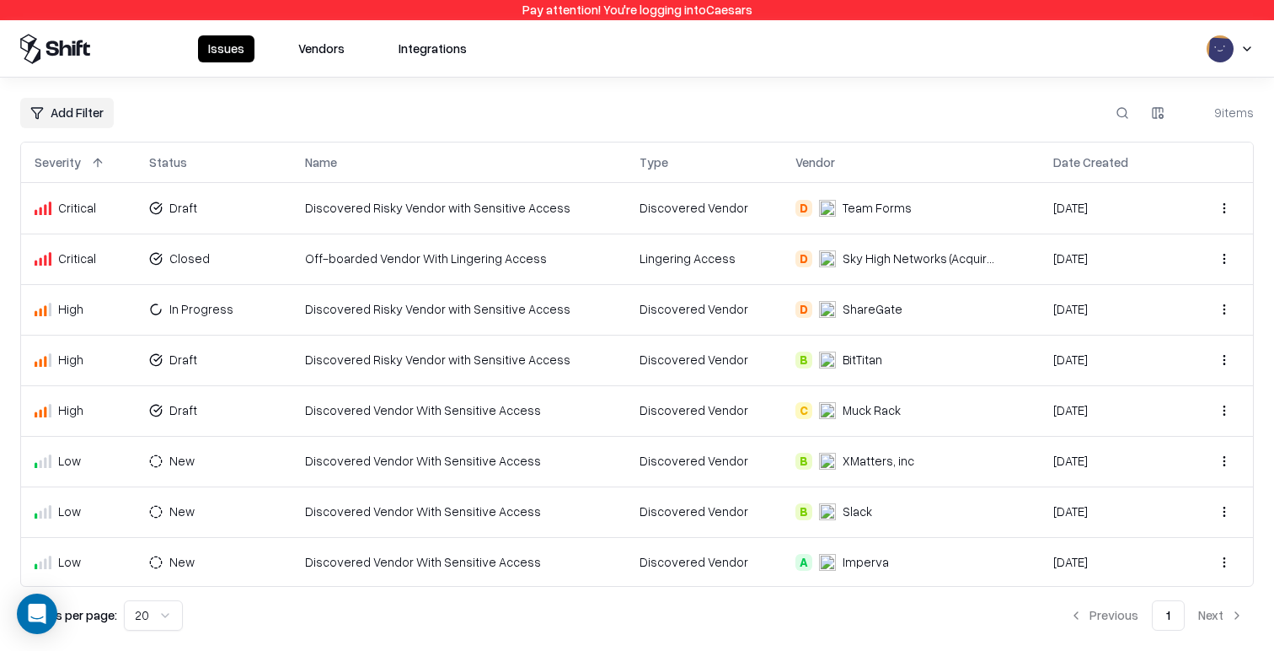
click at [313, 47] on button "Vendors" at bounding box center [321, 48] width 67 height 27
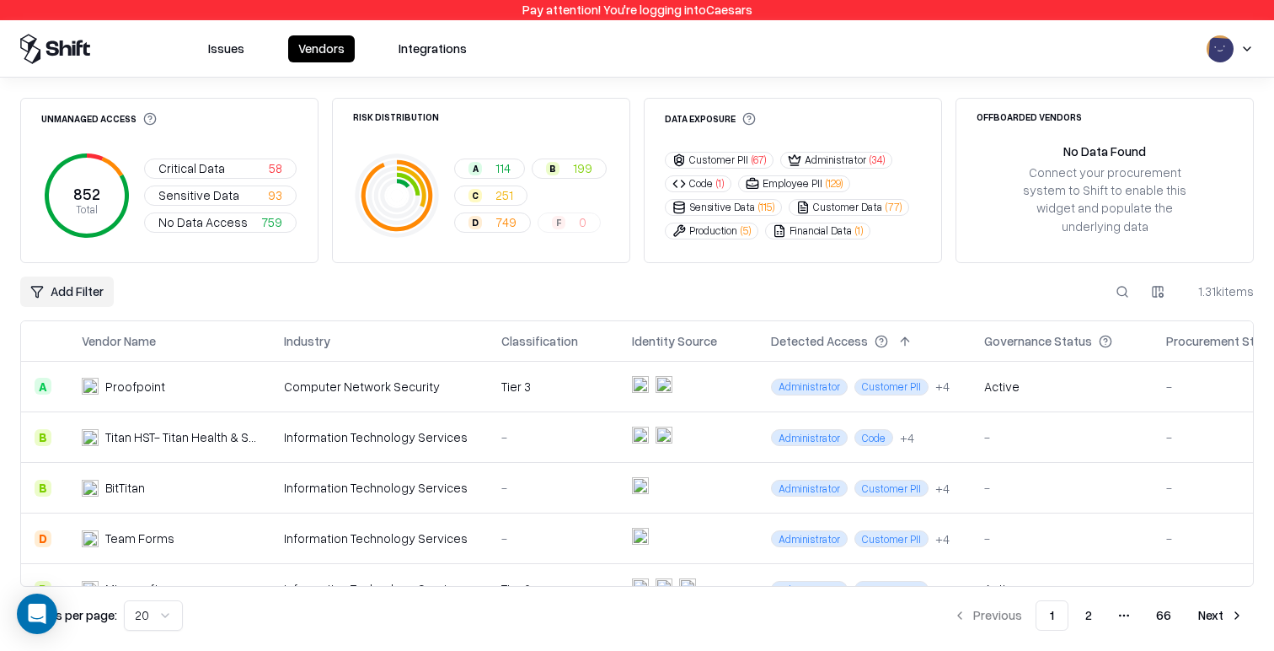
click at [809, 289] on div "Unmanaged Access 852 Total Critical Data 58 Sensitive Data 93 No Data Access 75…" at bounding box center [637, 364] width 1234 height 533
click at [937, 381] on td "Administrator Customer PII + 4" at bounding box center [864, 387] width 213 height 51
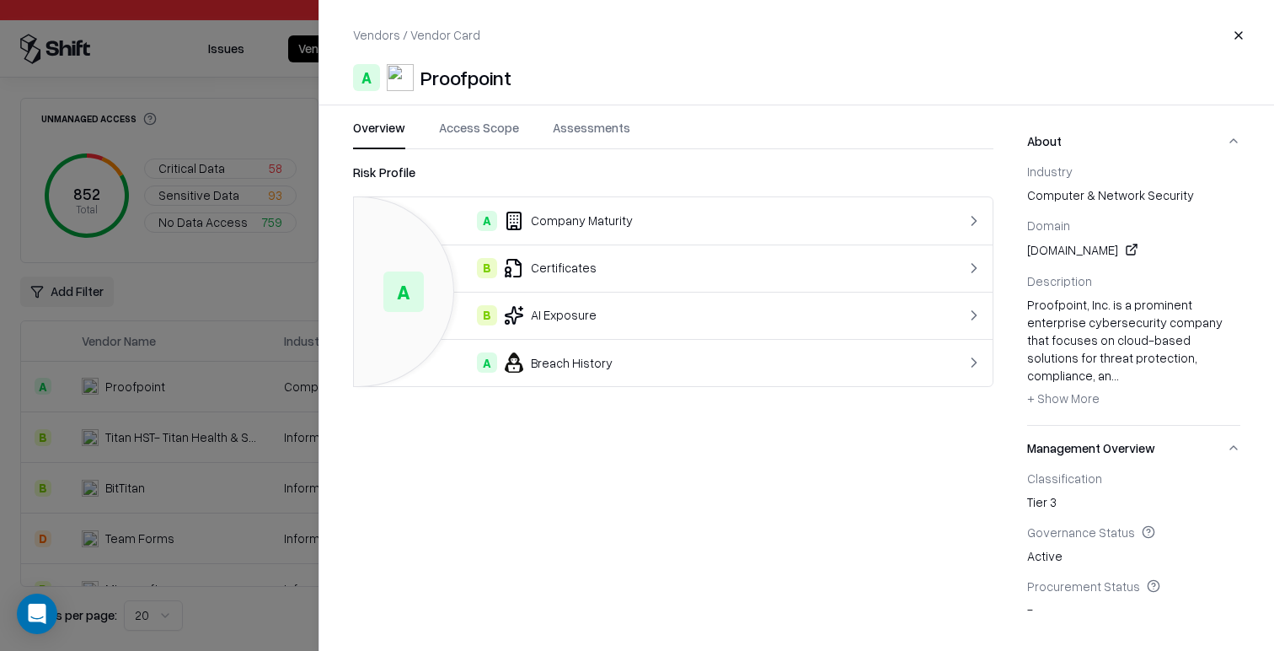
click at [485, 136] on button "Access Scope" at bounding box center [479, 134] width 80 height 30
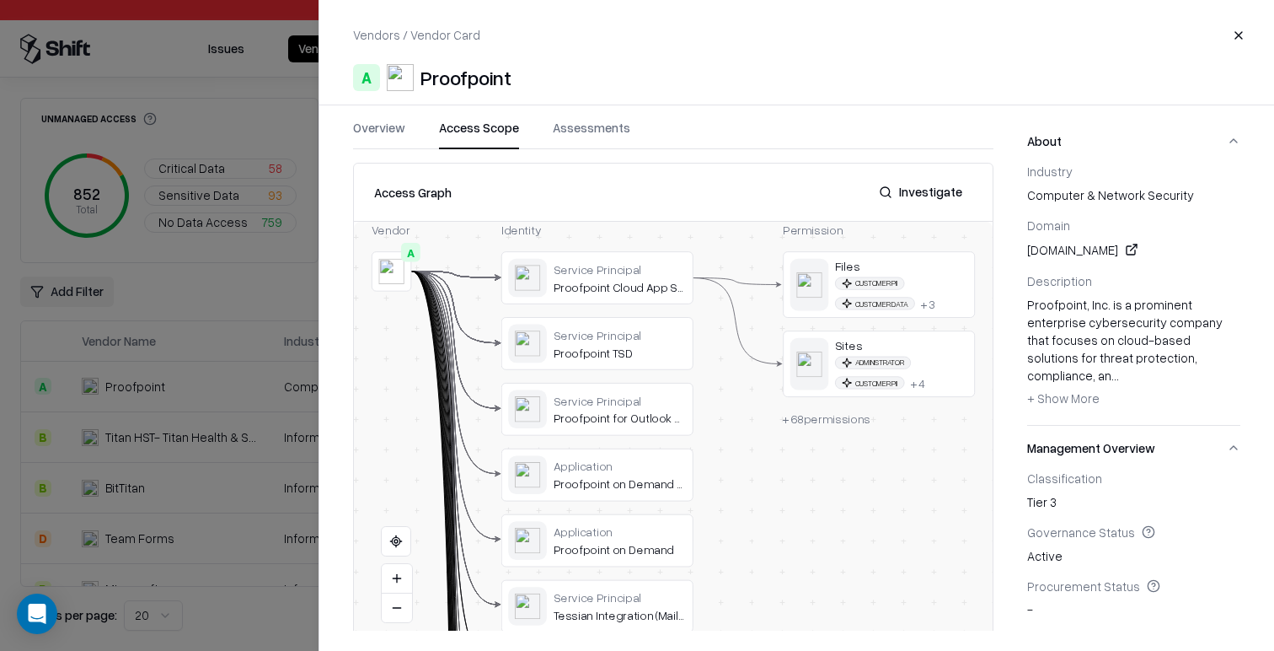
click at [0, 0] on div at bounding box center [0, 0] width 0 height 0
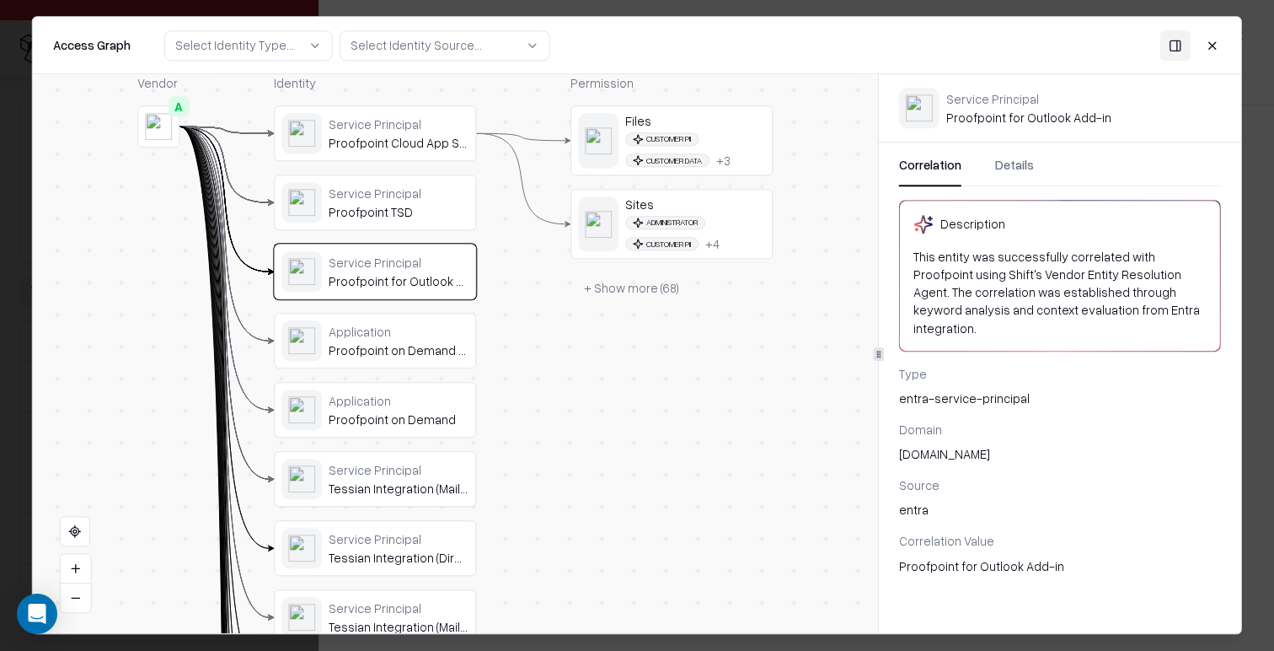
click at [699, 235] on div "Administrator Customer PII + 4" at bounding box center [695, 233] width 140 height 35
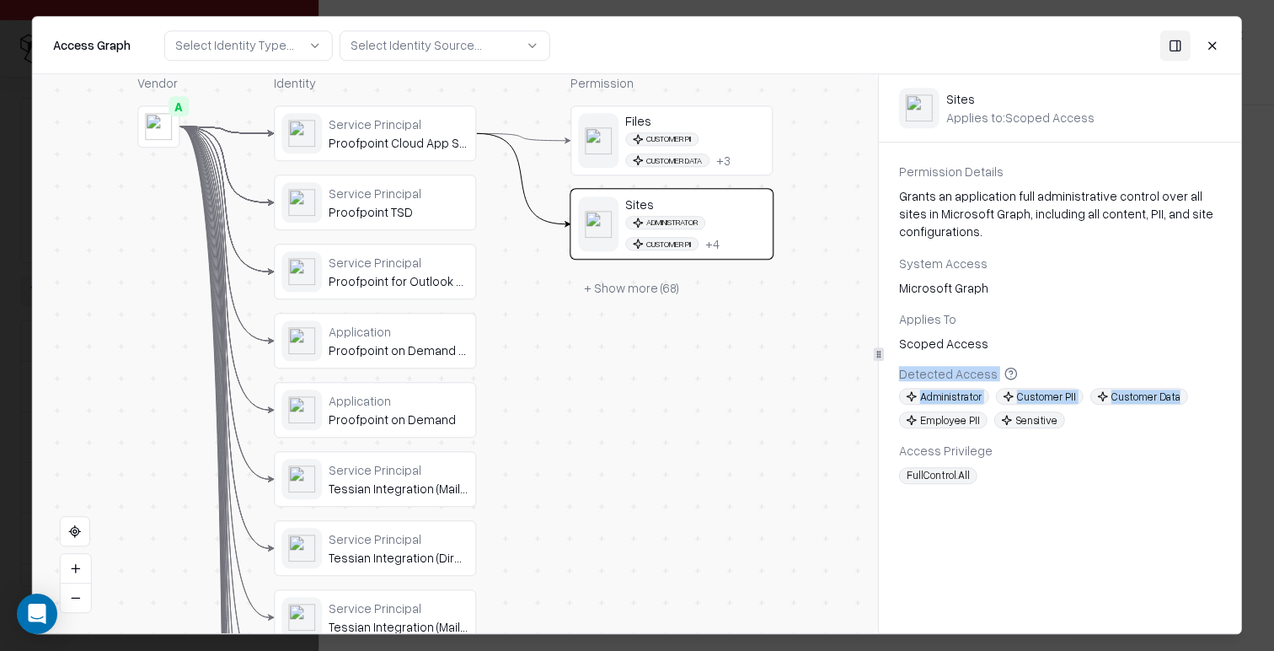
drag, startPoint x: 1101, startPoint y: 424, endPoint x: 899, endPoint y: 381, distance: 206.0
click at [899, 381] on div "Detected Access Administrator Customer PII Customer Data Employee PII Sensitive" at bounding box center [1060, 397] width 322 height 62
click at [923, 412] on span "Employee PII" at bounding box center [943, 420] width 88 height 17
click at [951, 394] on span "Administrator" at bounding box center [944, 397] width 90 height 17
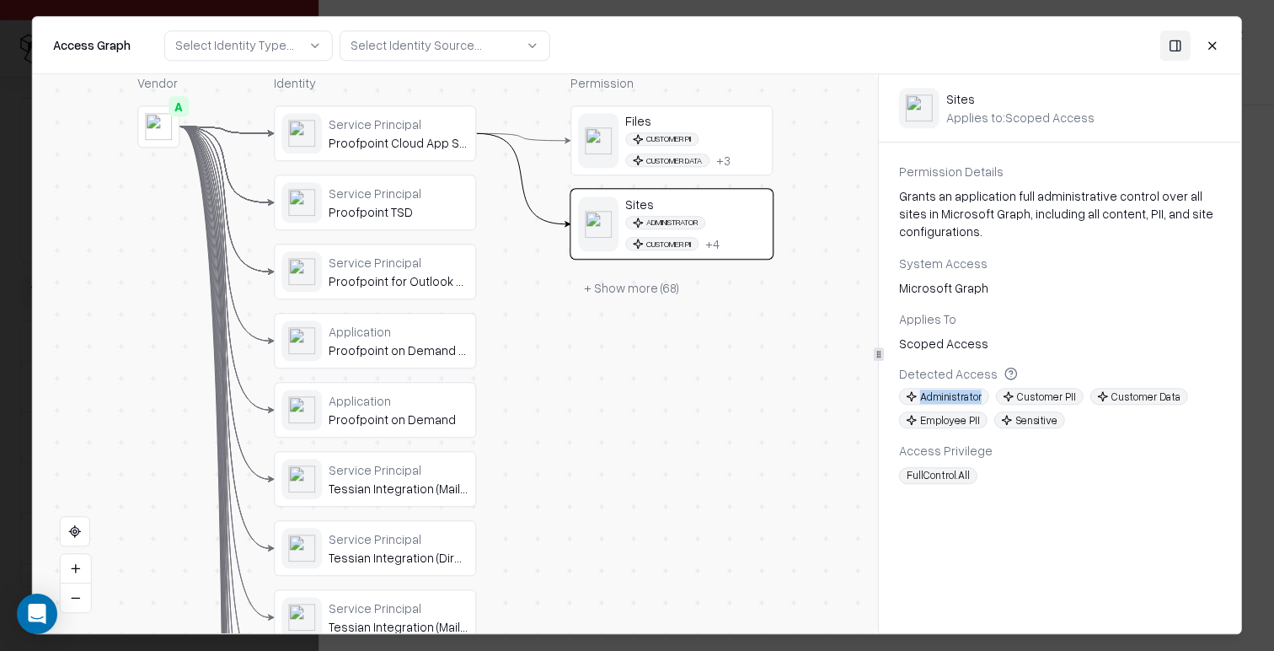
drag, startPoint x: 951, startPoint y: 394, endPoint x: 995, endPoint y: 400, distance: 45.1
click at [951, 394] on span "Administrator" at bounding box center [944, 397] width 90 height 17
click at [1068, 394] on span "Customer PII" at bounding box center [1040, 397] width 88 height 17
click at [1069, 394] on span "Customer PII" at bounding box center [1040, 397] width 88 height 17
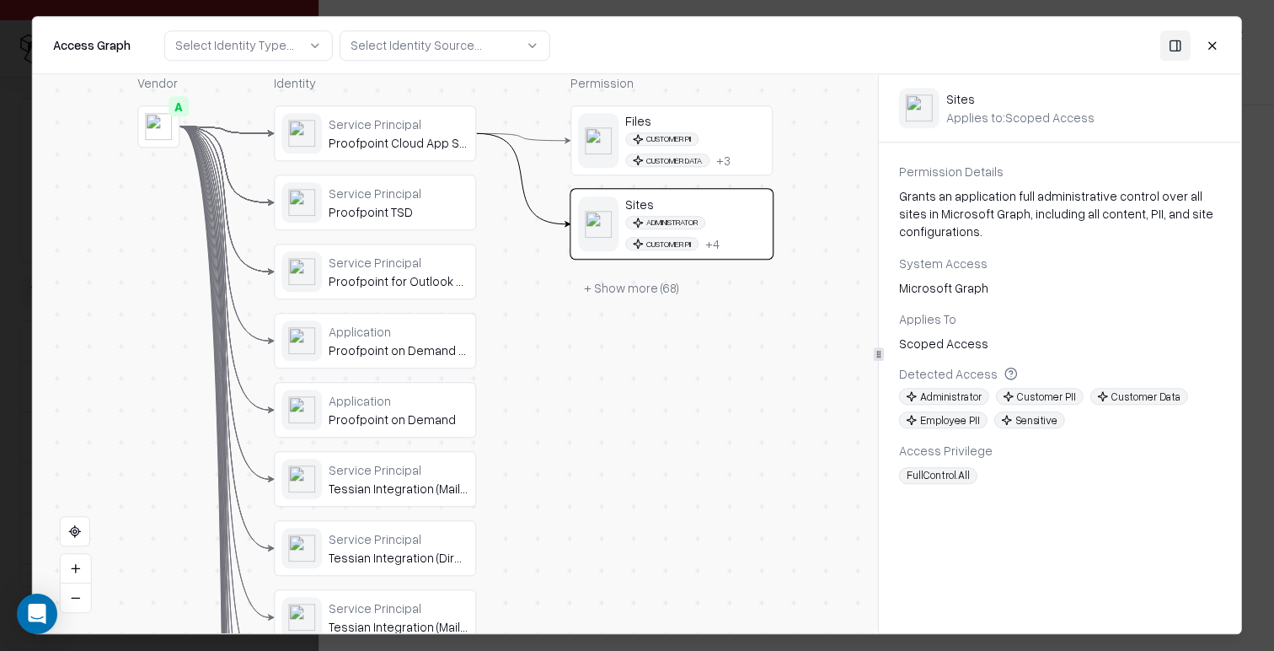
click at [1045, 421] on span "Sensitive" at bounding box center [1029, 420] width 71 height 17
click at [1103, 435] on div "Permission Details Grants an application full administrative control over all s…" at bounding box center [1060, 323] width 362 height 321
click at [1150, 399] on span "Customer Data" at bounding box center [1140, 397] width 98 height 17
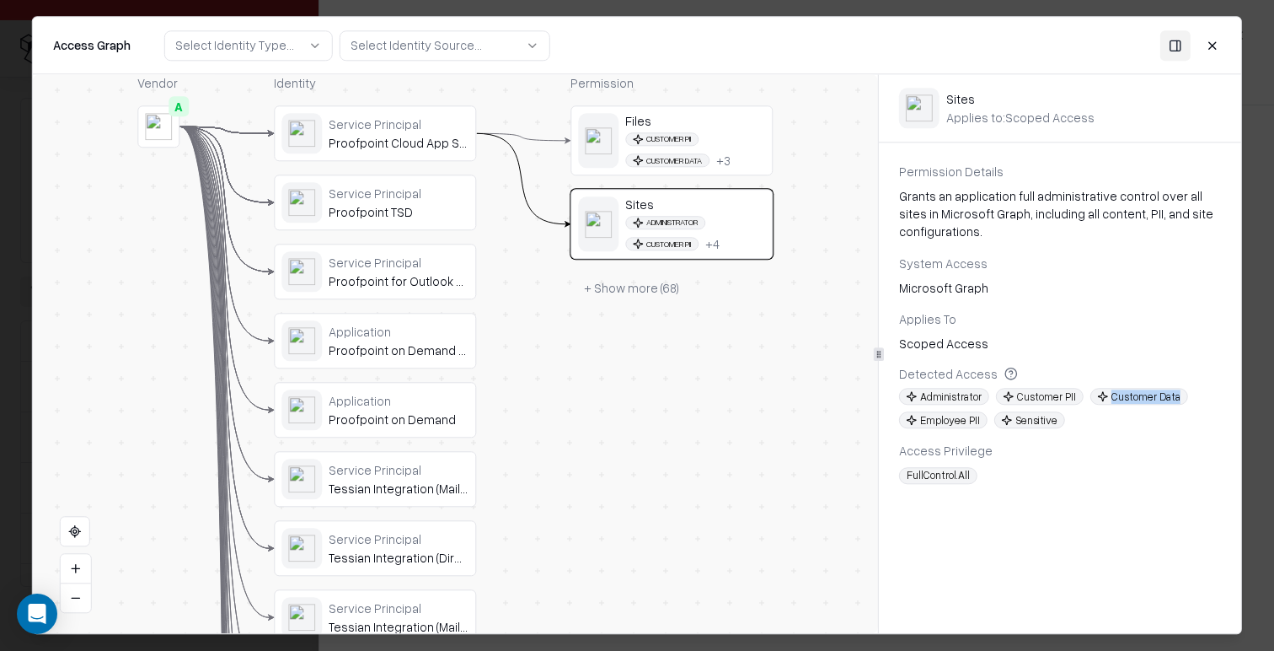
click at [1150, 399] on span "Customer Data" at bounding box center [1140, 397] width 98 height 17
drag, startPoint x: 1137, startPoint y: 432, endPoint x: 1112, endPoint y: 428, distance: 25.6
click at [1136, 432] on div "Permission Details Grants an application full administrative control over all s…" at bounding box center [1060, 323] width 362 height 321
click at [968, 418] on span "Employee PII" at bounding box center [943, 420] width 88 height 17
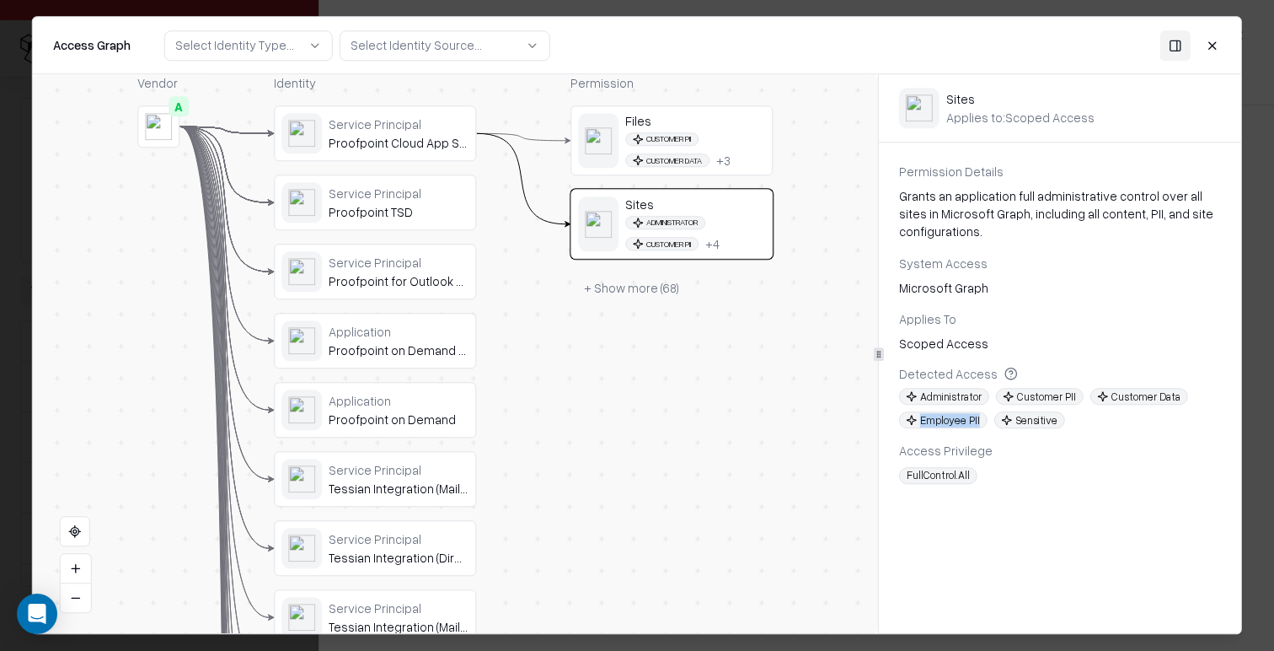
click at [968, 418] on span "Employee PII" at bounding box center [943, 420] width 88 height 17
click at [1082, 433] on div "Permission Details Grants an application full administrative control over all s…" at bounding box center [1060, 323] width 362 height 321
click at [968, 431] on div "Permission Details Grants an application full administrative control over all s…" at bounding box center [1060, 323] width 362 height 321
click at [943, 414] on span "Employee PII" at bounding box center [943, 420] width 88 height 17
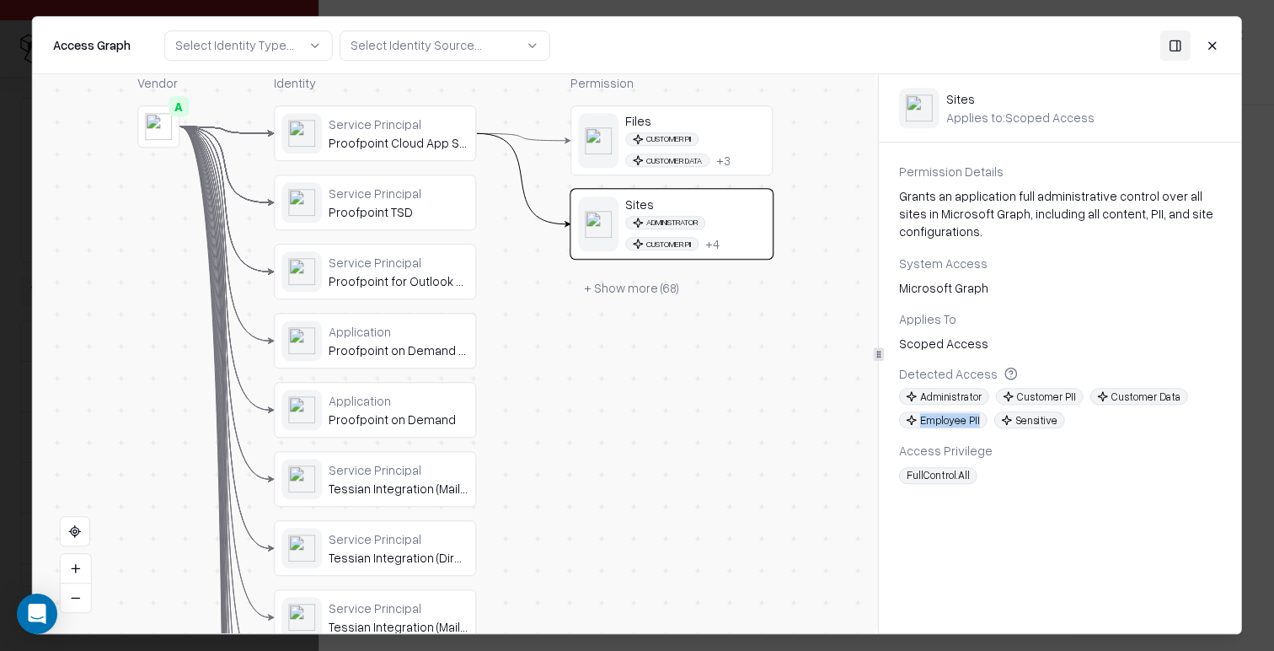
drag, startPoint x: 943, startPoint y: 414, endPoint x: 950, endPoint y: 421, distance: 9.5
click at [943, 414] on span "Employee PII" at bounding box center [943, 420] width 88 height 17
click at [1037, 432] on div "Permission Details Grants an application full administrative control over all s…" at bounding box center [1060, 323] width 362 height 321
click at [1058, 400] on span "Customer PII" at bounding box center [1040, 397] width 88 height 17
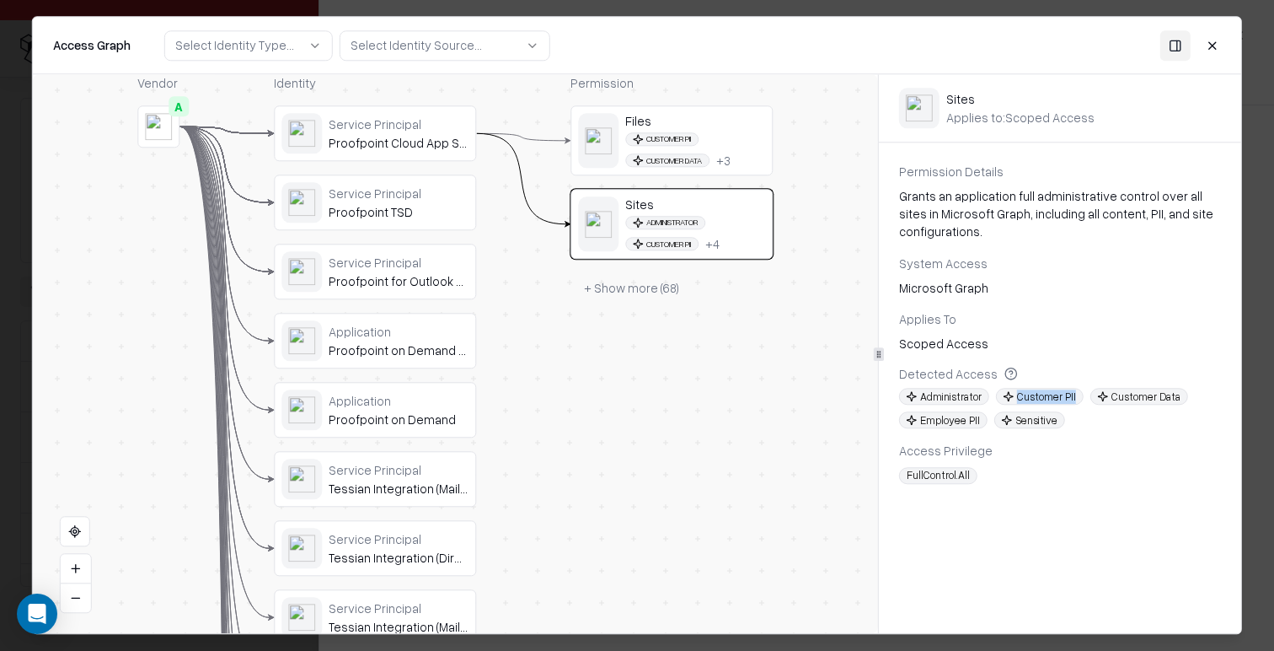
click at [1058, 400] on span "Customer PII" at bounding box center [1040, 397] width 88 height 17
click at [1081, 421] on div "Administrator Customer PII Customer Data Employee PII Sensitive" at bounding box center [1060, 409] width 322 height 40
click at [1152, 403] on span "Customer Data" at bounding box center [1140, 397] width 98 height 17
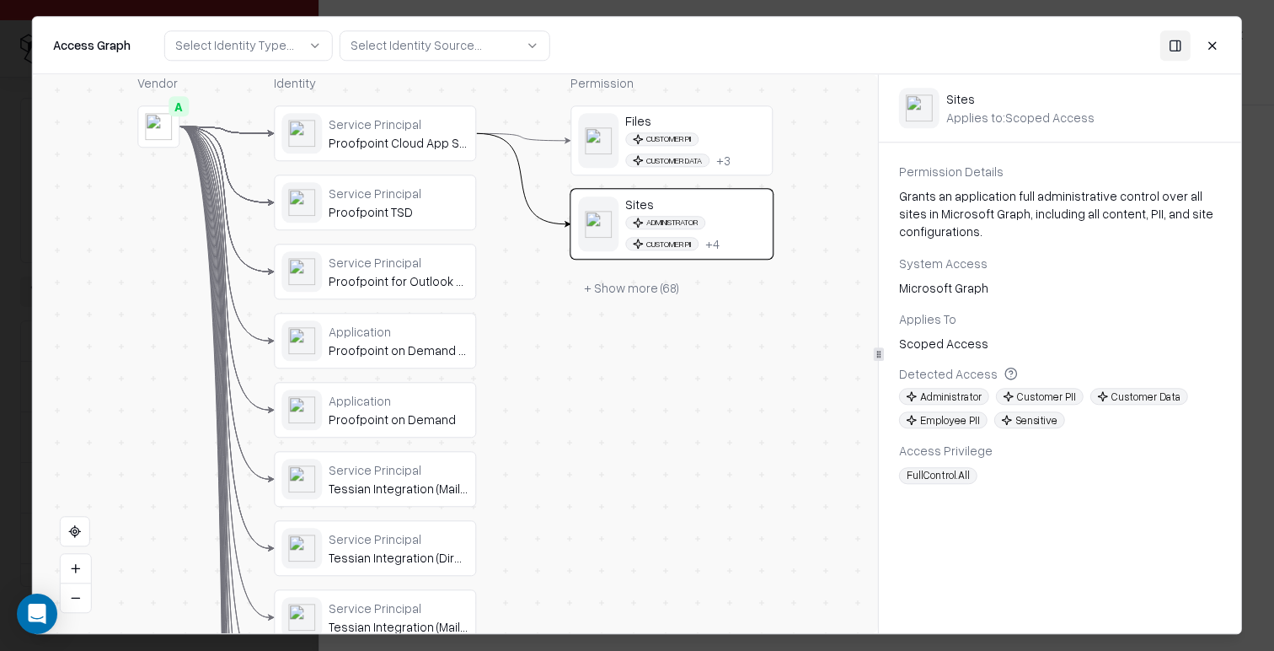
click at [1150, 446] on div "Access Privilege" at bounding box center [1060, 451] width 322 height 18
click at [952, 424] on span "Employee PII" at bounding box center [943, 420] width 88 height 17
drag, startPoint x: 952, startPoint y: 424, endPoint x: 994, endPoint y: 507, distance: 93.5
click at [953, 424] on span "Employee PII" at bounding box center [943, 420] width 88 height 17
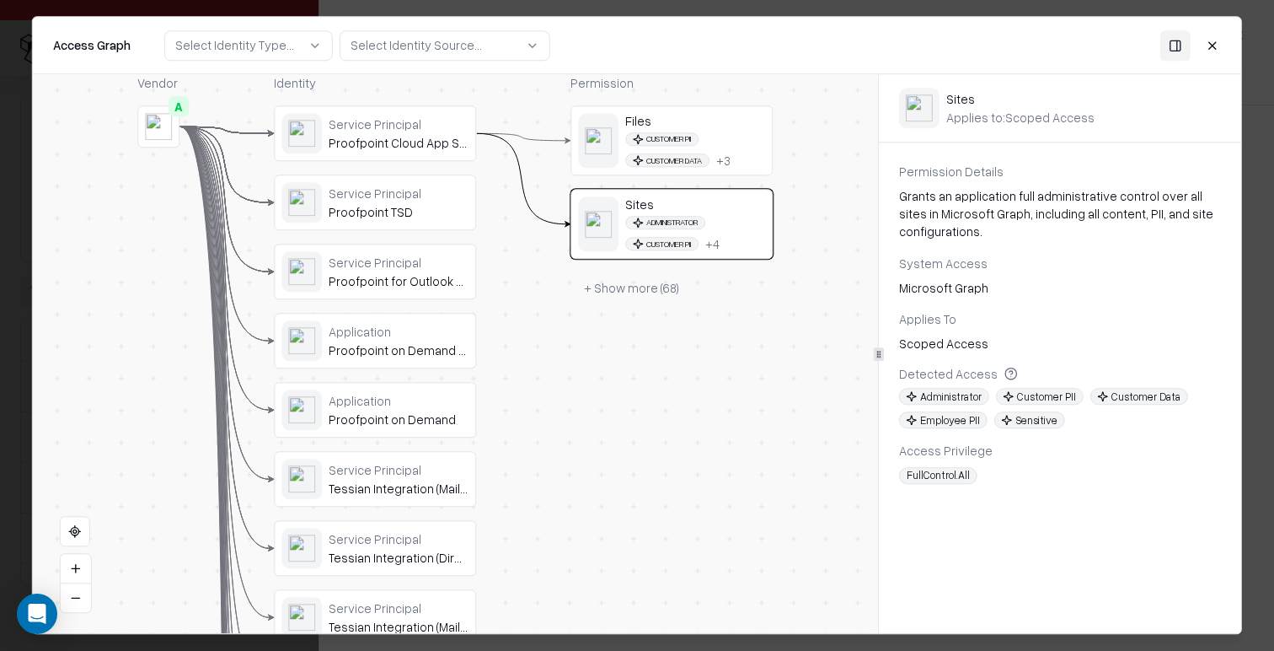
click at [920, 476] on span "FullControl.All" at bounding box center [938, 475] width 78 height 17
click at [919, 476] on span "FullControl.All" at bounding box center [938, 475] width 78 height 17
drag, startPoint x: 919, startPoint y: 475, endPoint x: 982, endPoint y: 497, distance: 66.1
click at [919, 475] on span "FullControl.All" at bounding box center [938, 475] width 78 height 17
click at [1064, 511] on div "Sites Applies to: Scoped Access Permission Details Grants an application full a…" at bounding box center [1060, 353] width 362 height 559
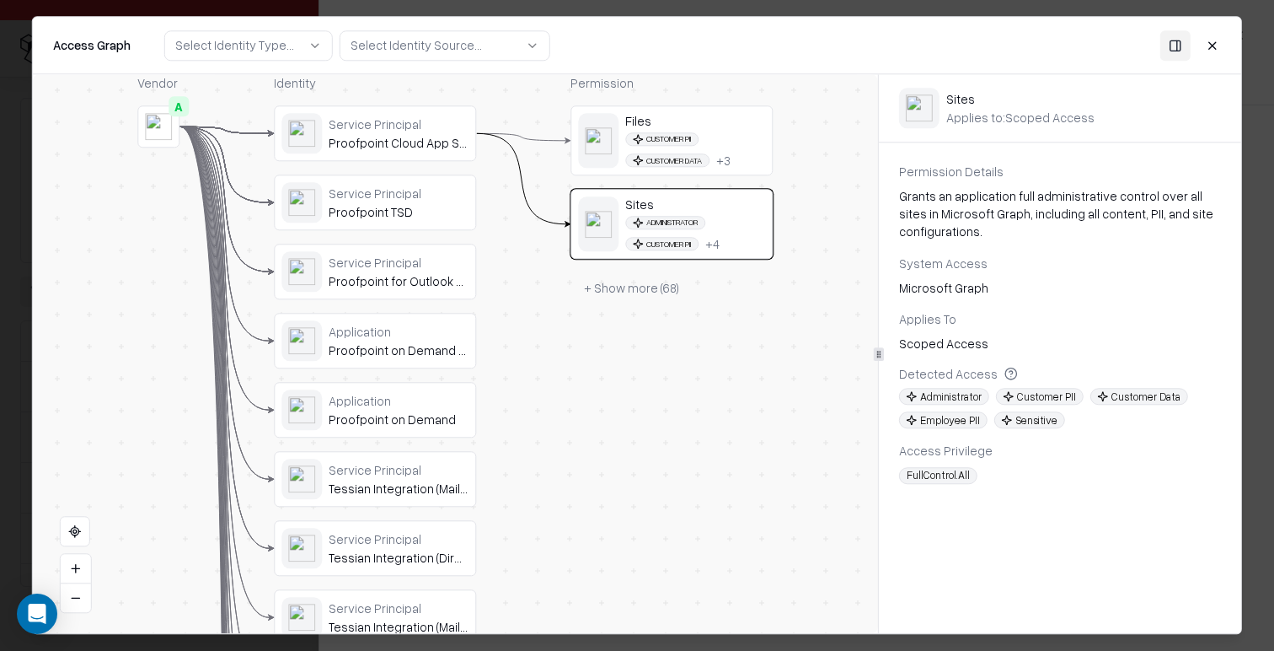
click at [963, 350] on div "Scoped Access" at bounding box center [1060, 344] width 322 height 18
drag, startPoint x: 963, startPoint y: 350, endPoint x: 1016, endPoint y: 350, distance: 53.1
click at [963, 350] on div "Scoped Access" at bounding box center [1060, 344] width 322 height 18
click at [930, 236] on div "Grants an application full administrative control over all sites in Microsoft G…" at bounding box center [1060, 213] width 322 height 53
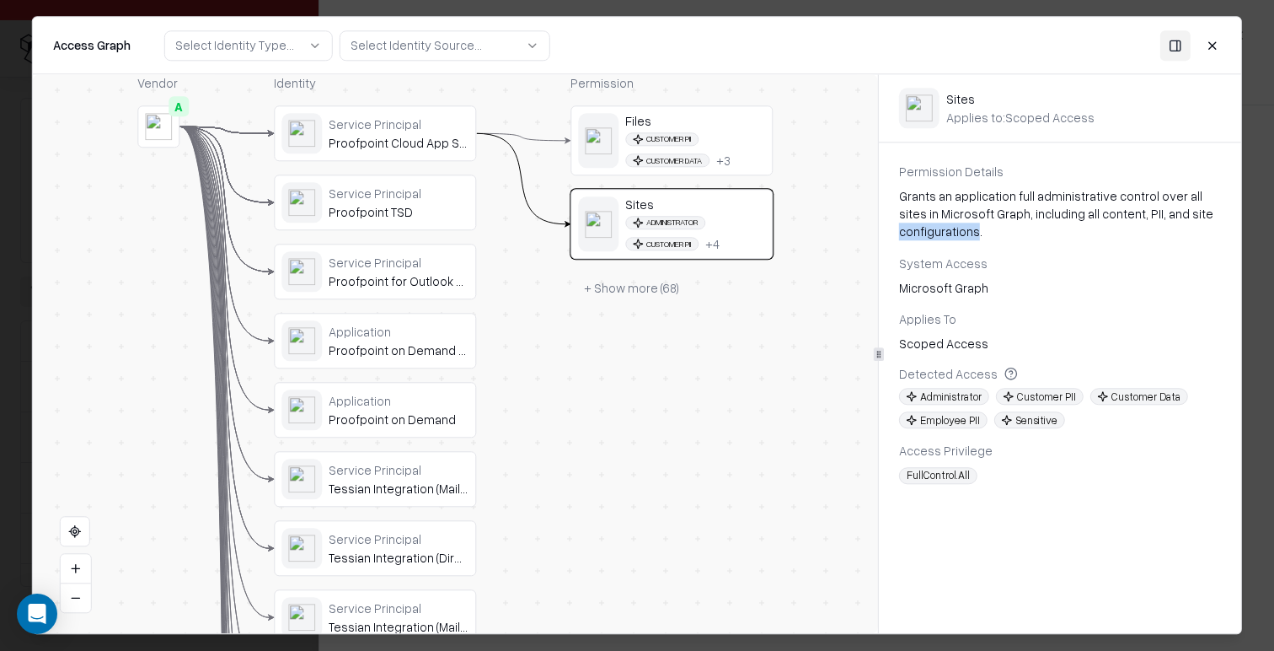
click at [930, 236] on div "Grants an application full administrative control over all sites in Microsoft G…" at bounding box center [1060, 213] width 322 height 53
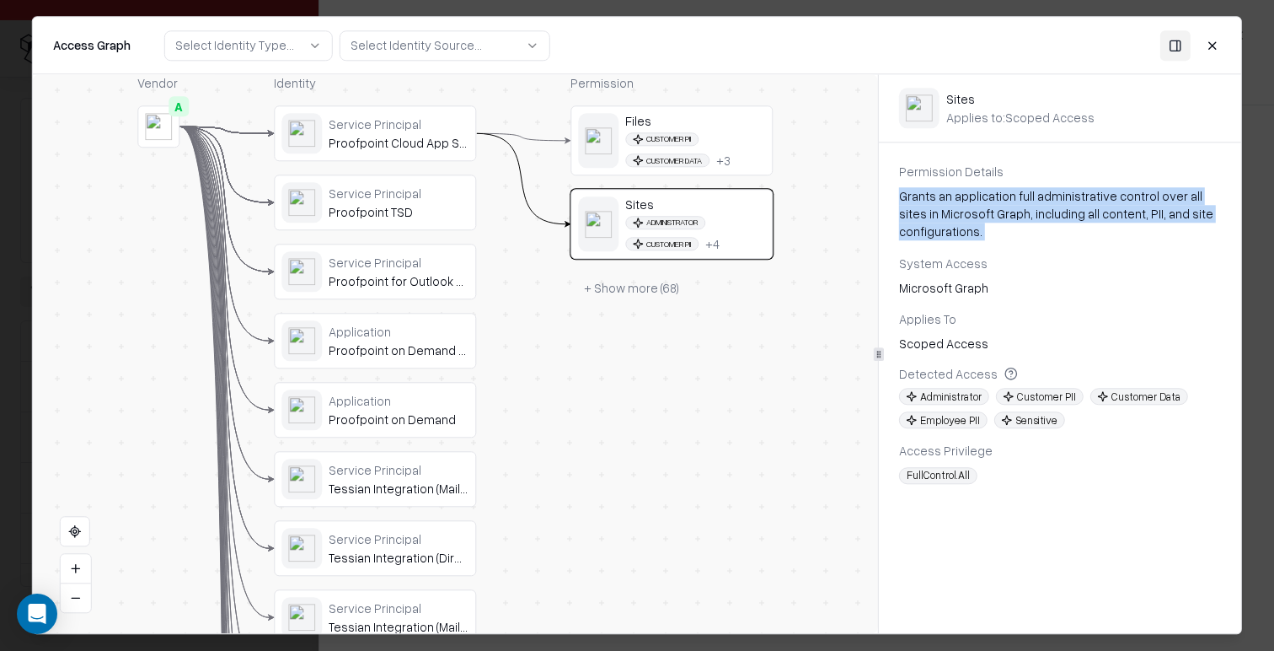
click at [930, 236] on div "Grants an application full administrative control over all sites in Microsoft G…" at bounding box center [1060, 213] width 322 height 53
click at [1023, 228] on div "Grants an application full administrative control over all sites in Microsoft G…" at bounding box center [1060, 213] width 322 height 53
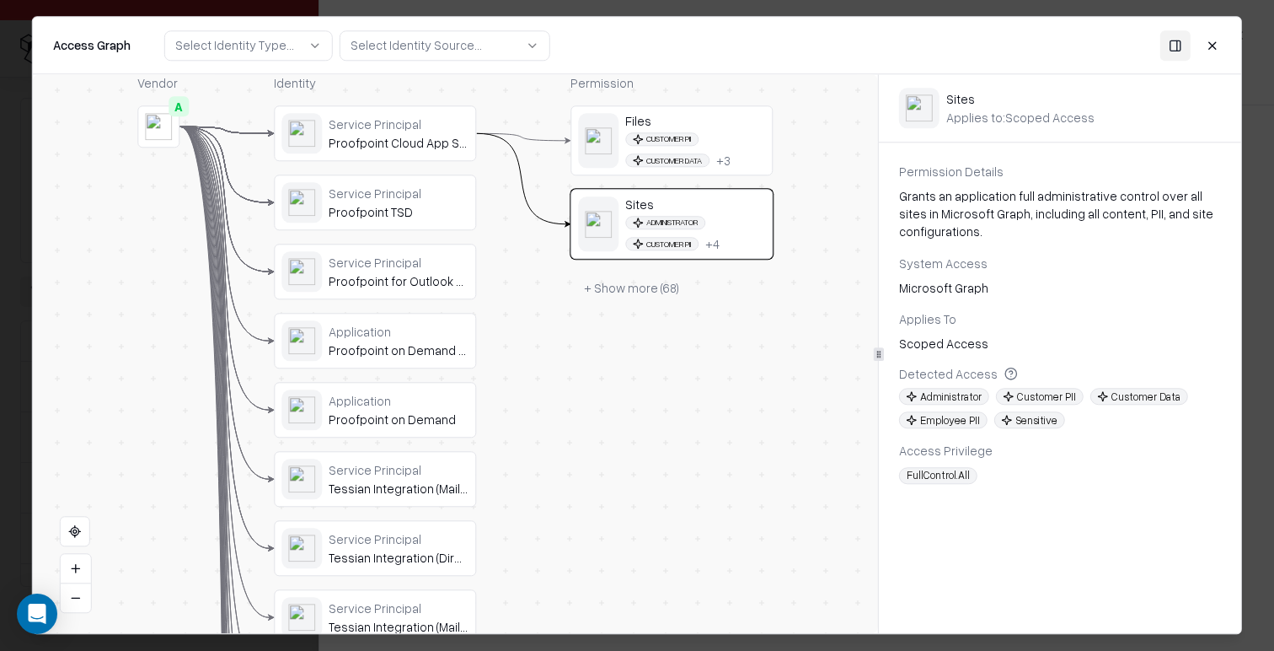
click at [973, 222] on div "Grants an application full administrative control over all sites in Microsoft G…" at bounding box center [1060, 213] width 322 height 53
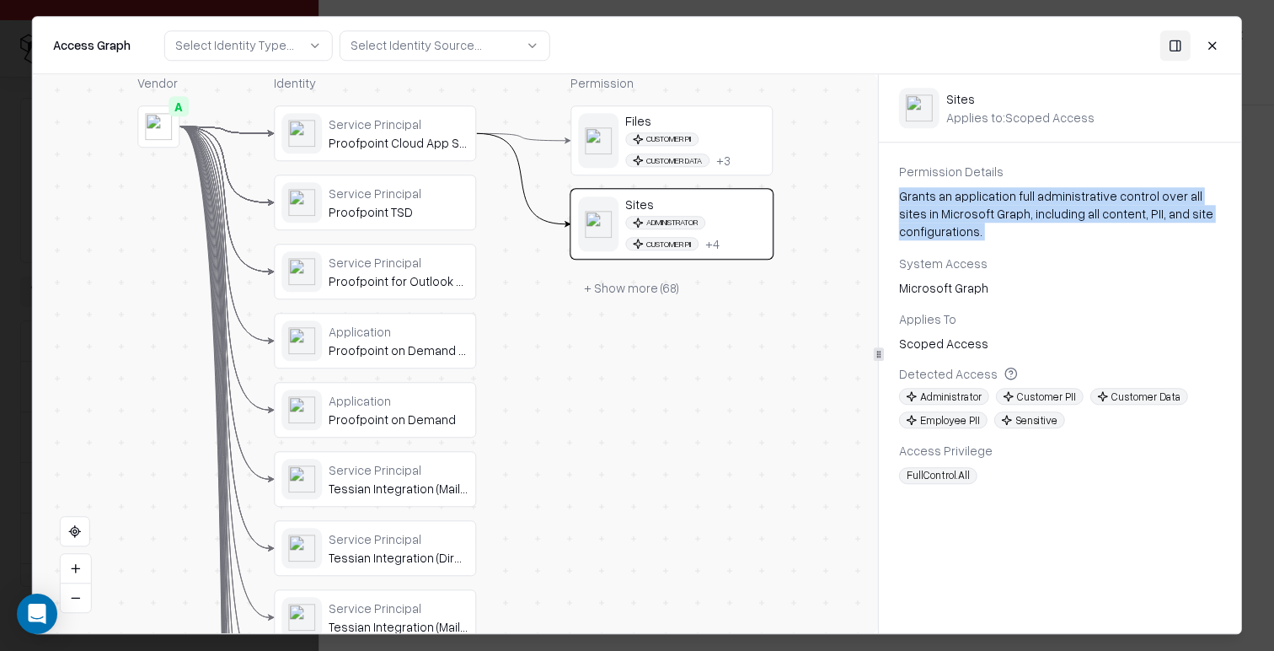
drag, startPoint x: 973, startPoint y: 222, endPoint x: 992, endPoint y: 242, distance: 28.0
click at [974, 223] on div "Grants an application full administrative control over all sites in Microsoft G…" at bounding box center [1060, 213] width 322 height 53
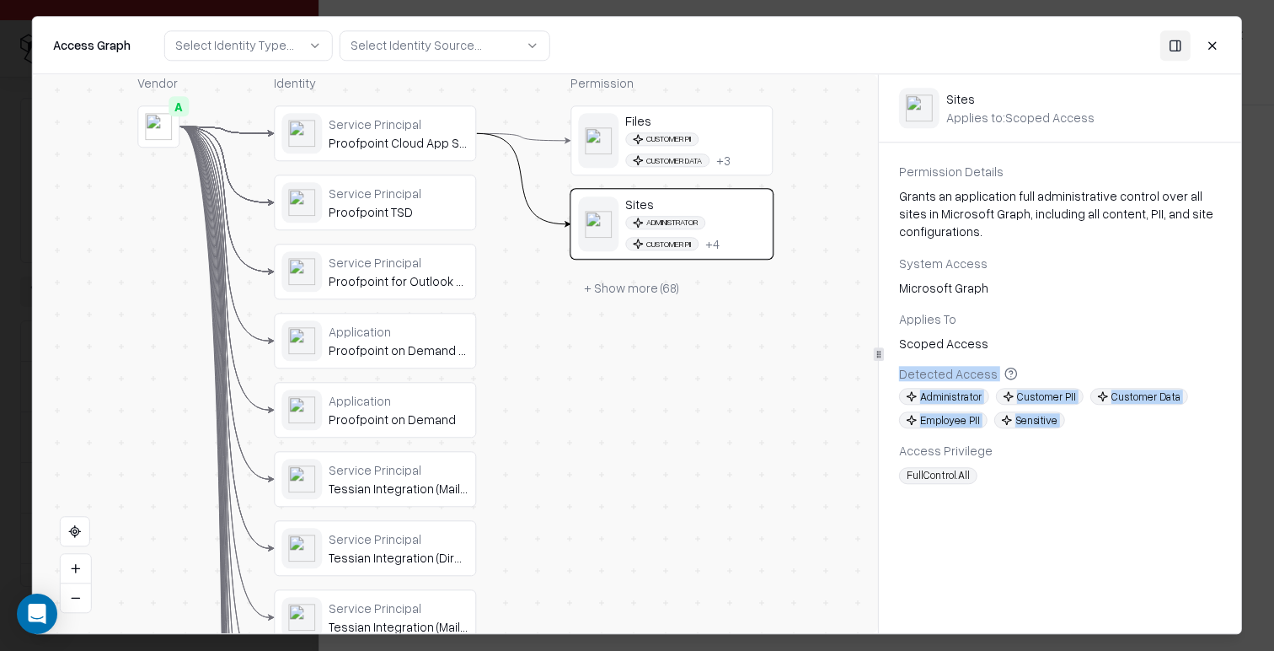
drag, startPoint x: 899, startPoint y: 375, endPoint x: 1073, endPoint y: 430, distance: 182.1
click at [1073, 430] on div "Permission Details Grants an application full administrative control over all s…" at bounding box center [1060, 323] width 362 height 321
click at [1096, 382] on div "Detected Access Administrator Customer PII Customer Data Employee PII Sensitive" at bounding box center [1060, 397] width 322 height 62
drag, startPoint x: 899, startPoint y: 373, endPoint x: 1092, endPoint y: 442, distance: 204.7
click at [1092, 442] on div "Permission Details Grants an application full administrative control over all s…" at bounding box center [1060, 323] width 362 height 321
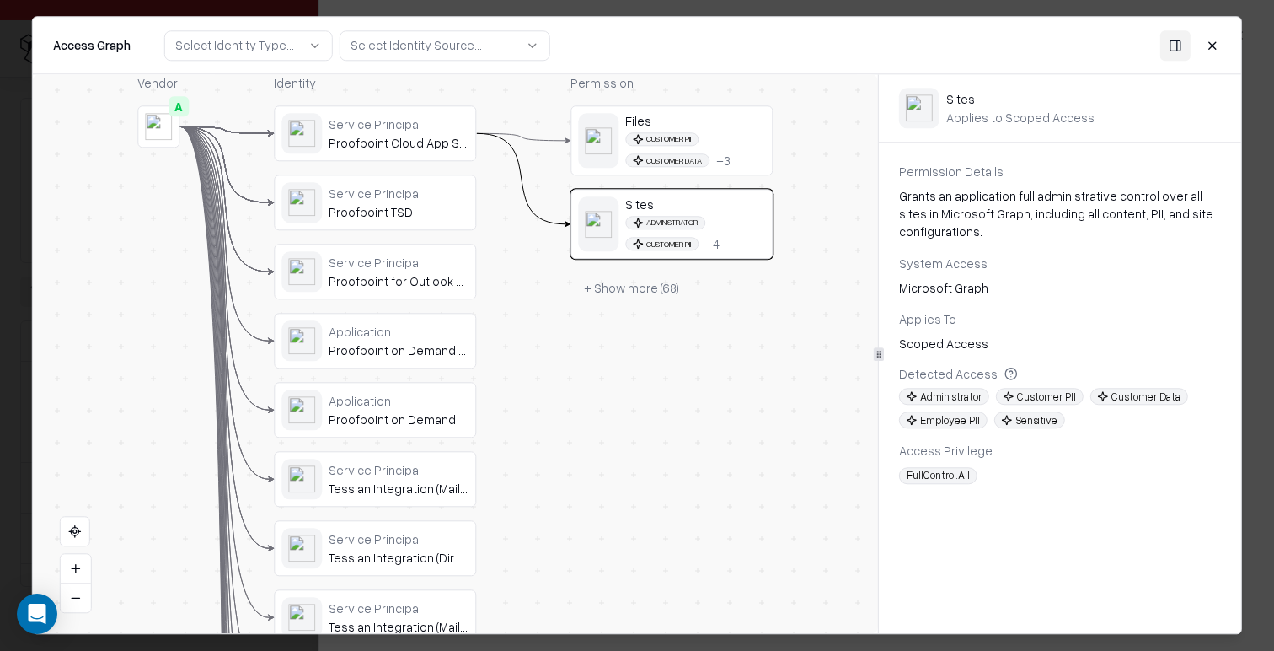
click at [1011, 422] on span "Sensitive" at bounding box center [1029, 420] width 71 height 17
